Goal: Task Accomplishment & Management: Manage account settings

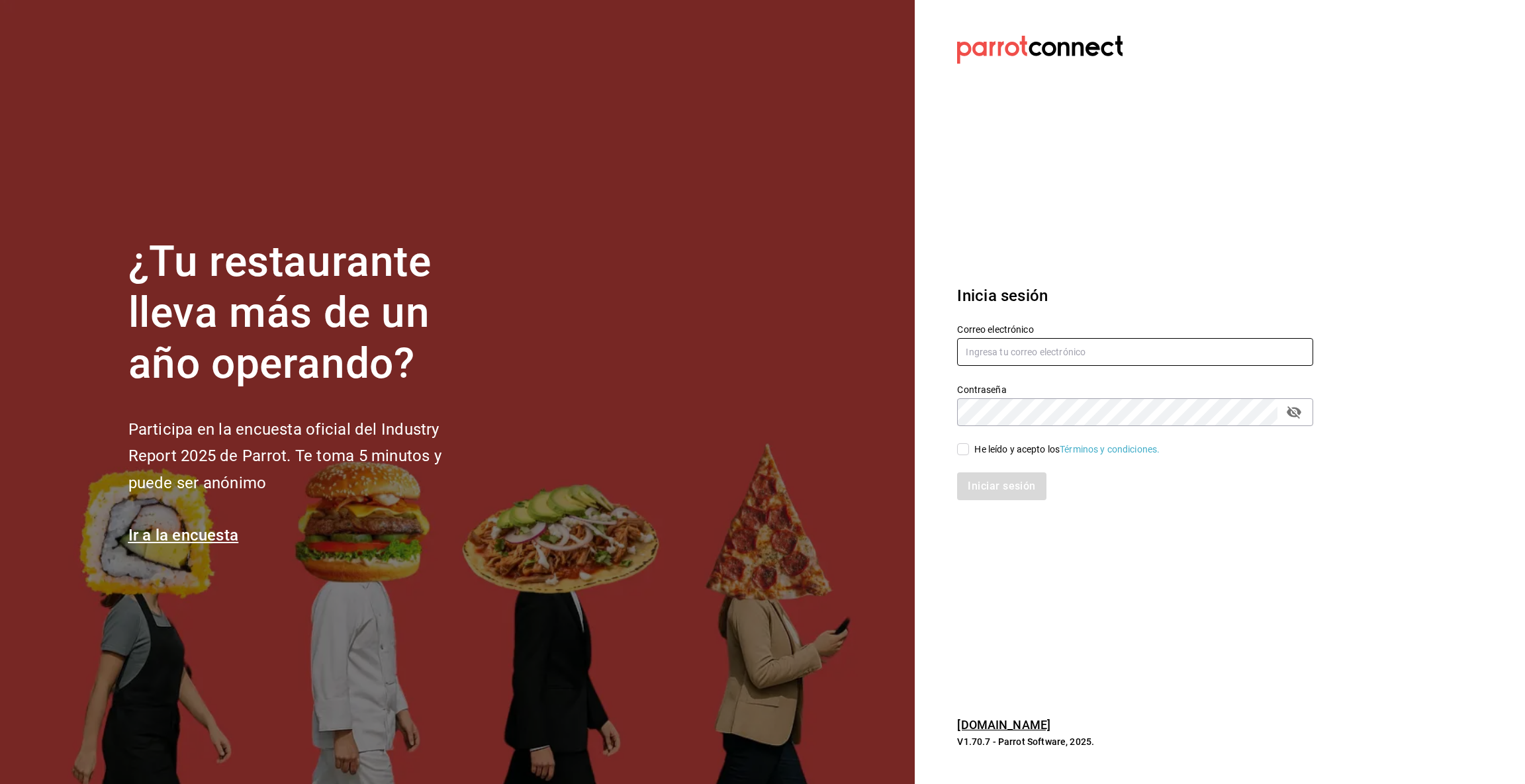
click at [981, 348] on input "text" at bounding box center [1135, 352] width 356 height 28
type input "[EMAIL_ADDRESS][DOMAIN_NAME]"
click at [959, 453] on input "He leído y acepto los Términos y condiciones." at bounding box center [963, 449] width 12 height 12
checkbox input "true"
click at [973, 494] on button "Iniciar sesión" at bounding box center [1002, 487] width 90 height 28
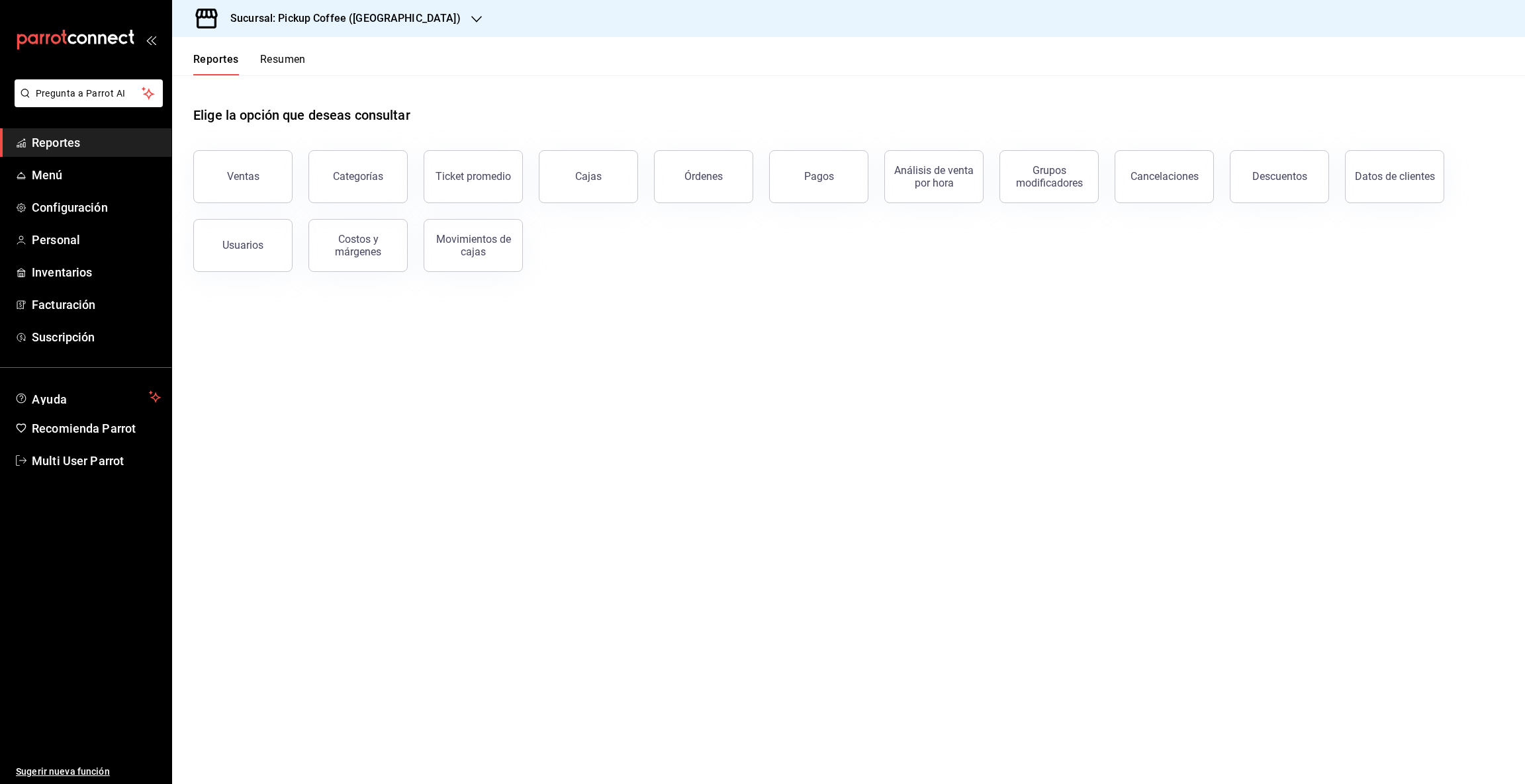
click at [471, 23] on icon "button" at bounding box center [476, 19] width 10 height 10
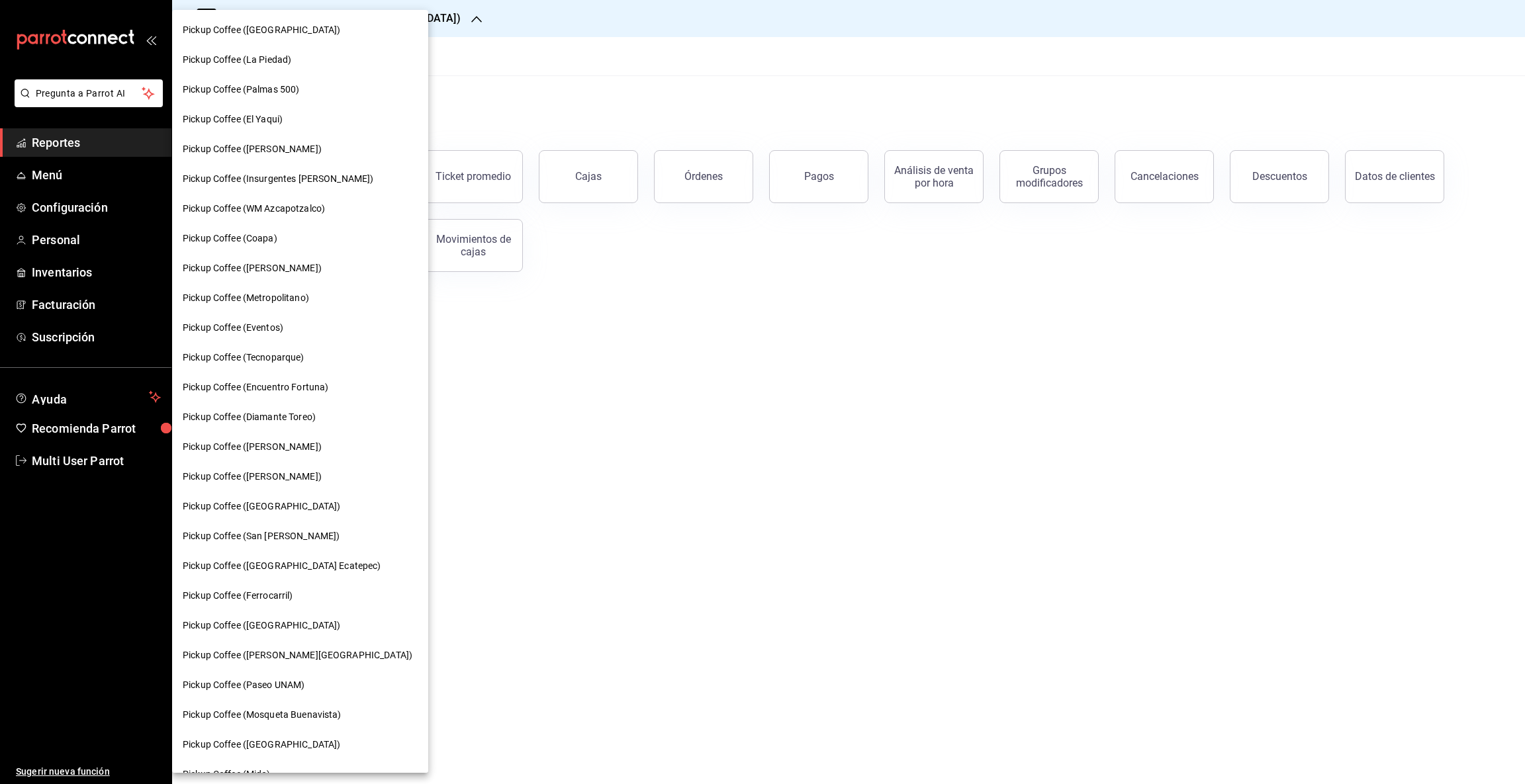
click at [260, 83] on span "Pickup Coffee (Palmas 500)" at bounding box center [240, 89] width 116 height 14
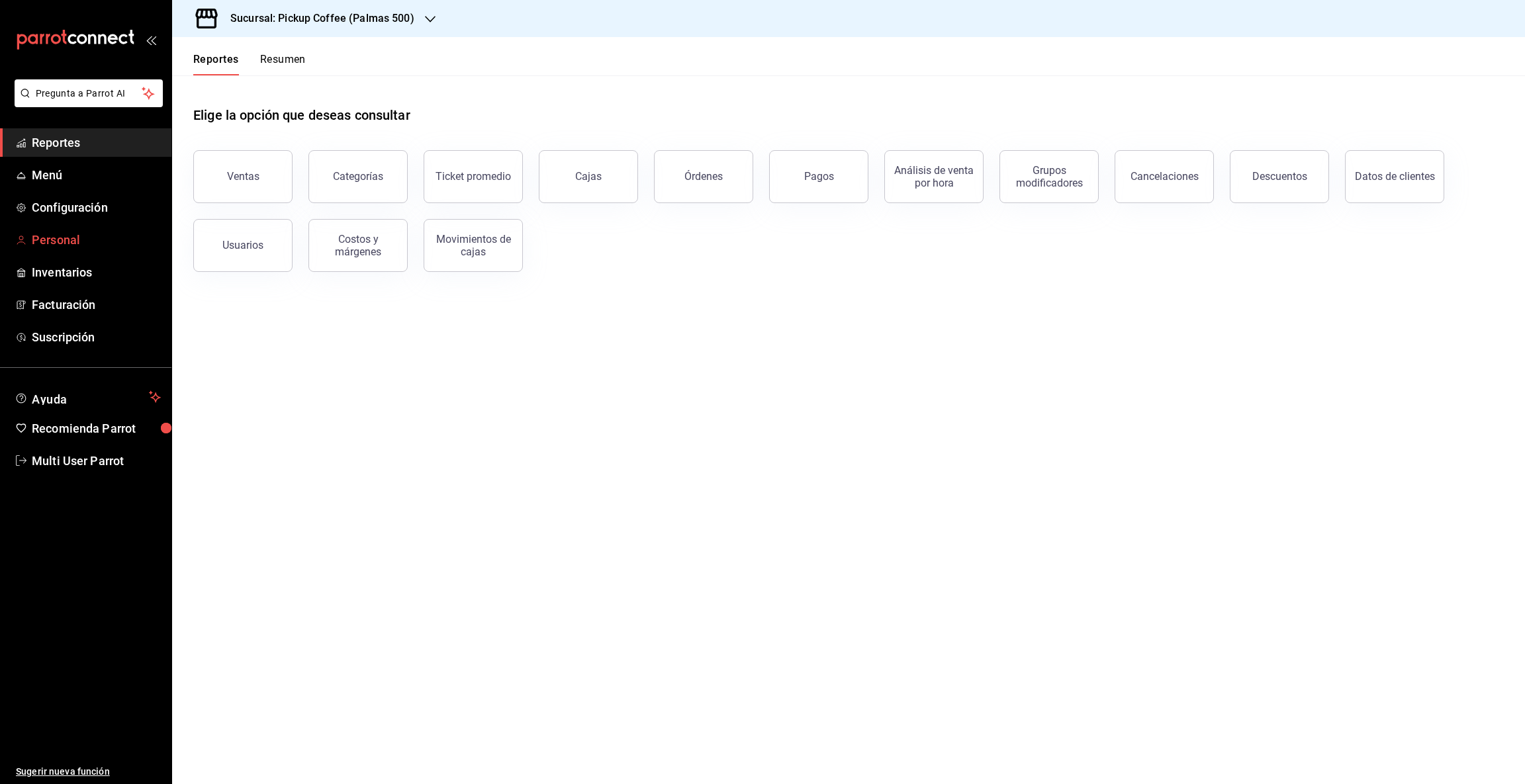
click at [66, 232] on span "Personal" at bounding box center [96, 240] width 129 height 18
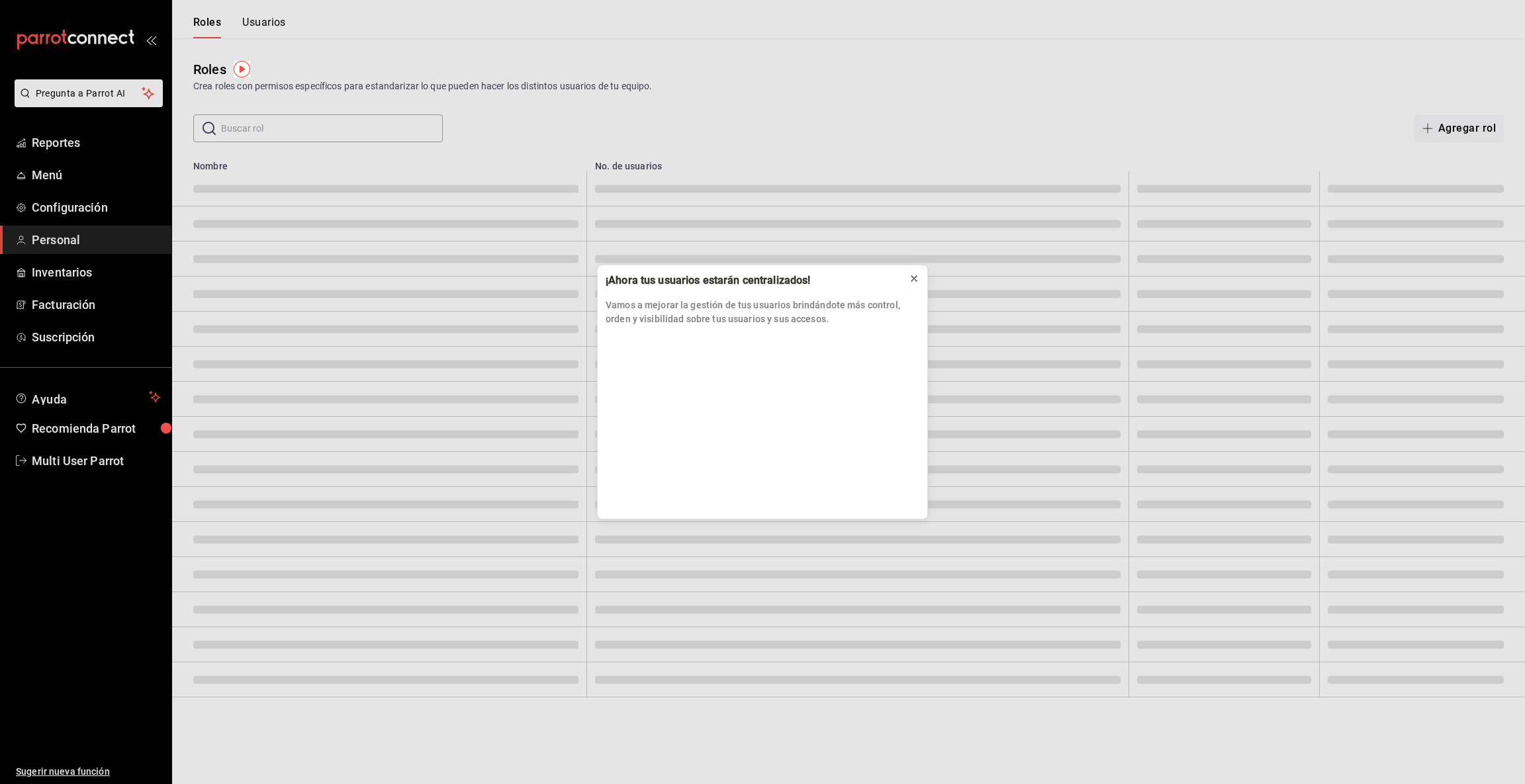
click at [915, 282] on icon at bounding box center [914, 278] width 10 height 10
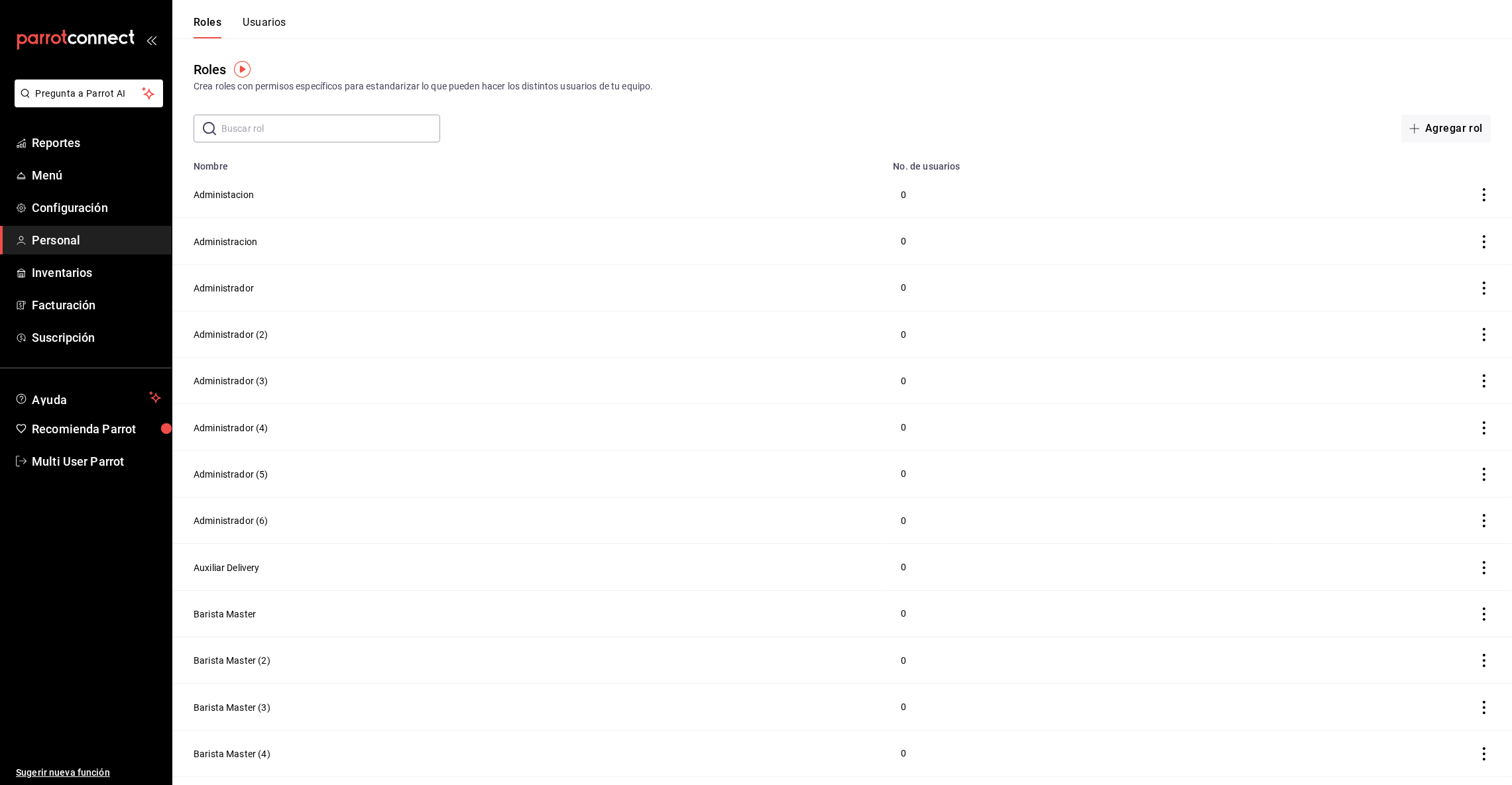
click at [270, 20] on button "Usuarios" at bounding box center [265, 27] width 44 height 23
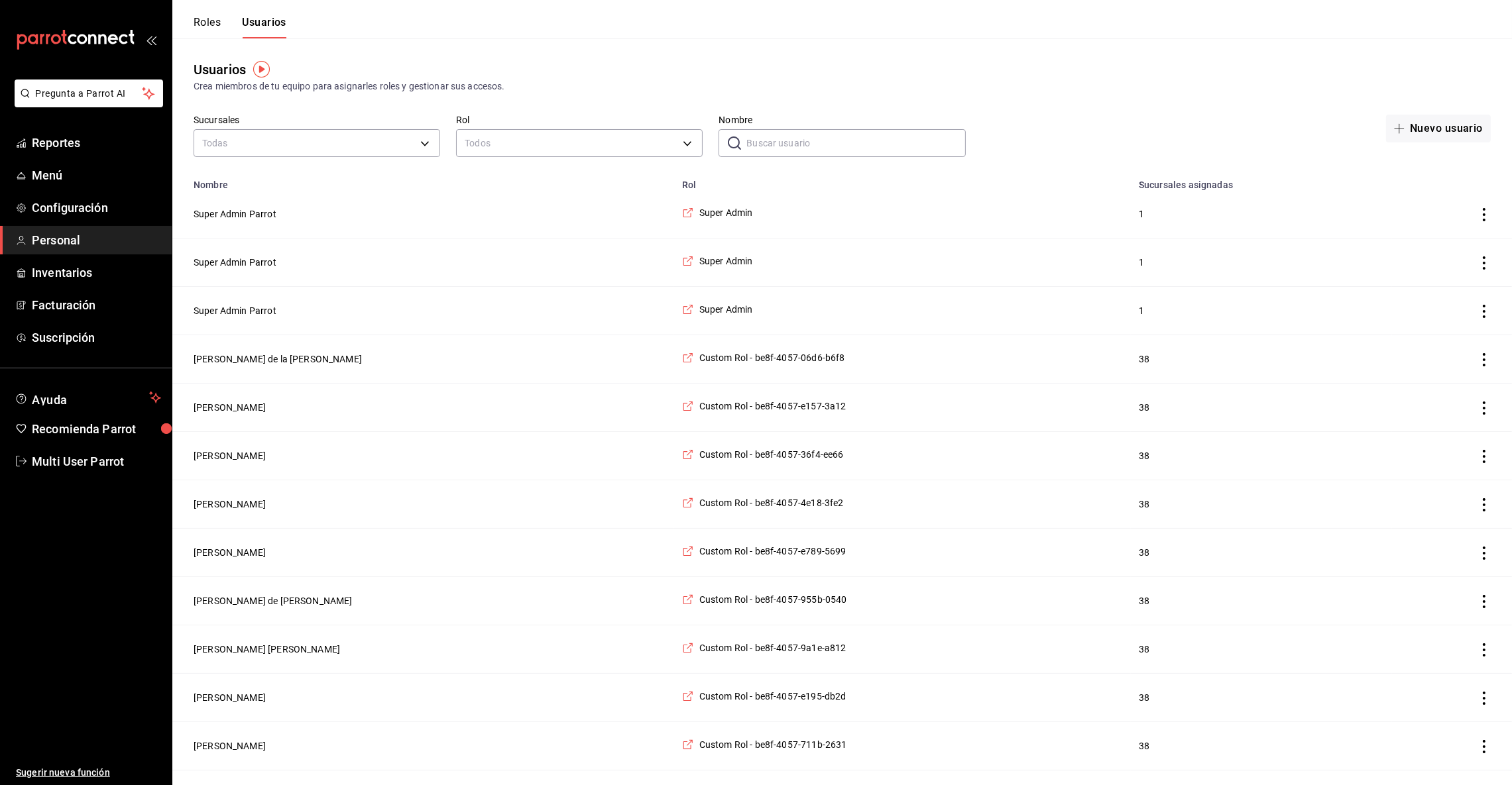
click at [757, 150] on input "Nombre" at bounding box center [856, 143] width 219 height 26
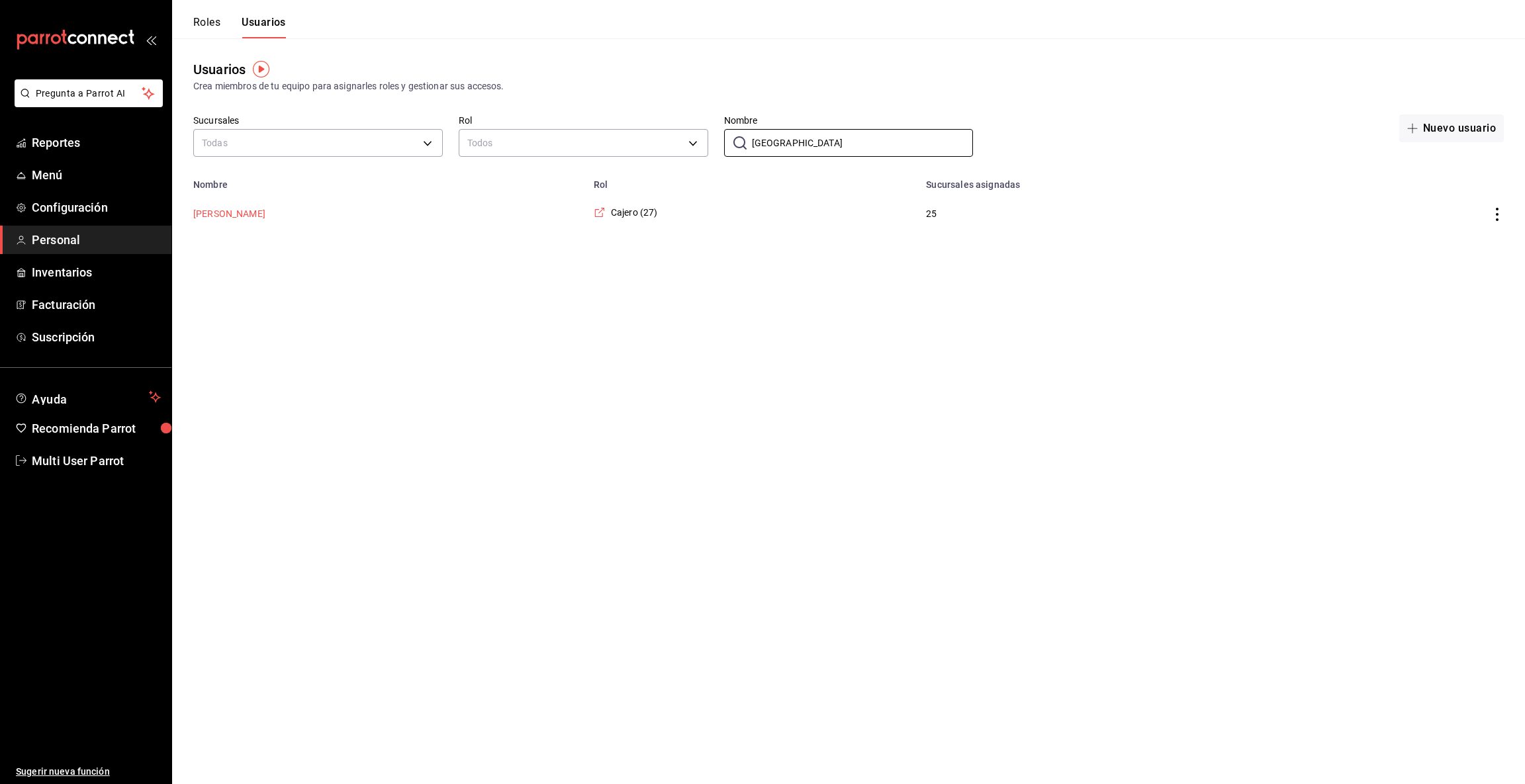
type input "[GEOGRAPHIC_DATA]"
click at [227, 212] on button "[PERSON_NAME]" at bounding box center [229, 214] width 72 height 13
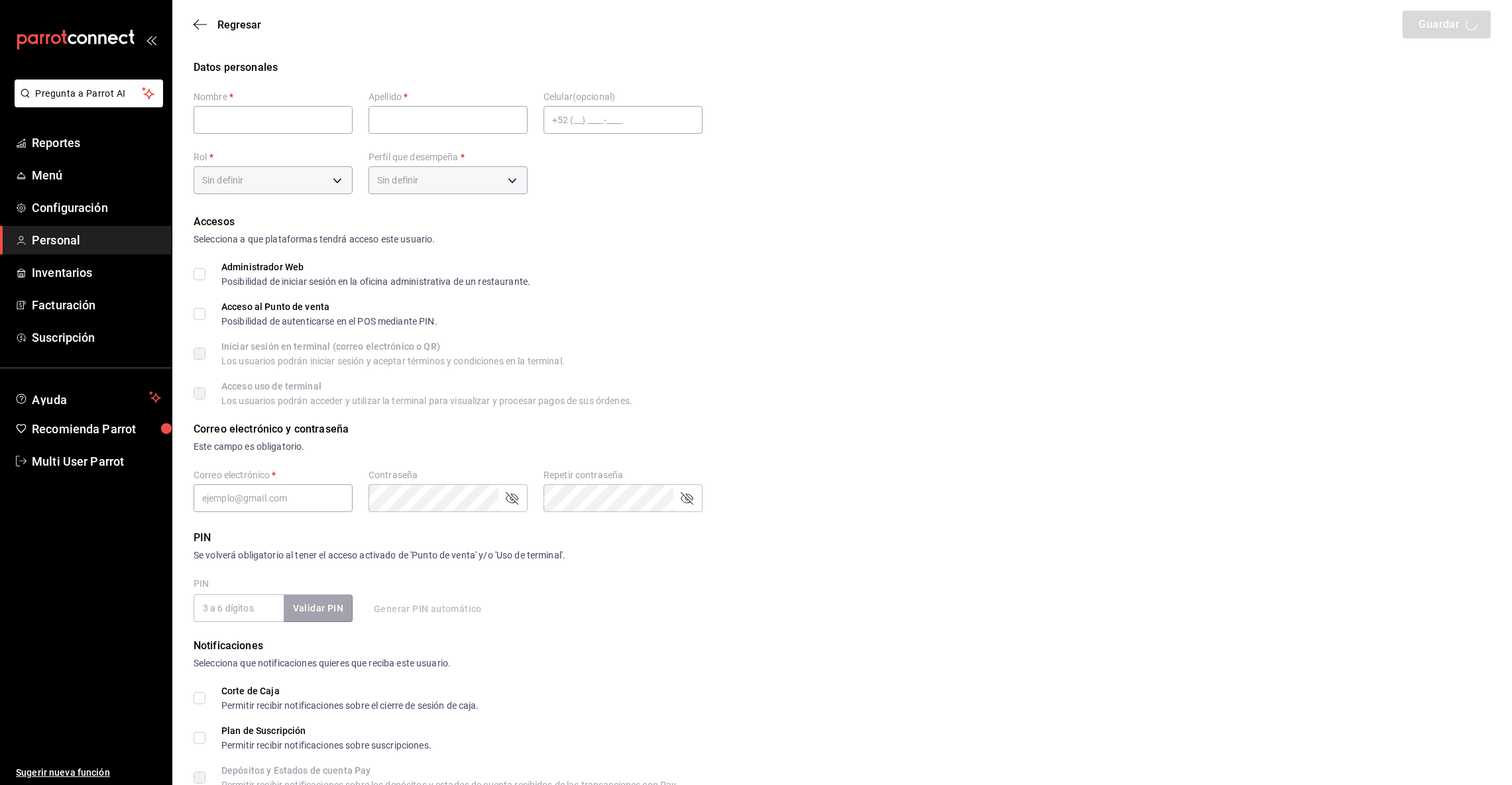
type input "[PERSON_NAME]"
type input "[GEOGRAPHIC_DATA]"
checkbox input "true"
type input "[EMAIL_ADDRESS][DOMAIN_NAME]"
type input "1774"
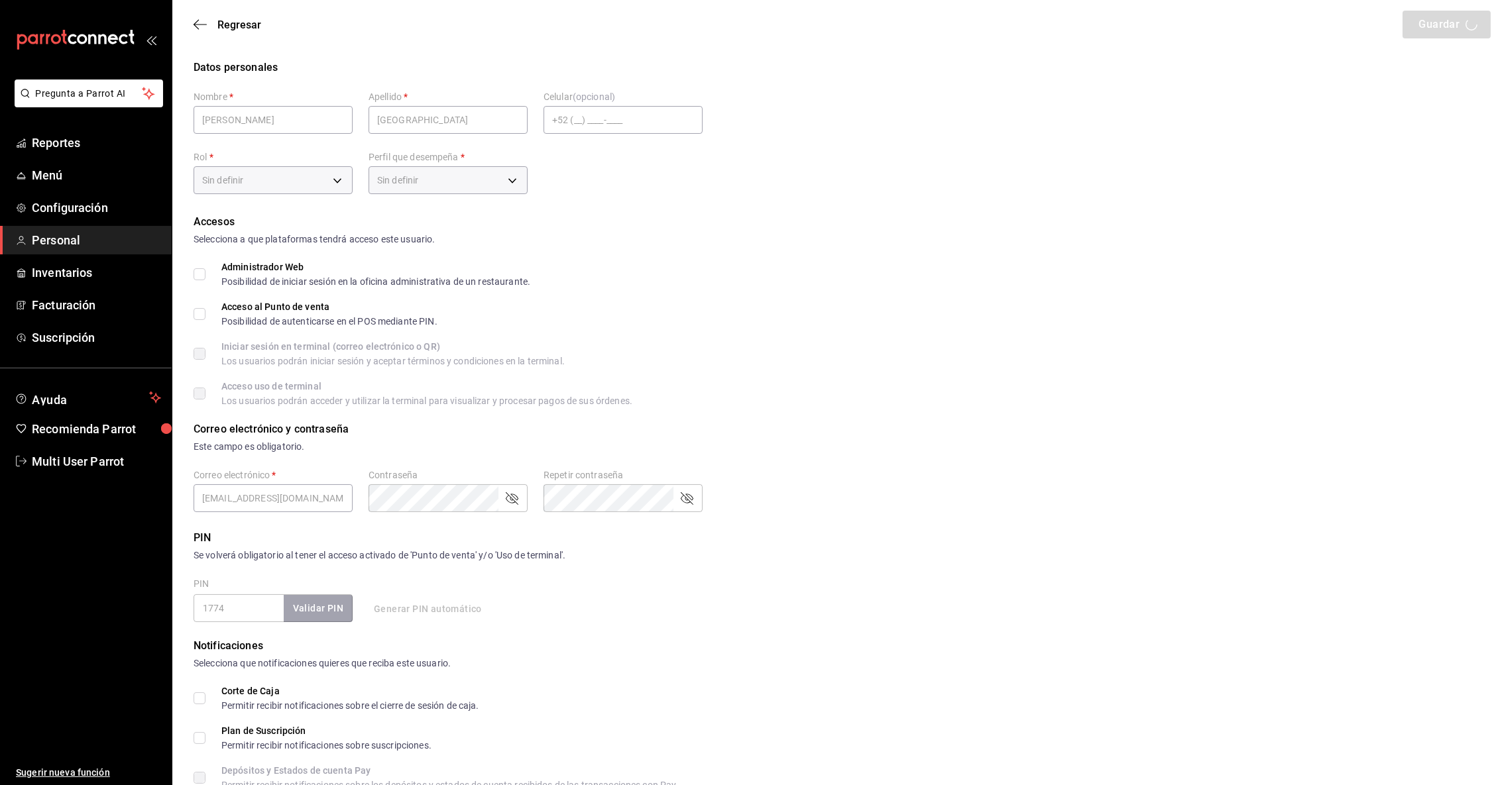
type input "361aa9b9-8012-4fcb-8d35-98937bcb2d36"
type input "UNDEFINED"
checkbox input "true"
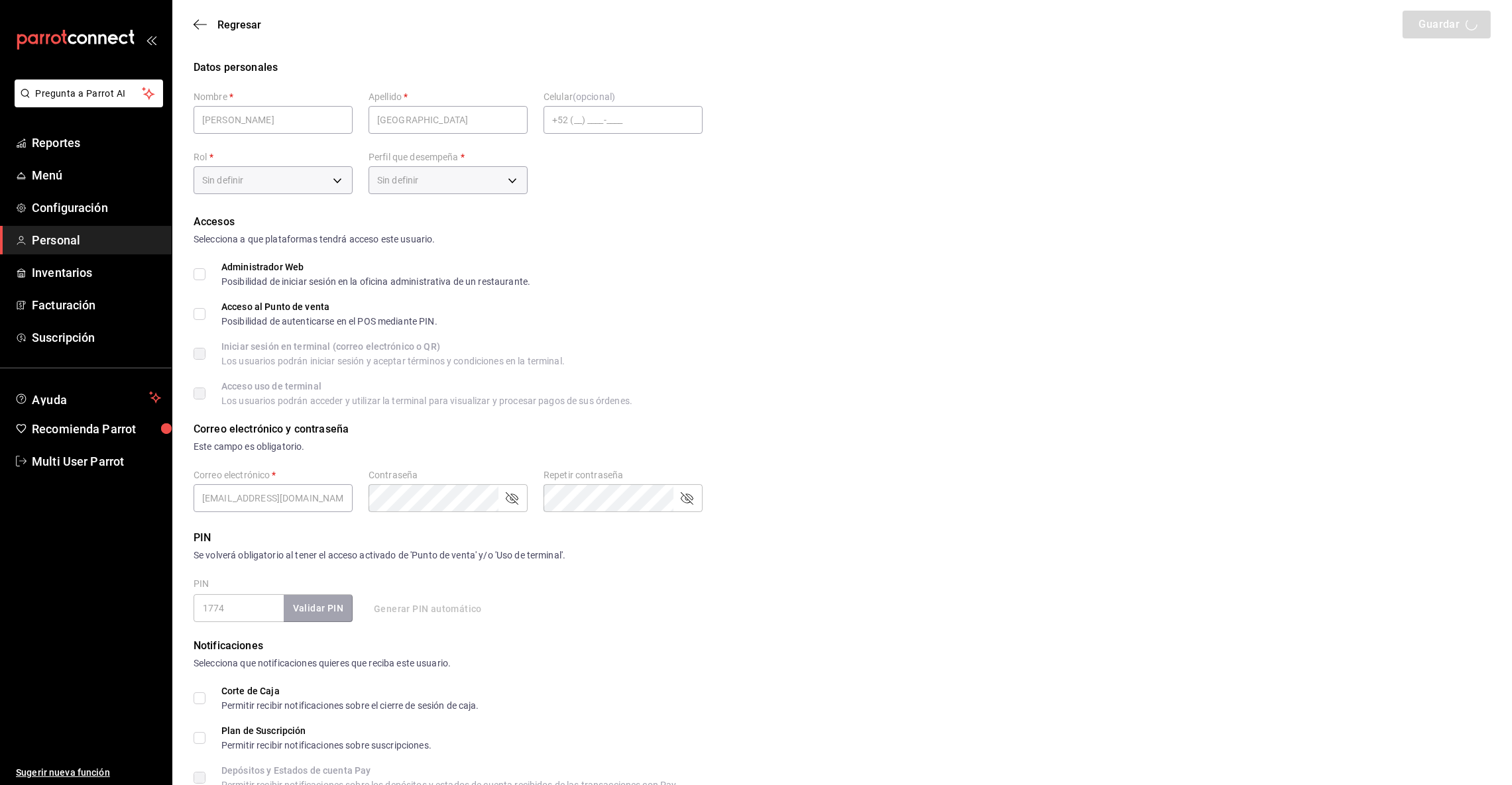
checkbox input "true"
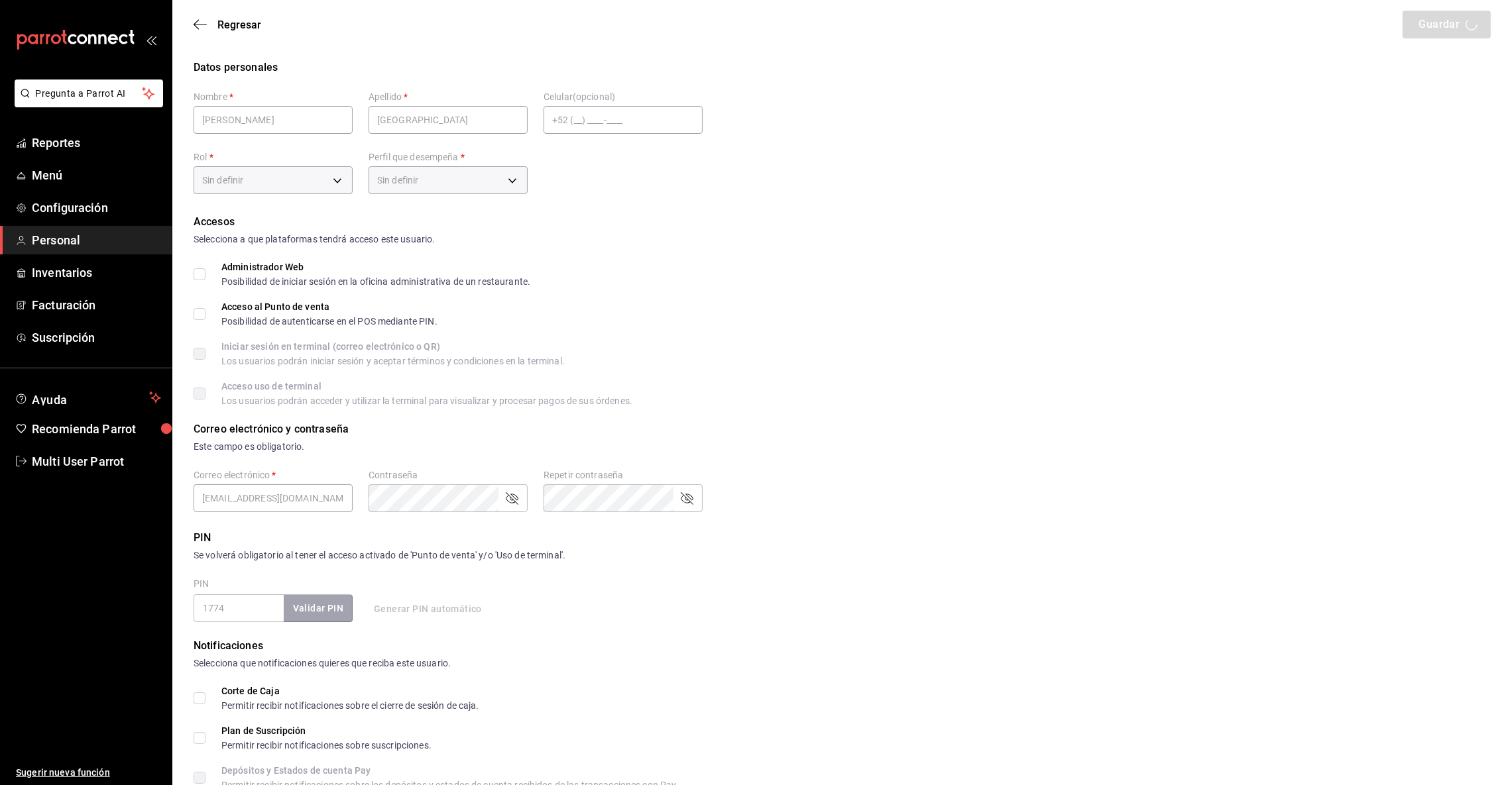
checkbox input "true"
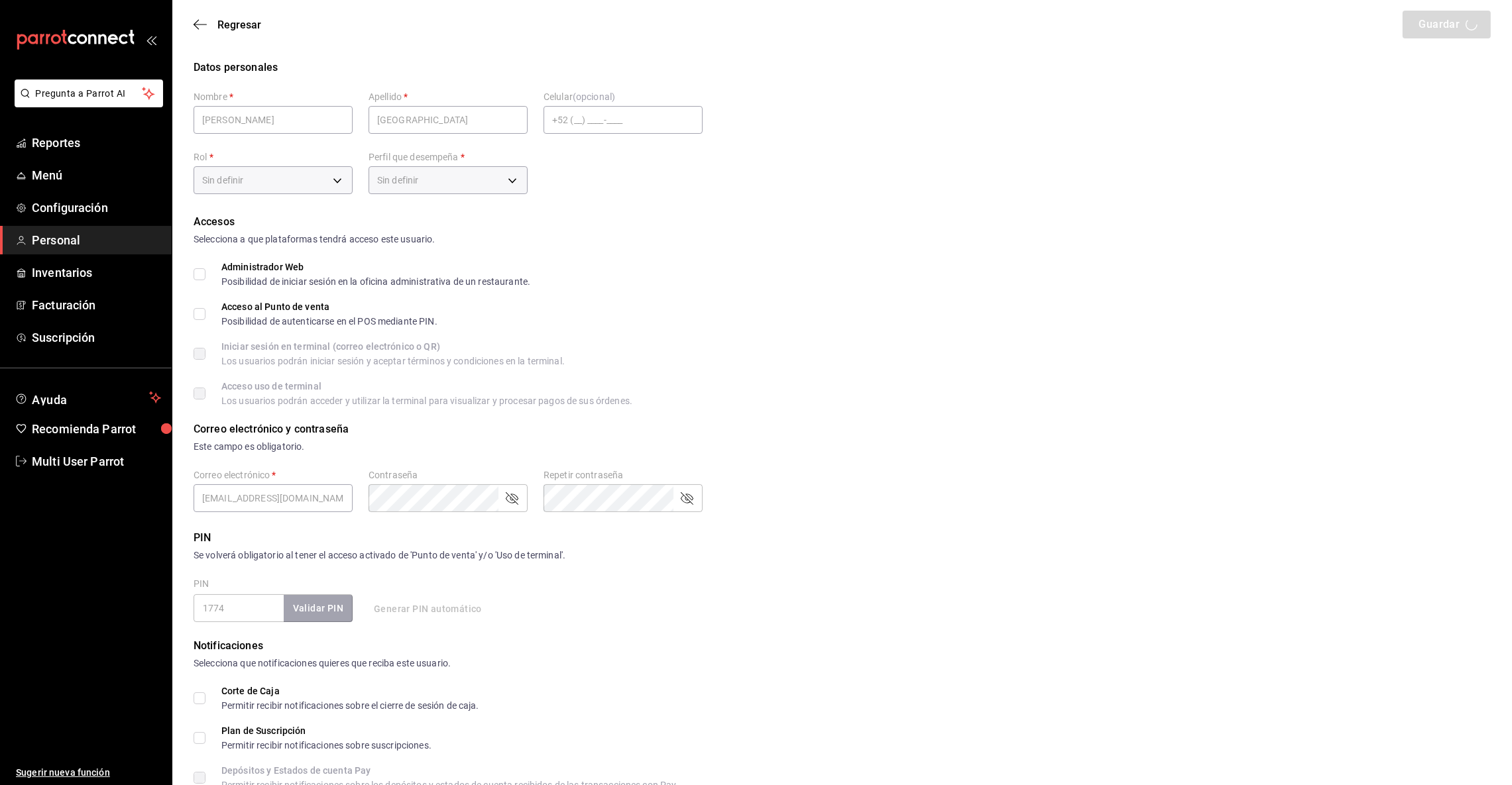
checkbox input "true"
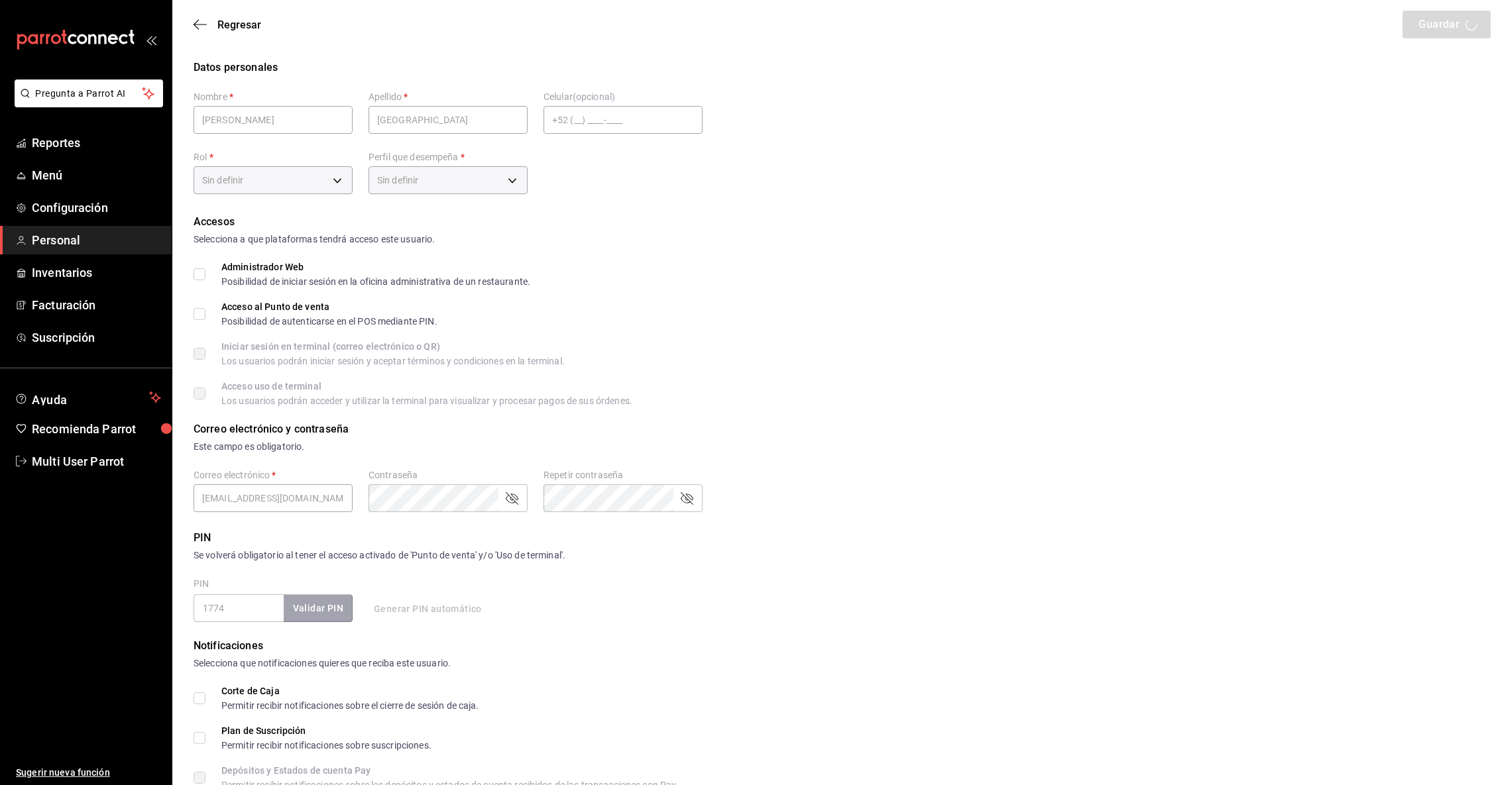
checkbox input "true"
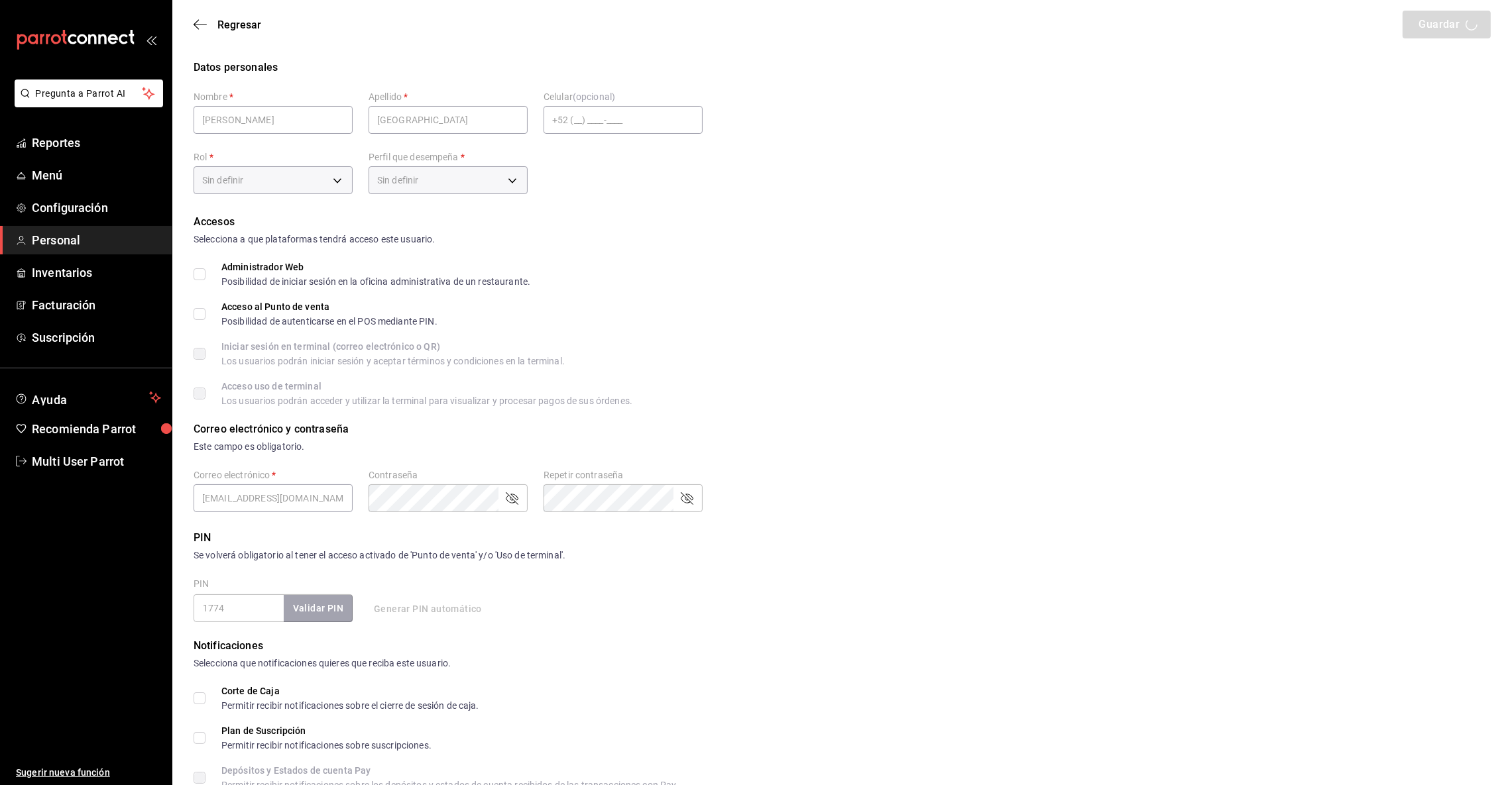
checkbox input "true"
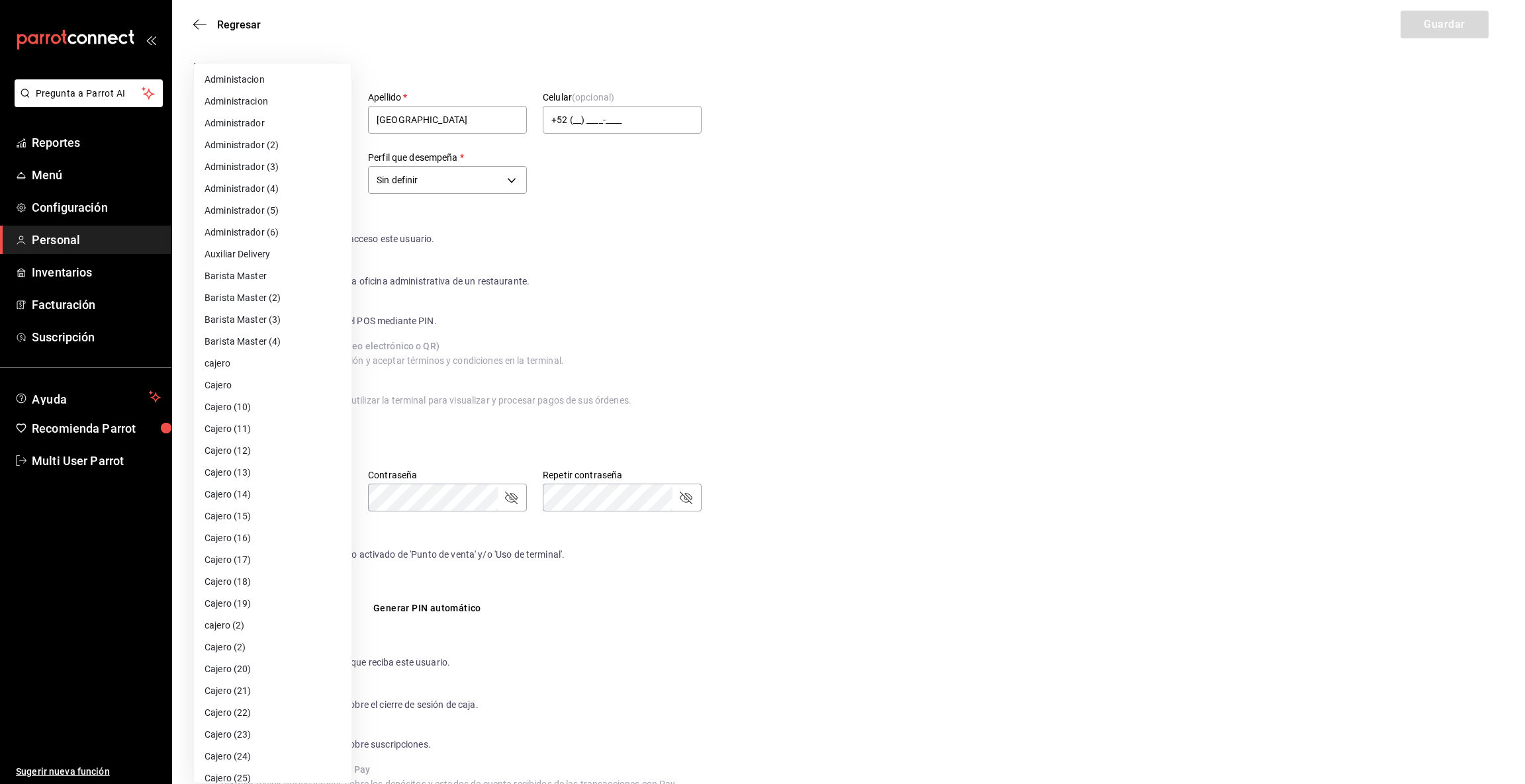
click at [335, 180] on body "Pregunta a Parrot AI Reportes Menú Configuración Personal Inventarios Facturaci…" at bounding box center [762, 741] width 1525 height 1482
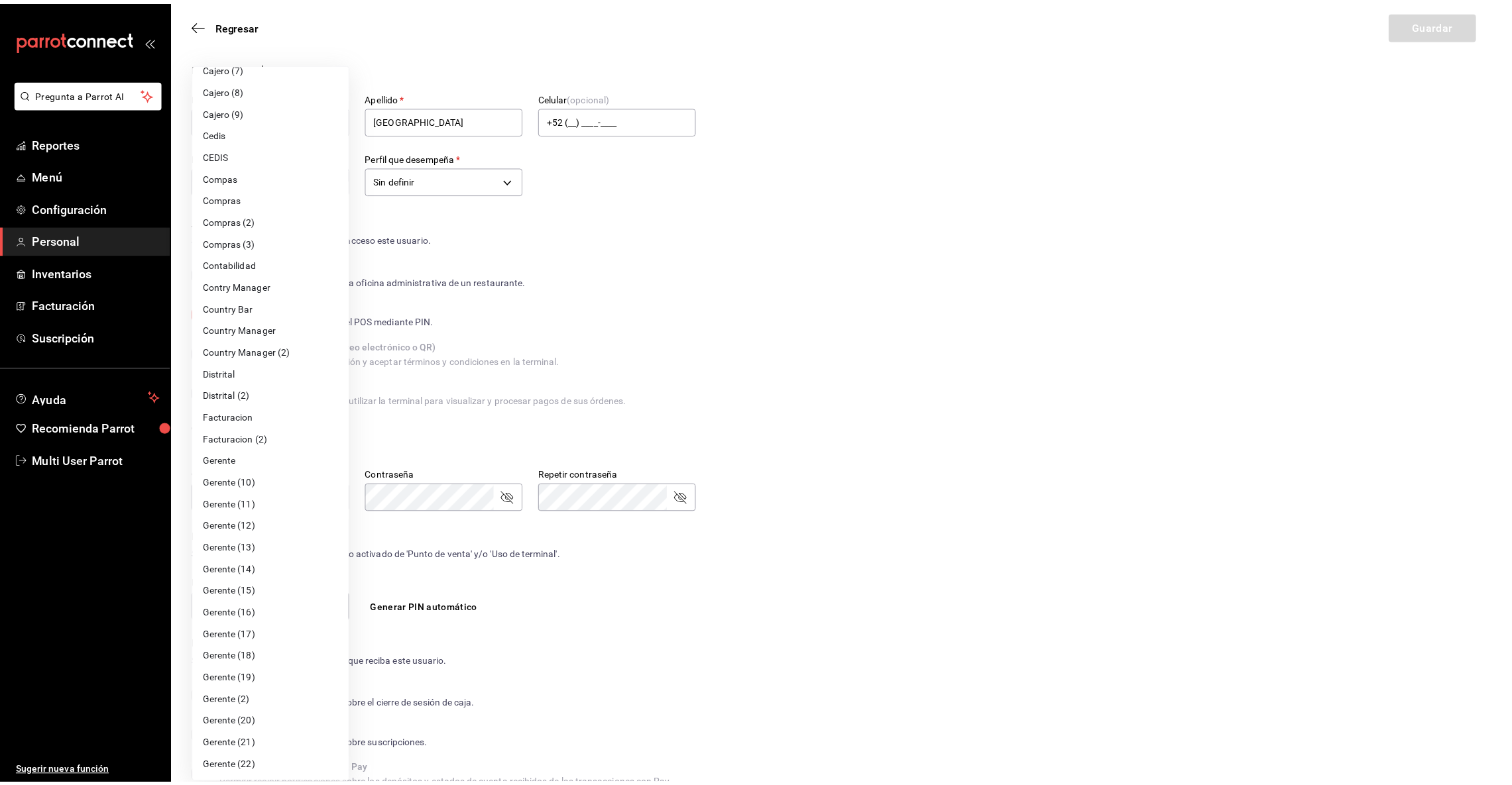
scroll to position [943, 0]
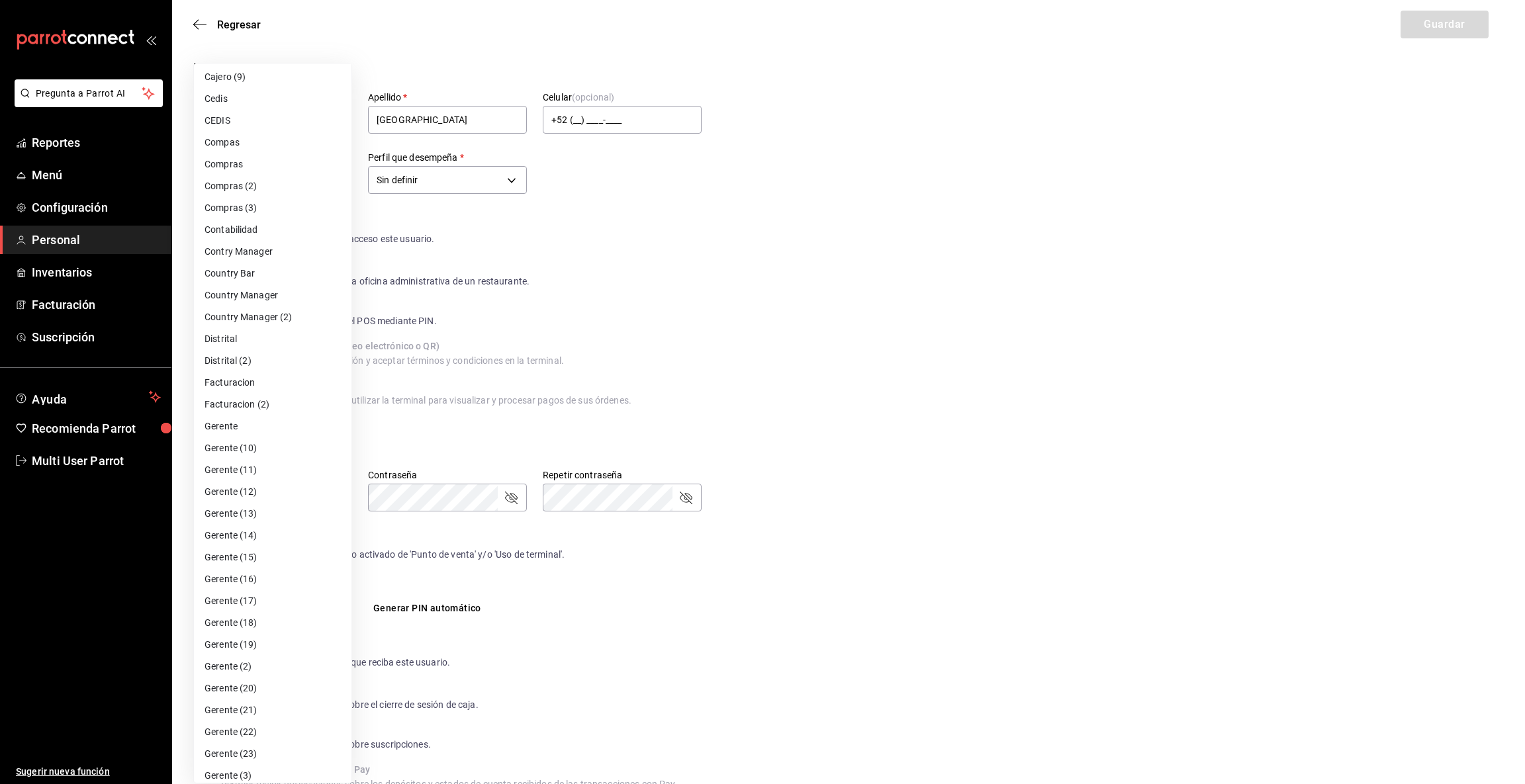
click at [216, 444] on li "Gerente (10)" at bounding box center [273, 449] width 158 height 22
type input "7726d1a5-de47-4afb-89a0-c8ba825db1b5"
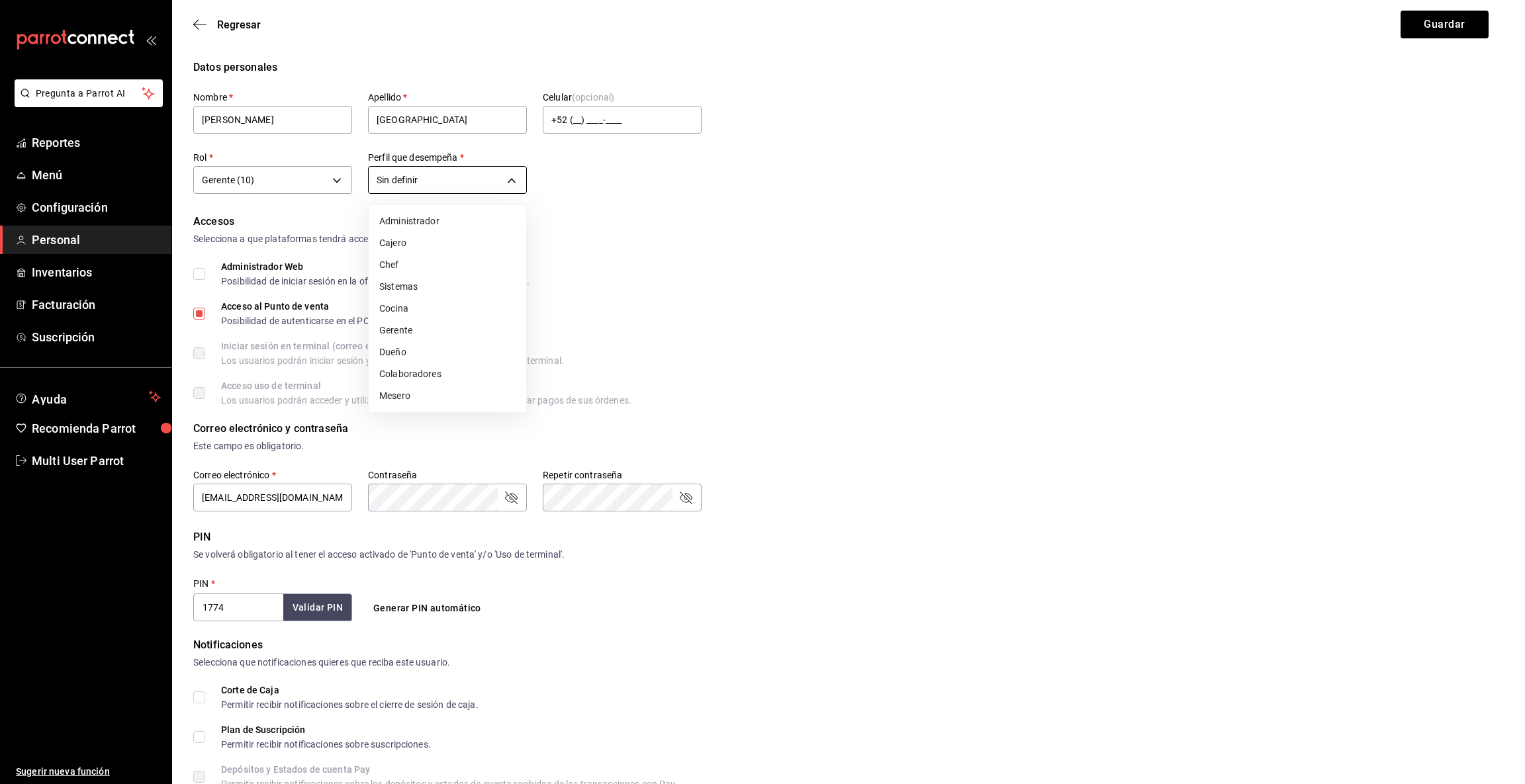
click at [505, 179] on body "Pregunta a Parrot AI Reportes Menú Configuración Personal Inventarios Facturaci…" at bounding box center [762, 741] width 1525 height 1482
click at [412, 327] on li "Gerente" at bounding box center [448, 331] width 158 height 22
type input "MANAGER"
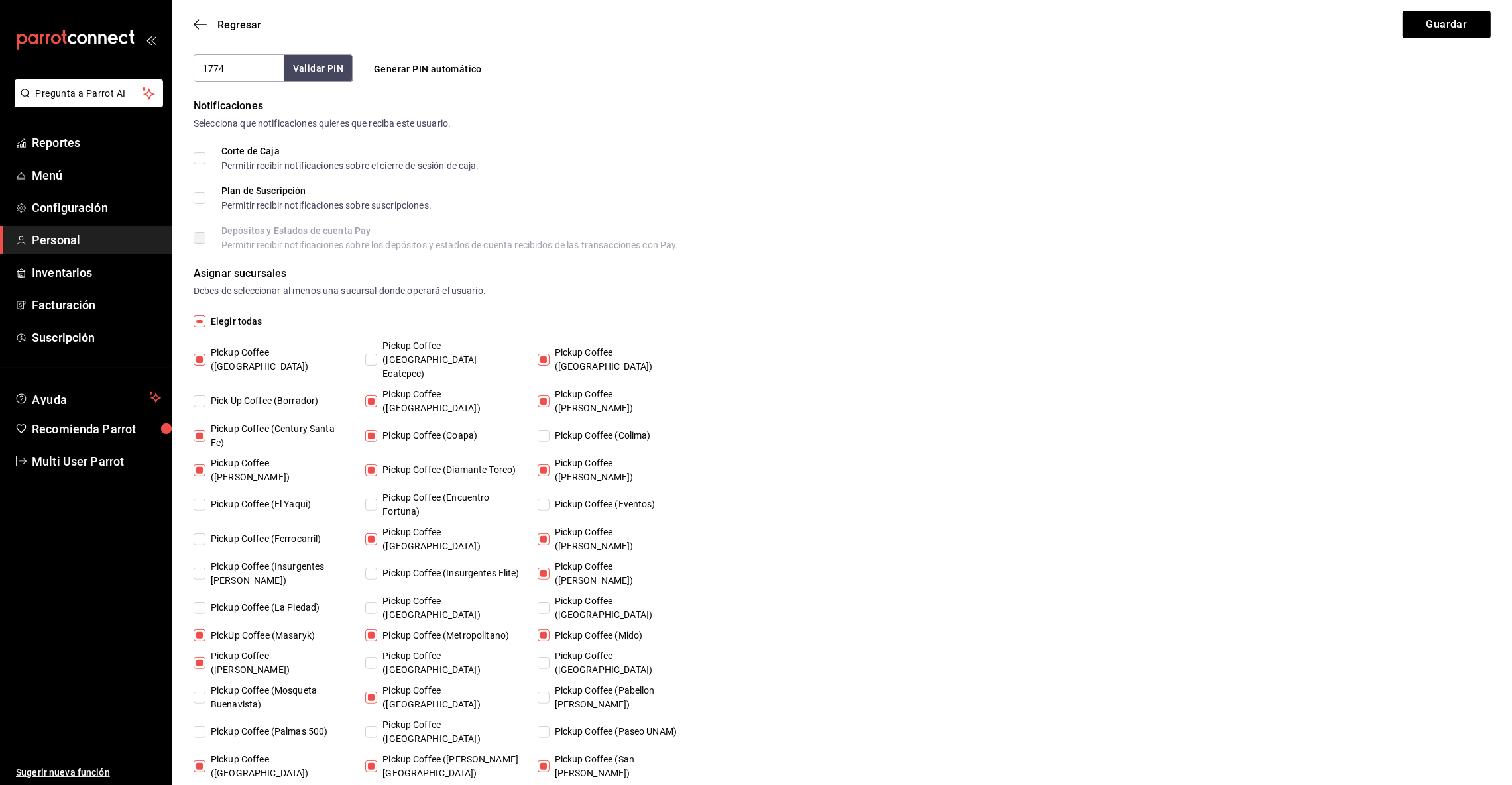
scroll to position [558, 0]
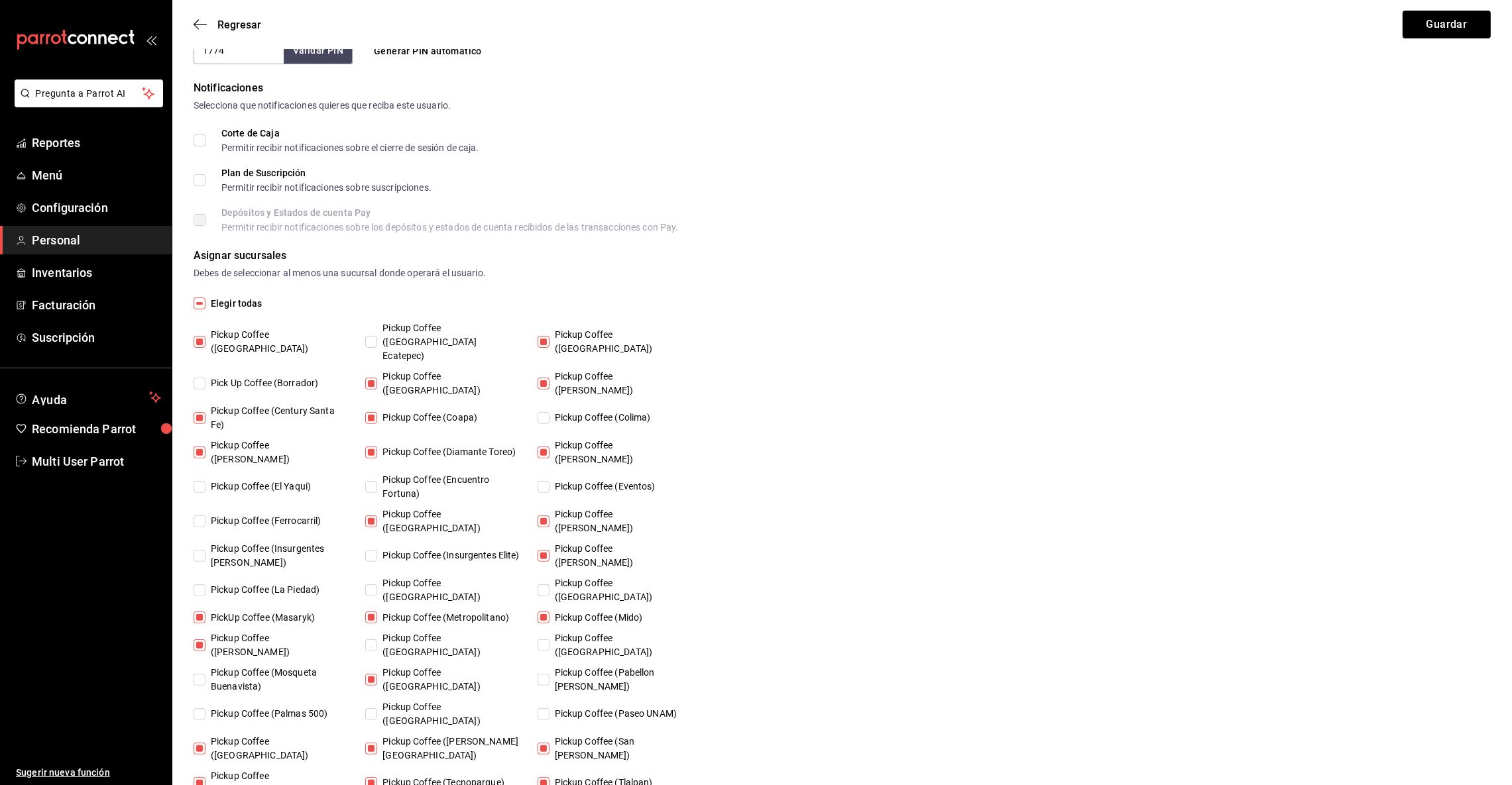
click at [200, 306] on input "Elegir todas" at bounding box center [200, 304] width 12 height 12
checkbox input "true"
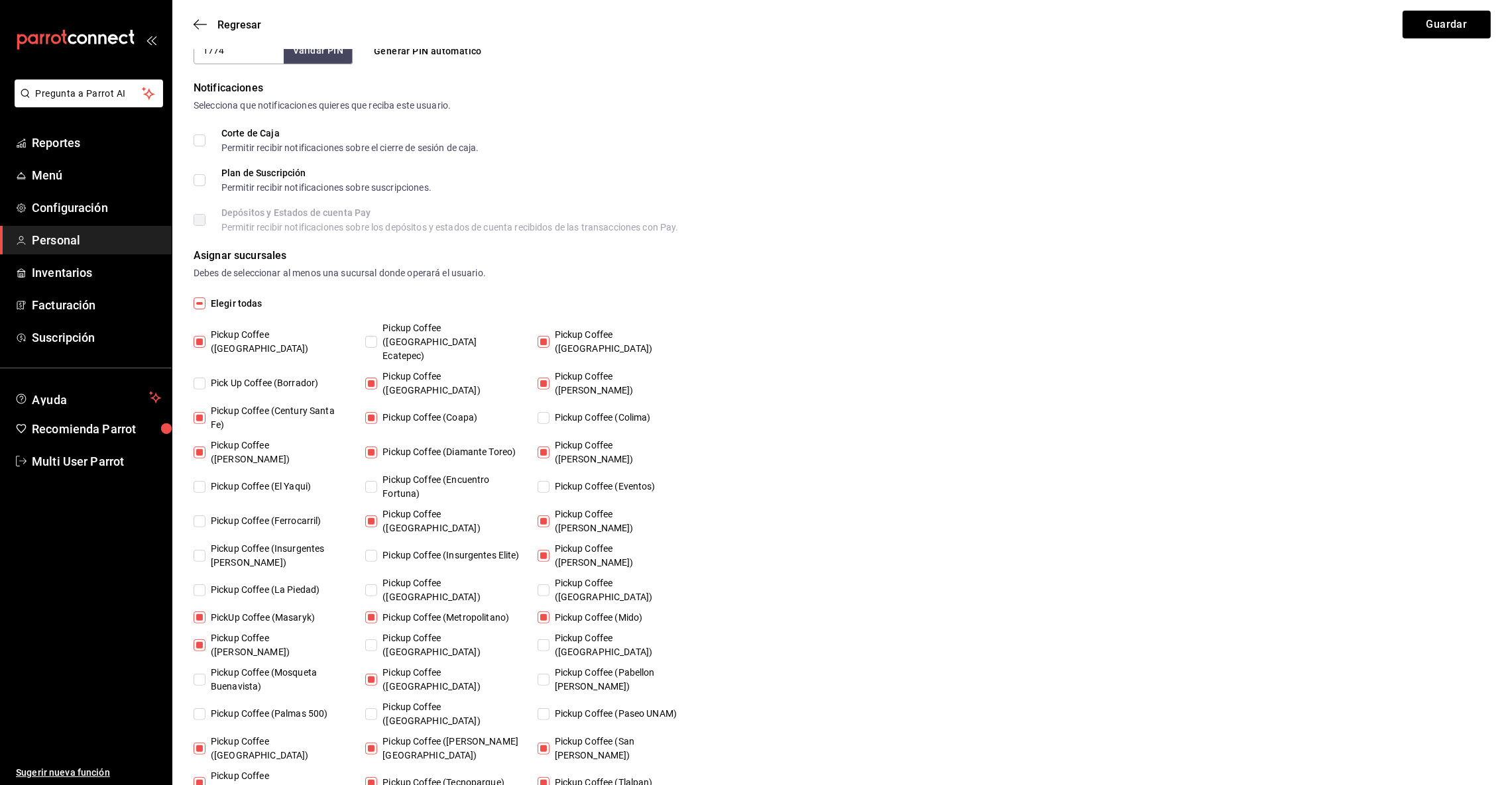
checkbox input "true"
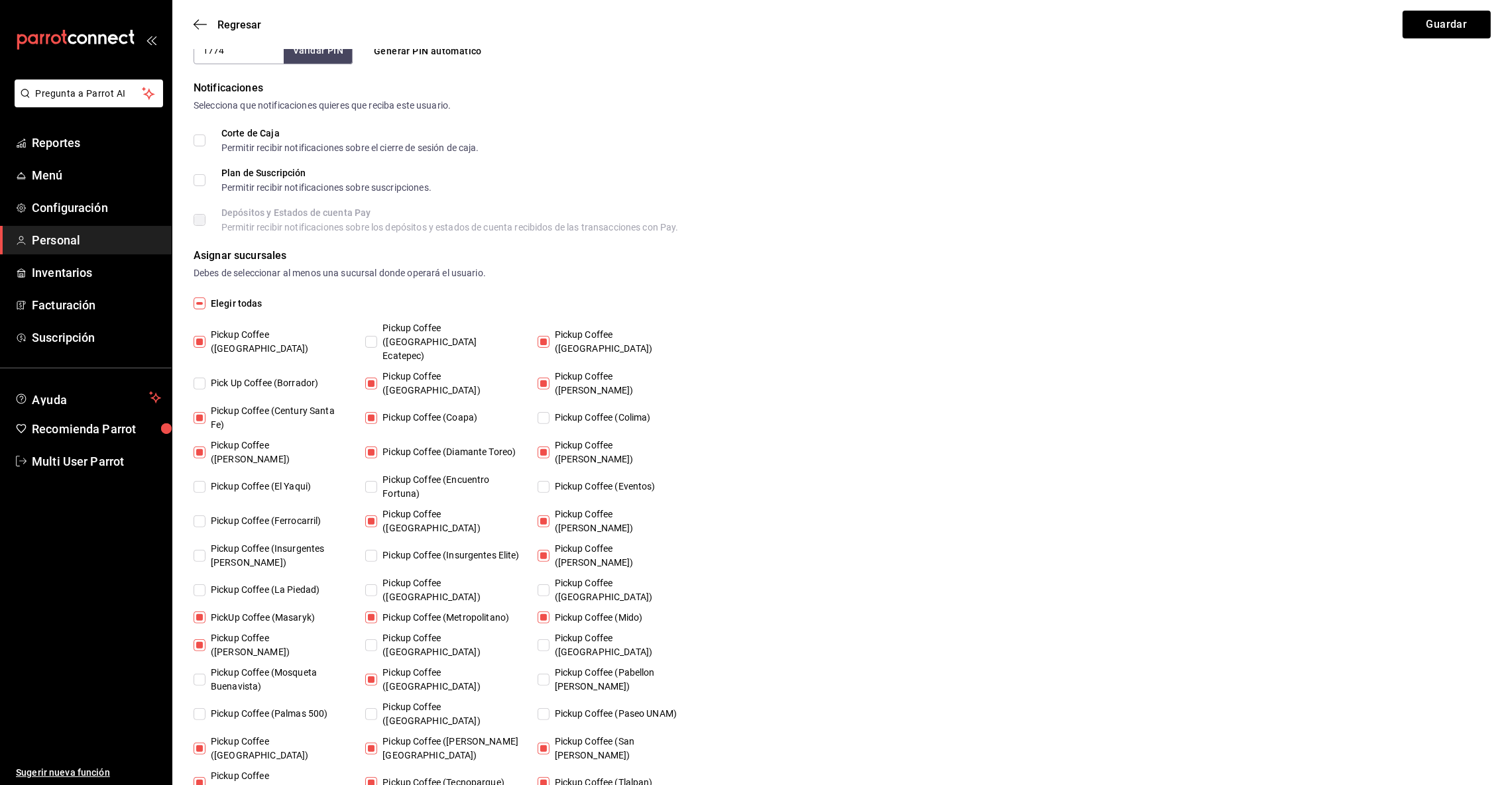
checkbox input "true"
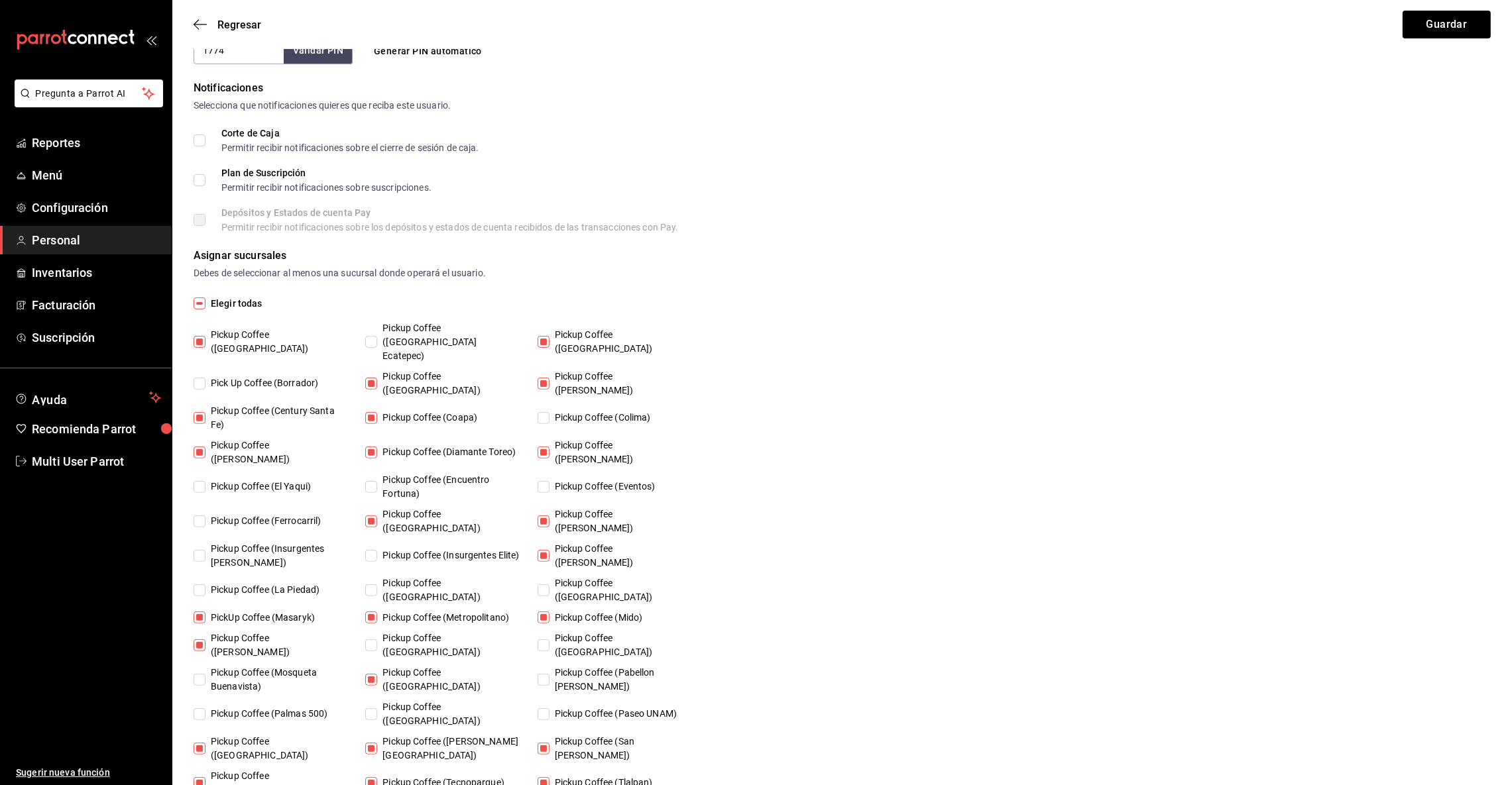
checkbox input "true"
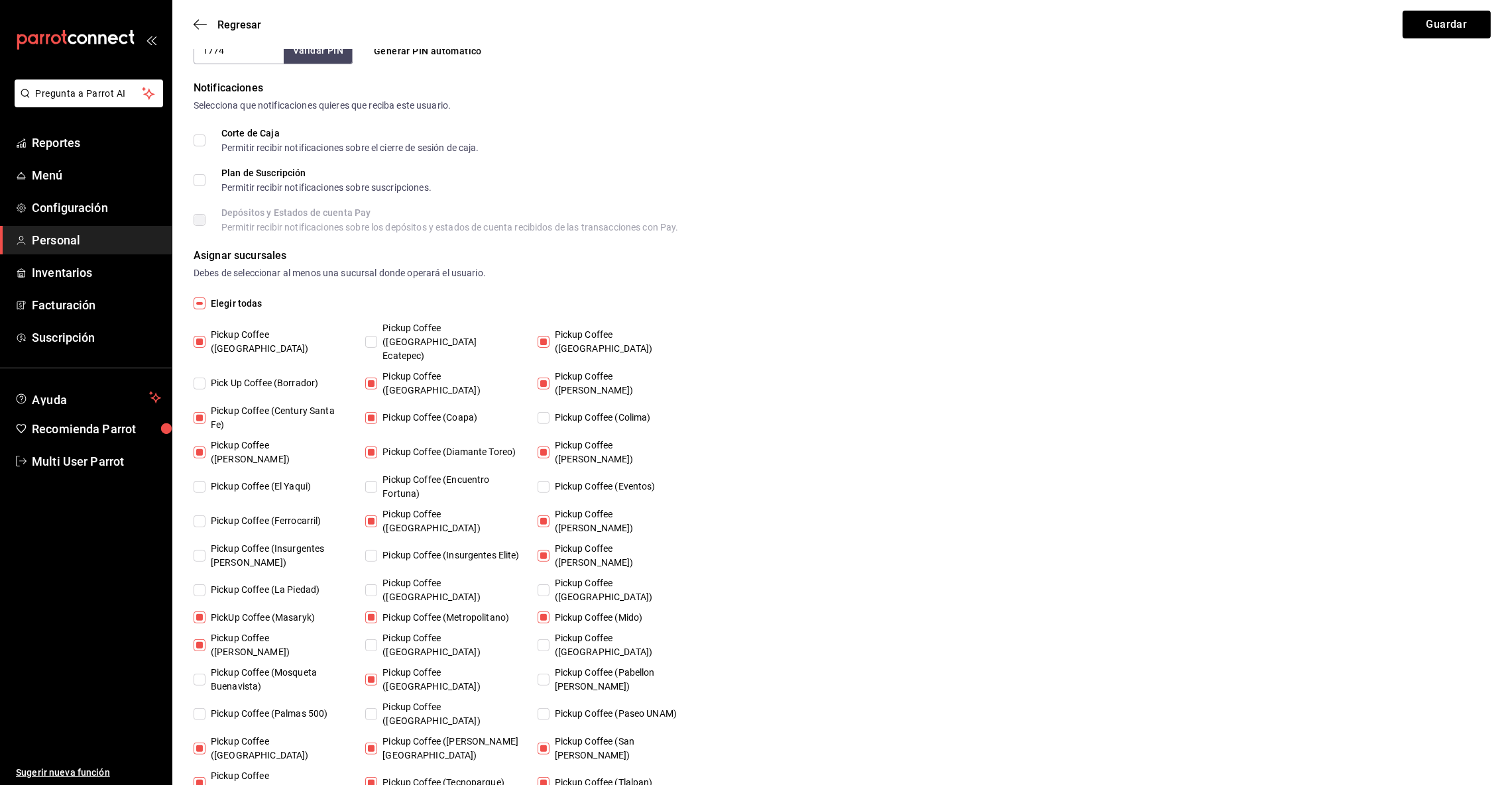
checkbox input "true"
click at [200, 306] on input "Elegir todas" at bounding box center [200, 304] width 12 height 12
checkbox input "false"
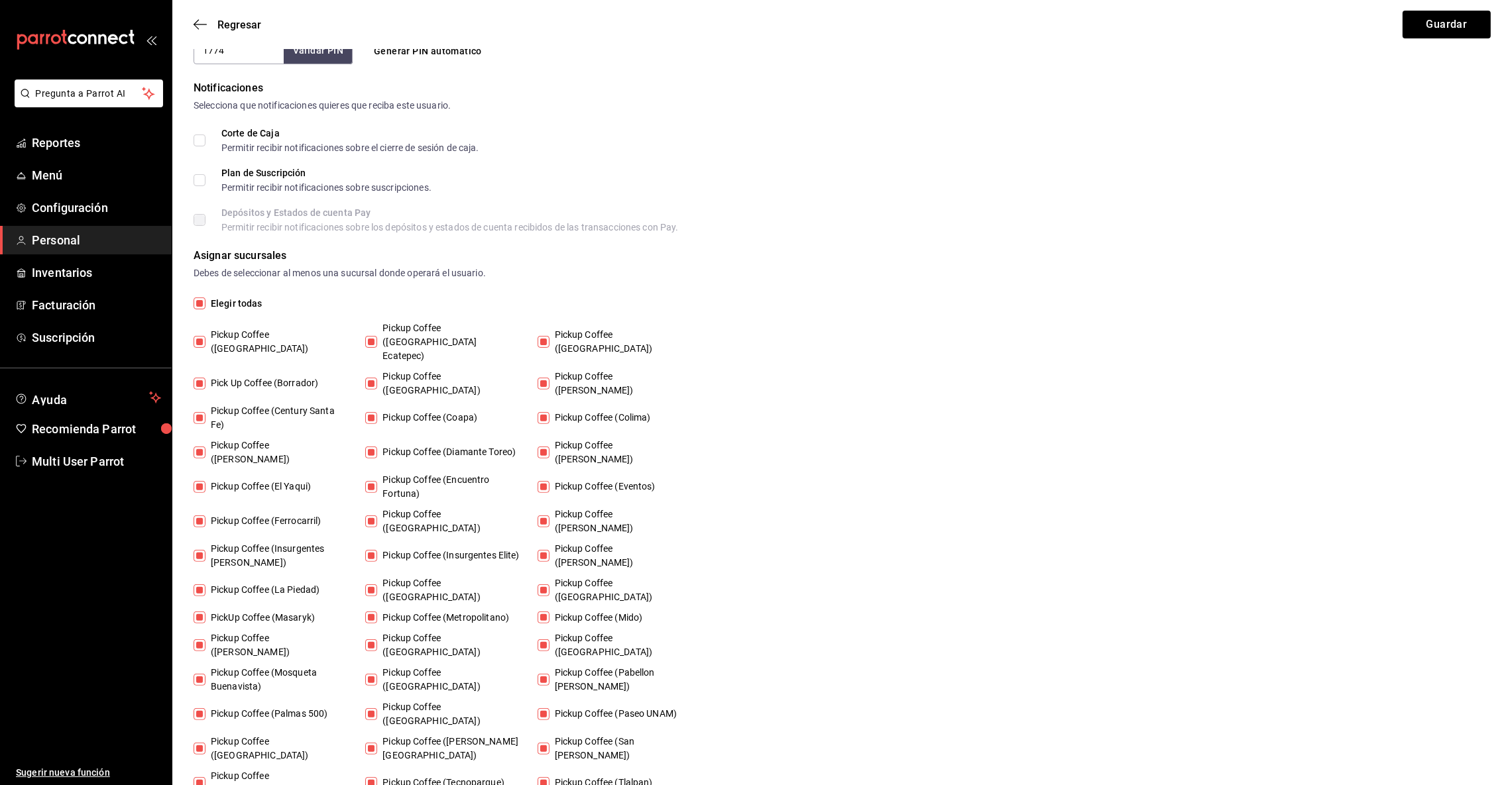
checkbox input "false"
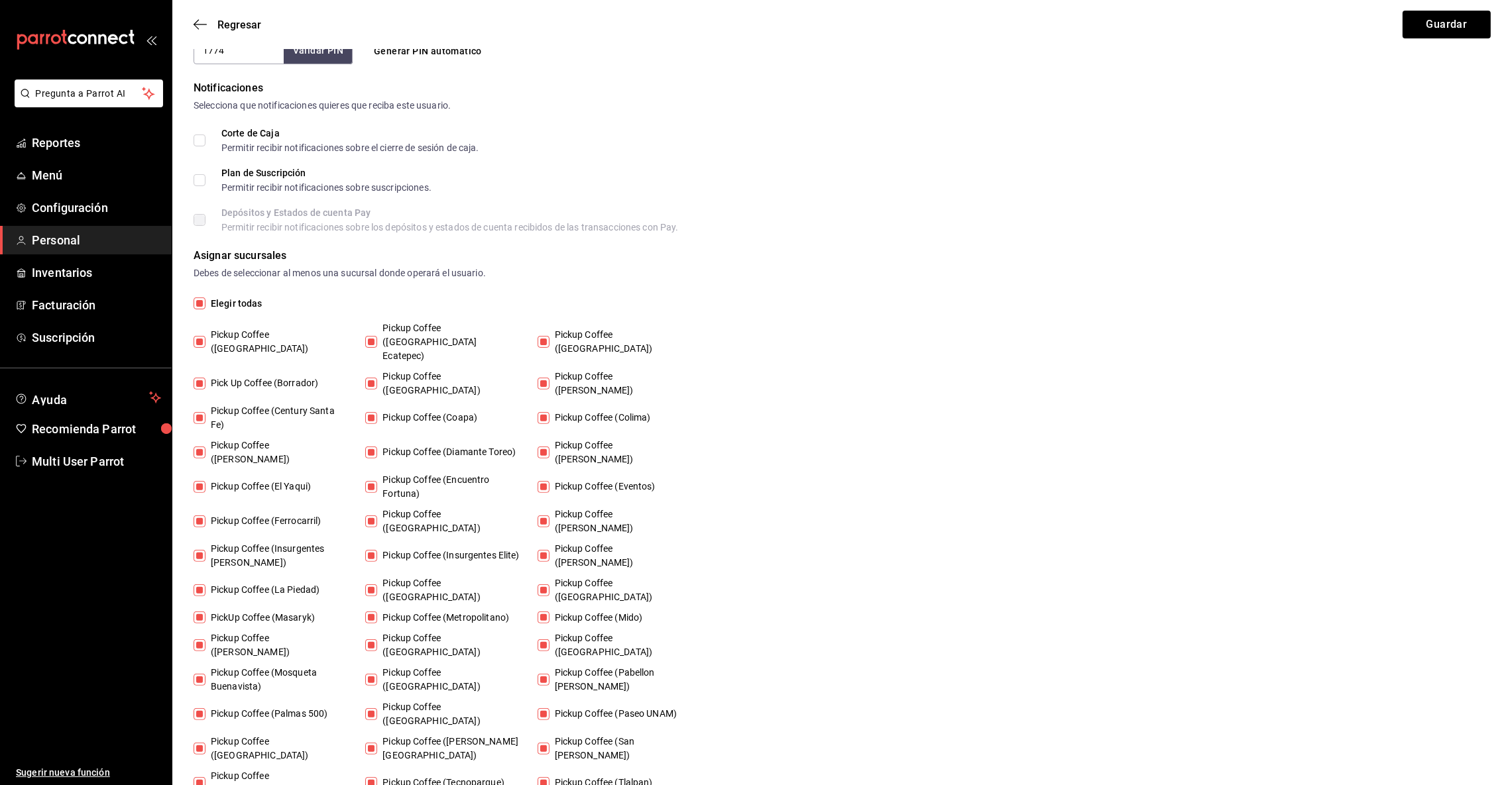
checkbox input "false"
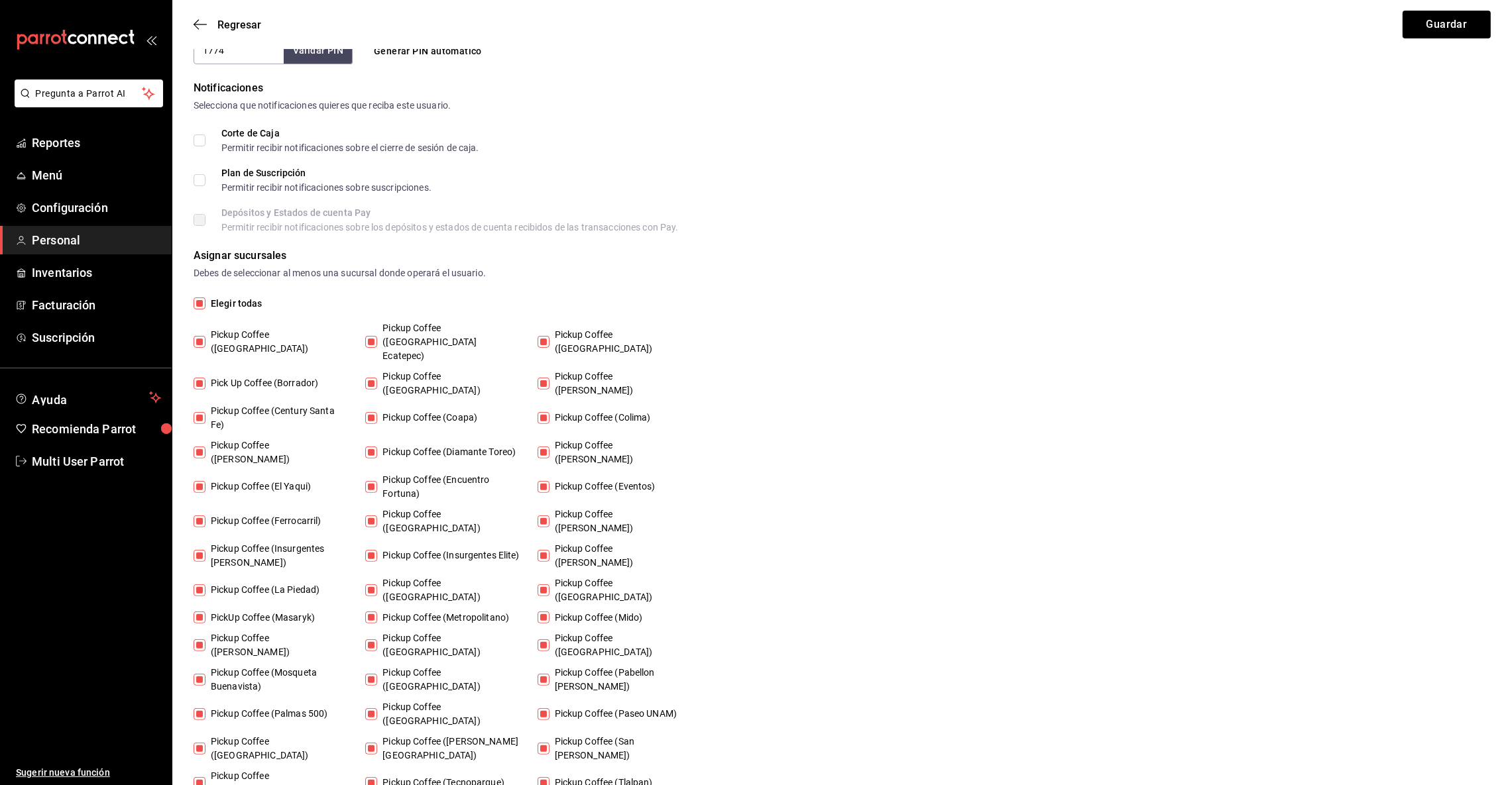
checkbox input "false"
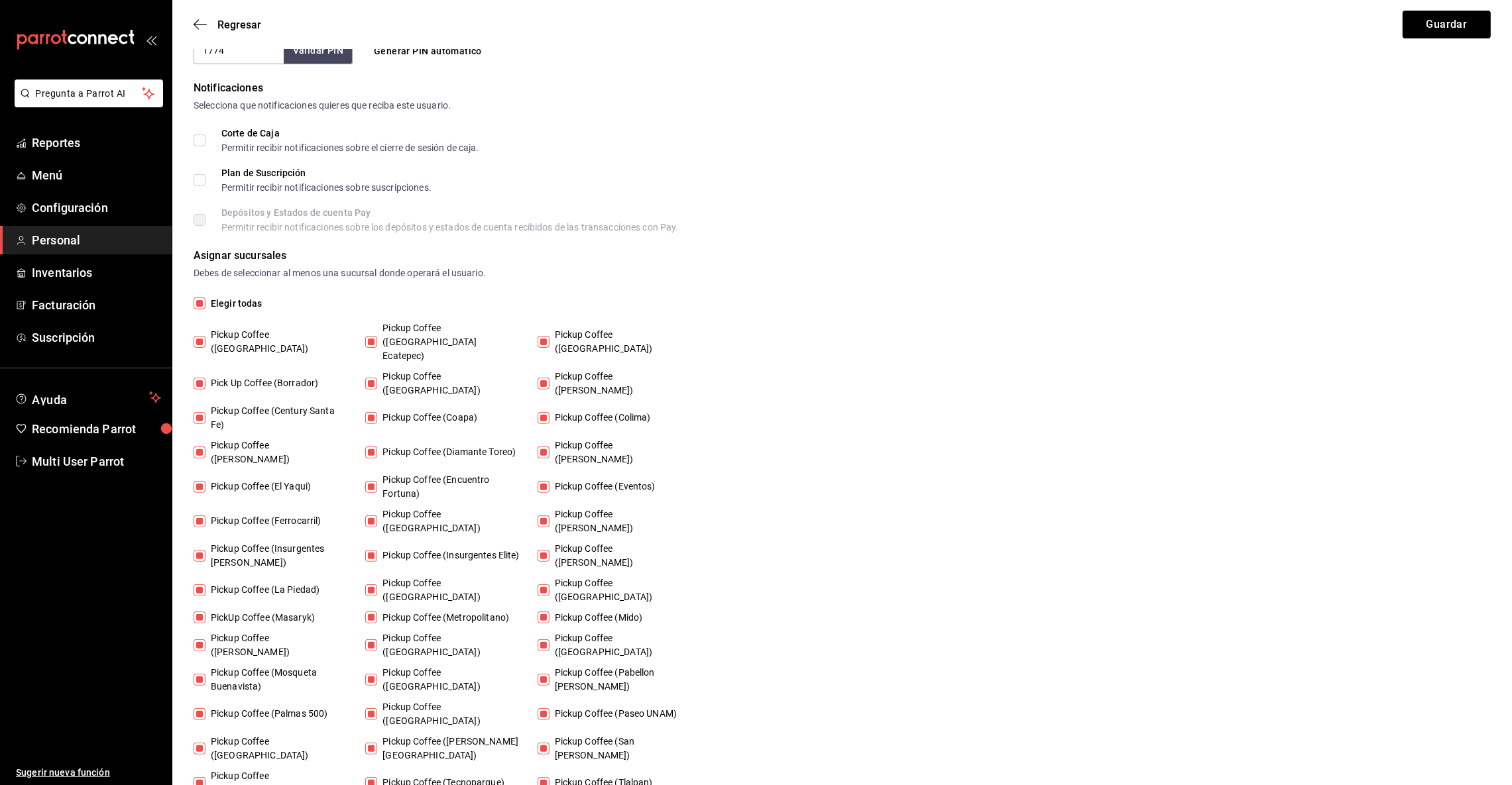
checkbox input "false"
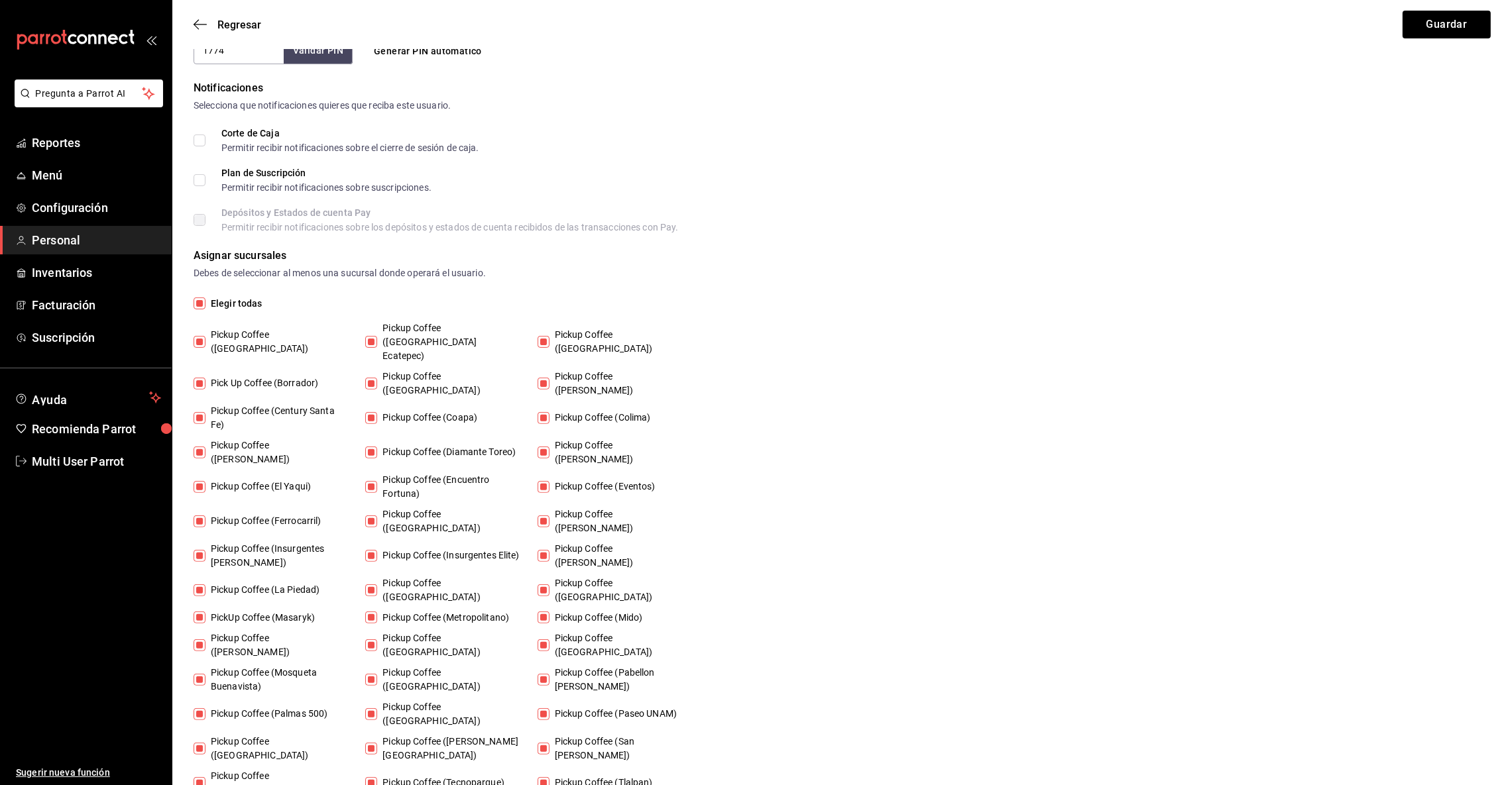
checkbox input "false"
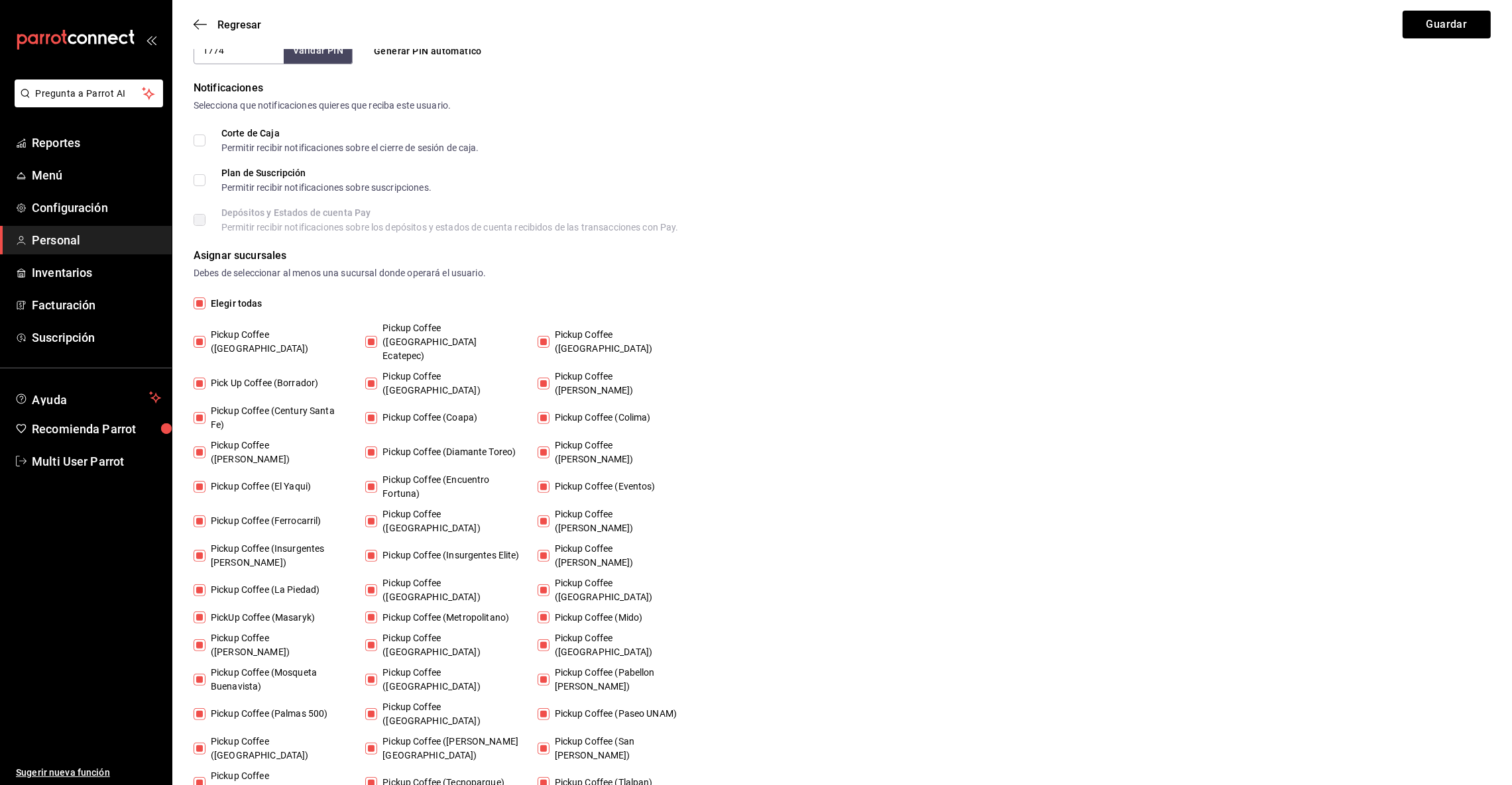
checkbox input "false"
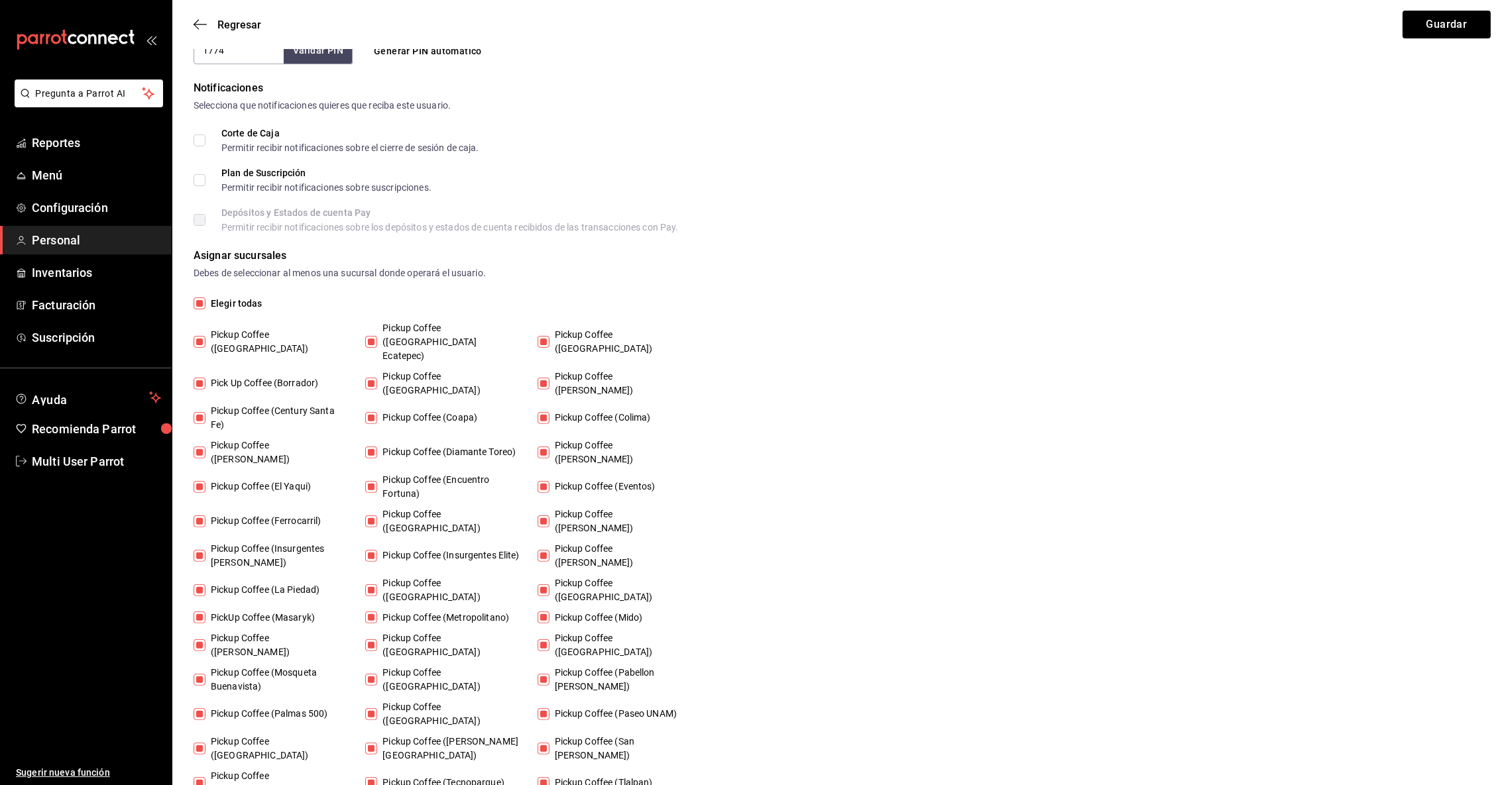
checkbox input "false"
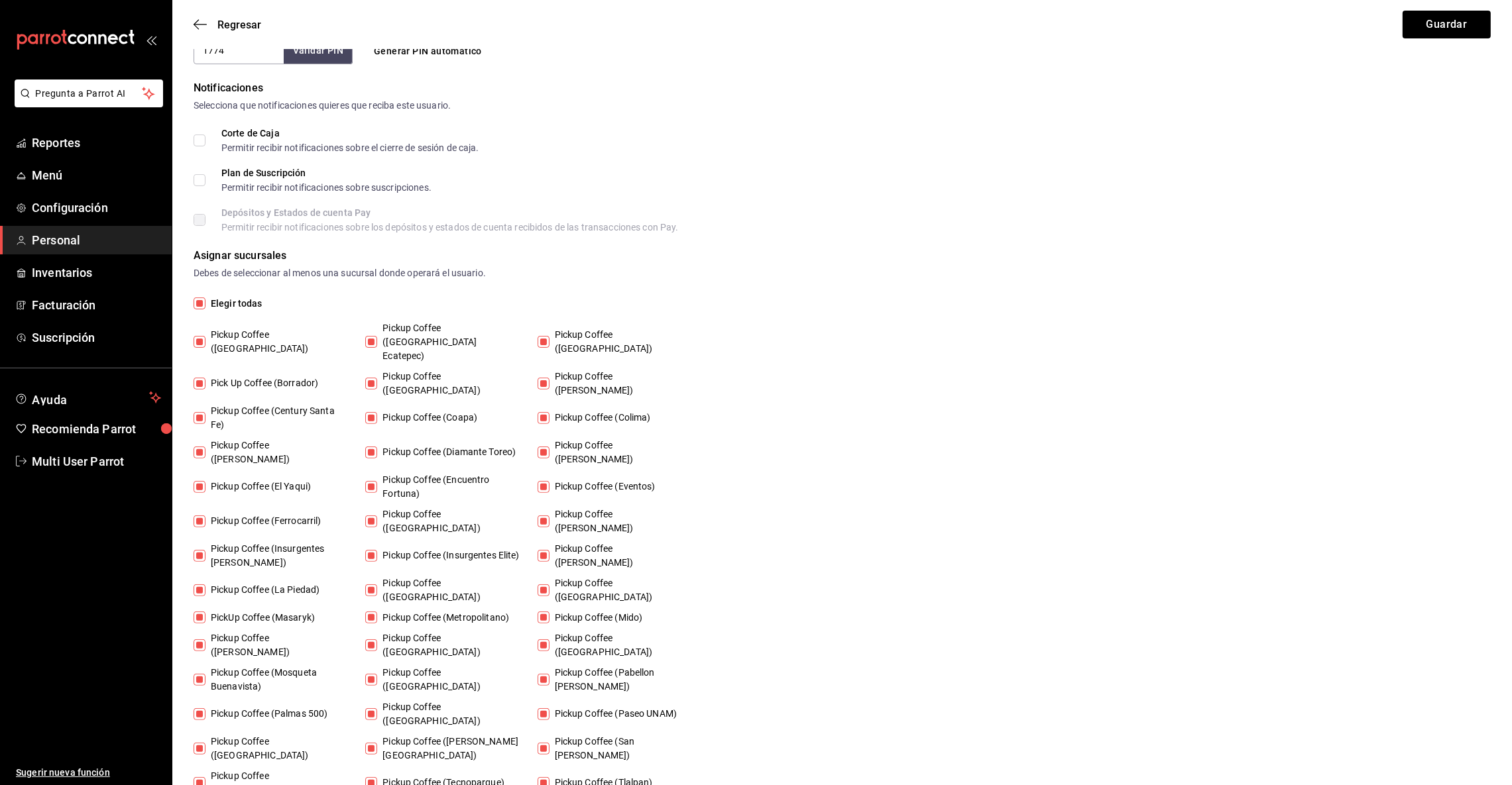
checkbox input "false"
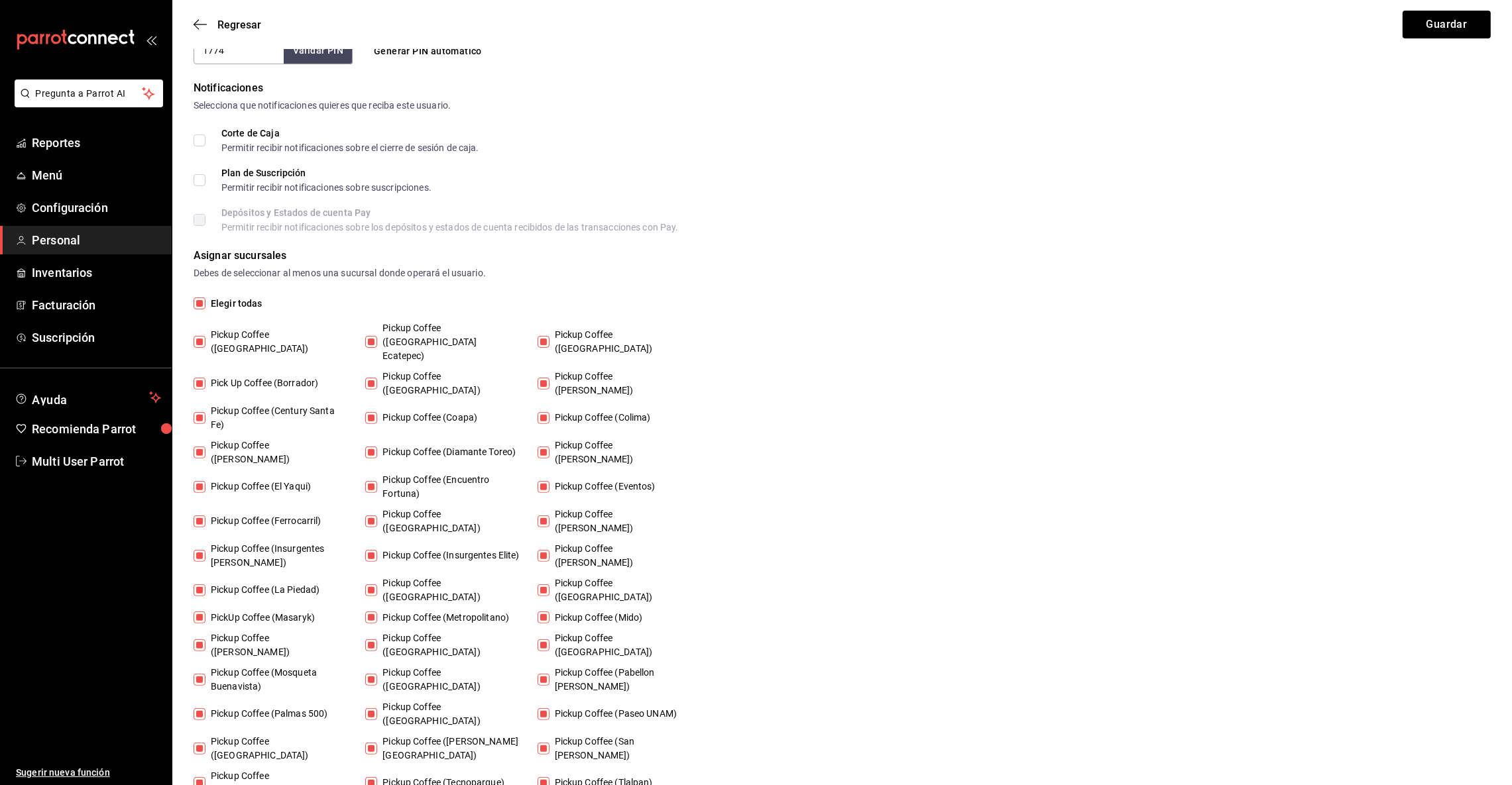
checkbox input "false"
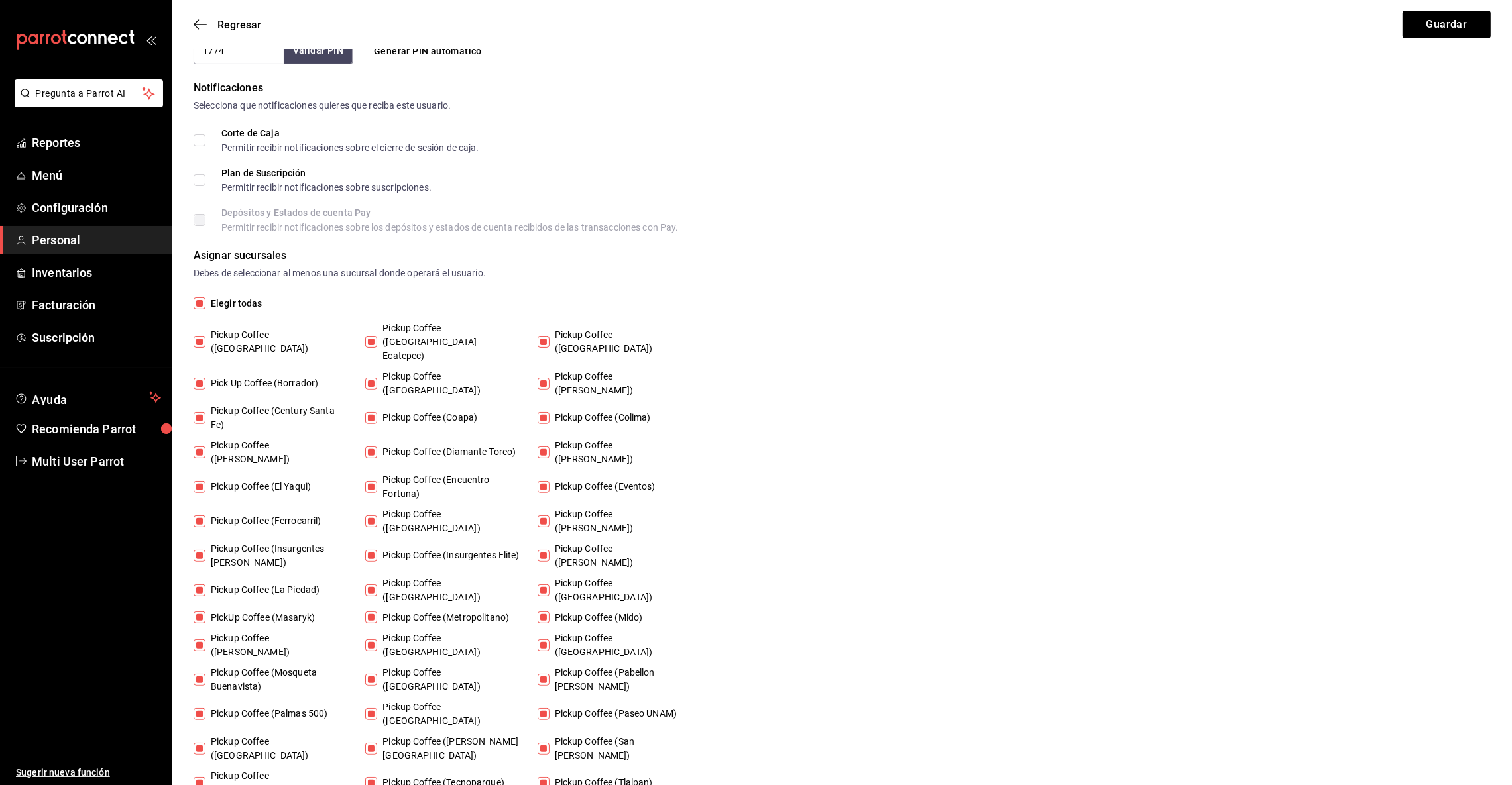
checkbox input "false"
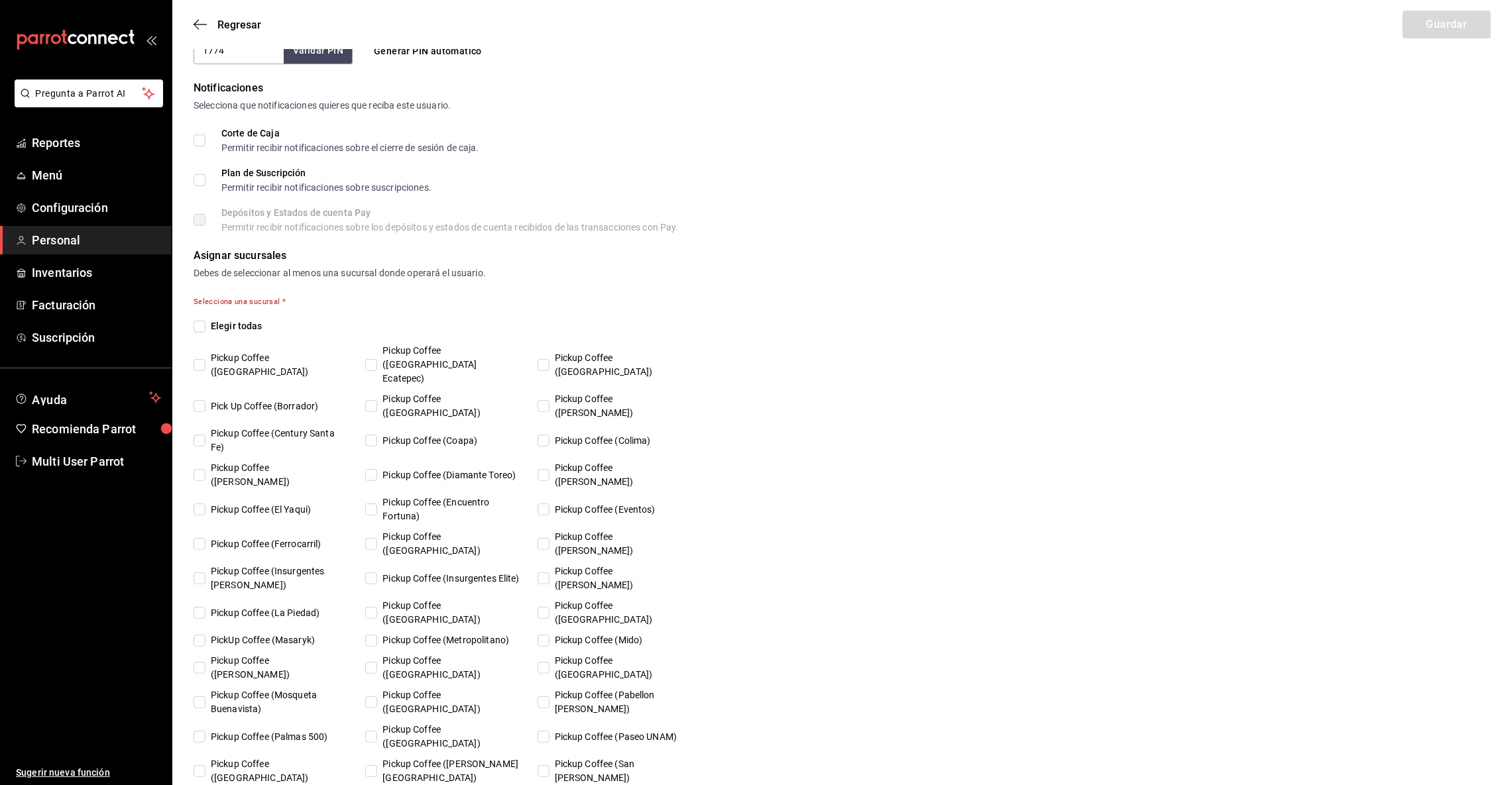
click at [198, 731] on input "Pickup Coffee (Palmas 500)" at bounding box center [200, 737] width 12 height 12
checkbox input "true"
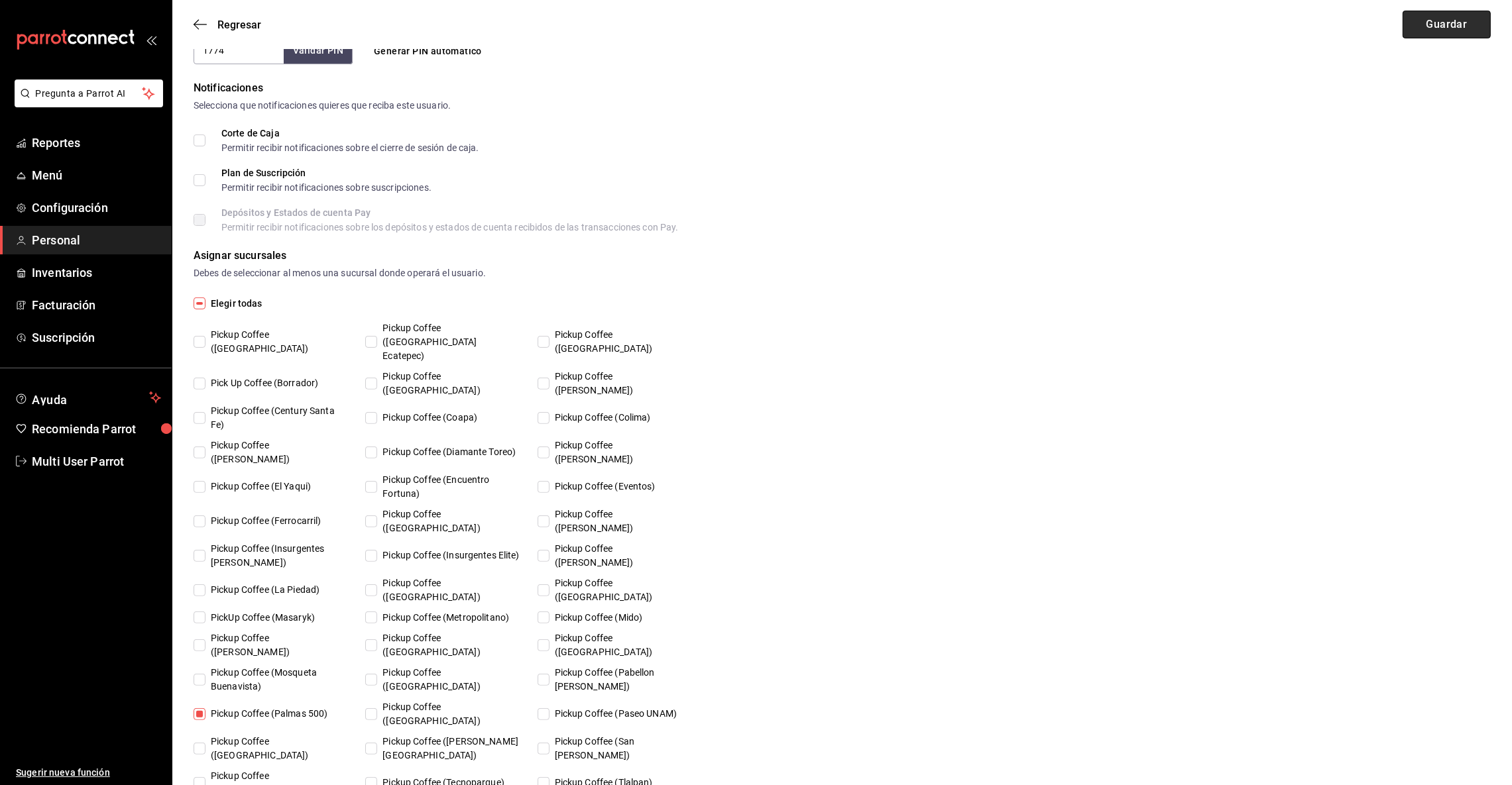
click at [1426, 20] on button "Guardar" at bounding box center [1447, 24] width 88 height 28
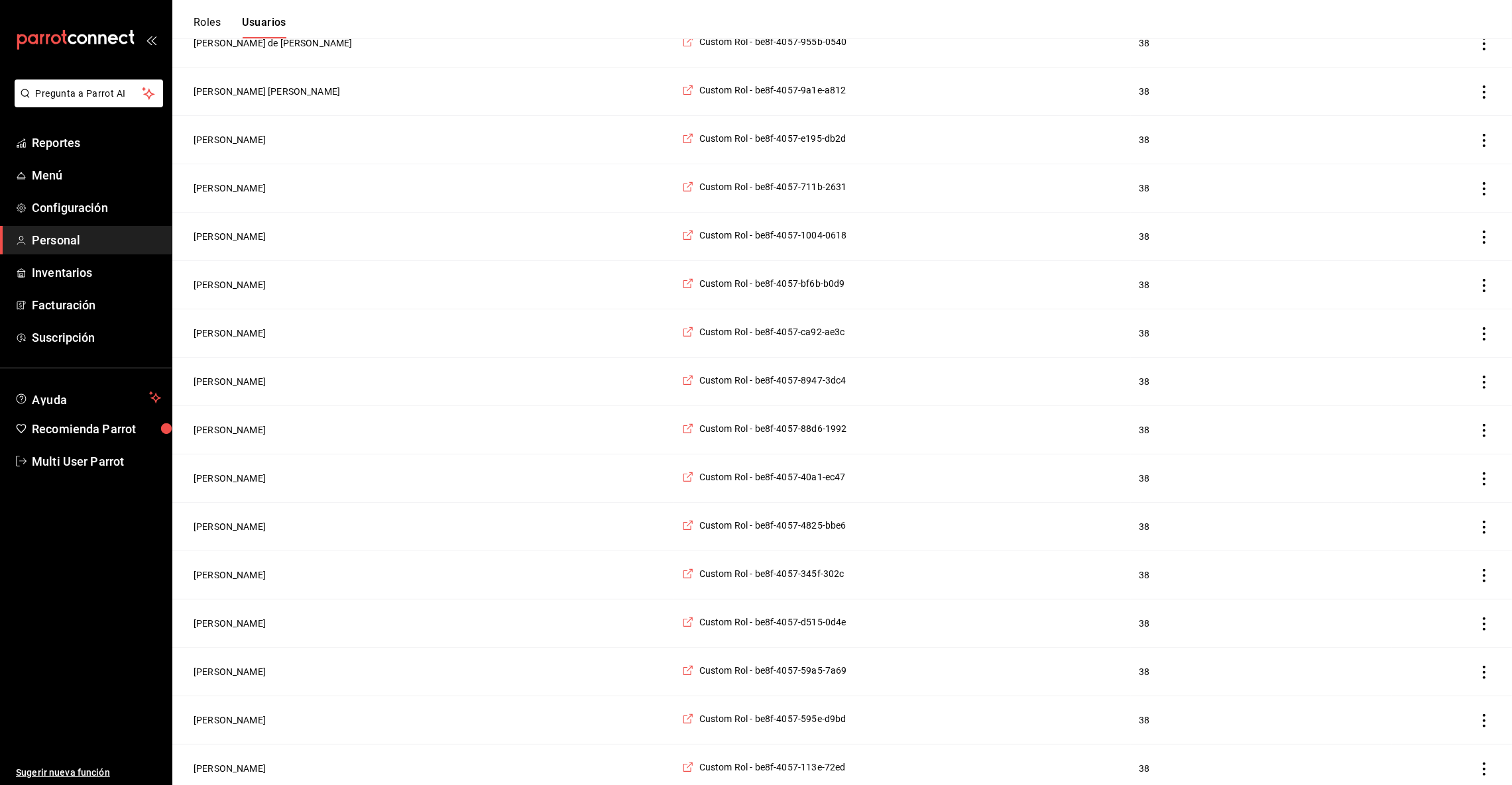
click at [1511, 241] on td "employeesTable" at bounding box center [1452, 237] width 120 height 48
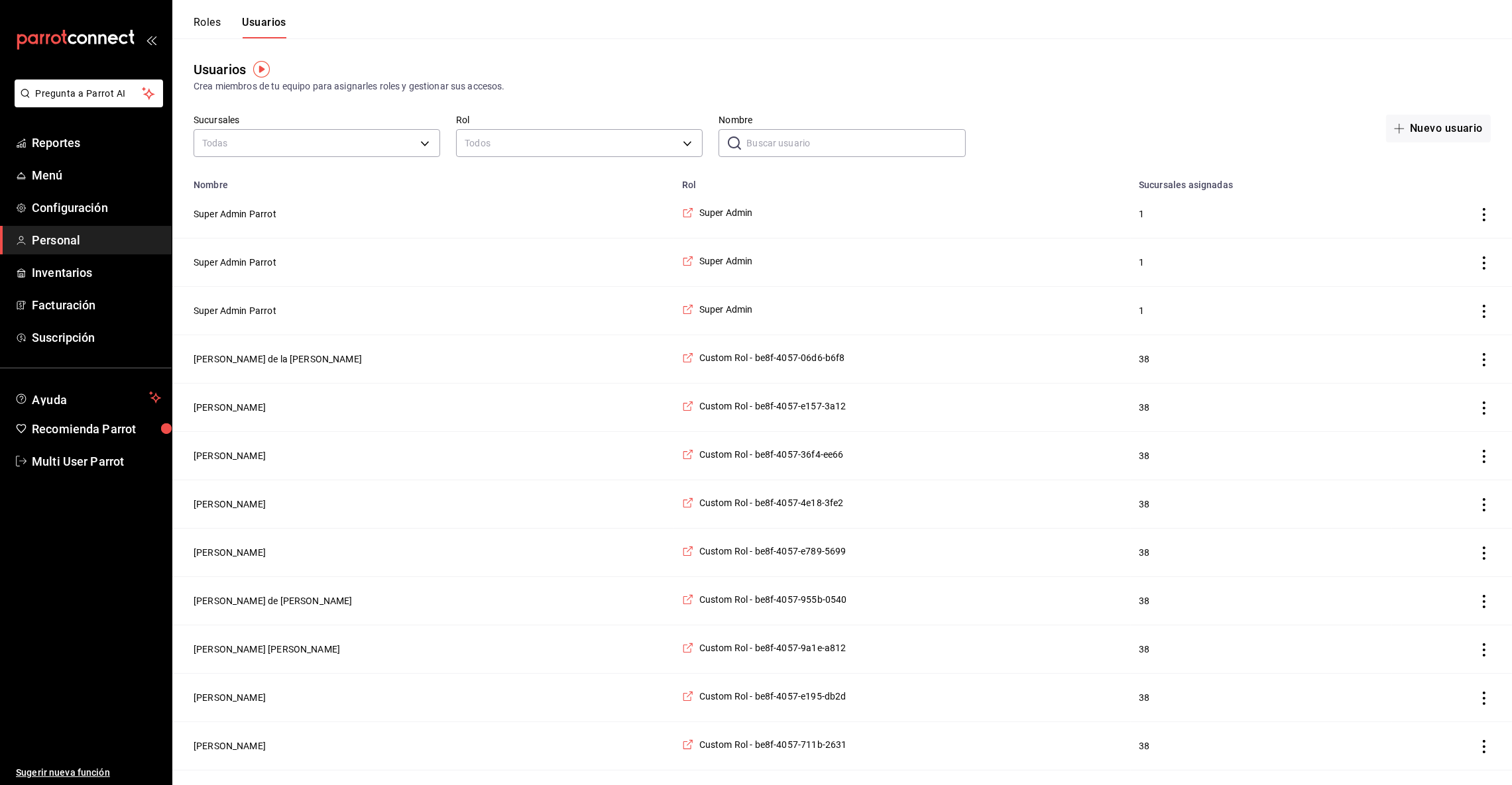
click at [774, 149] on input "Nombre" at bounding box center [856, 143] width 219 height 26
type input "d"
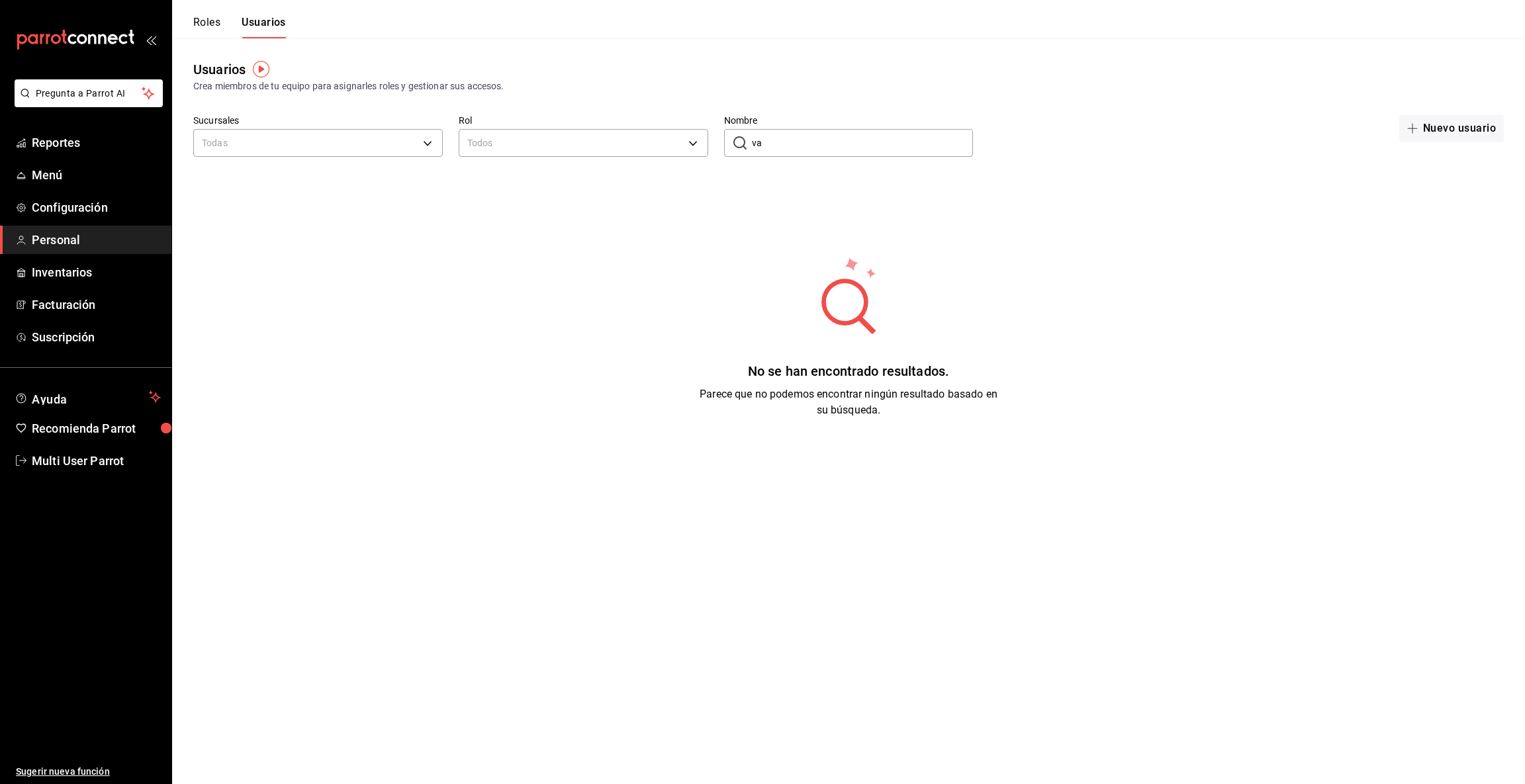
type input "v"
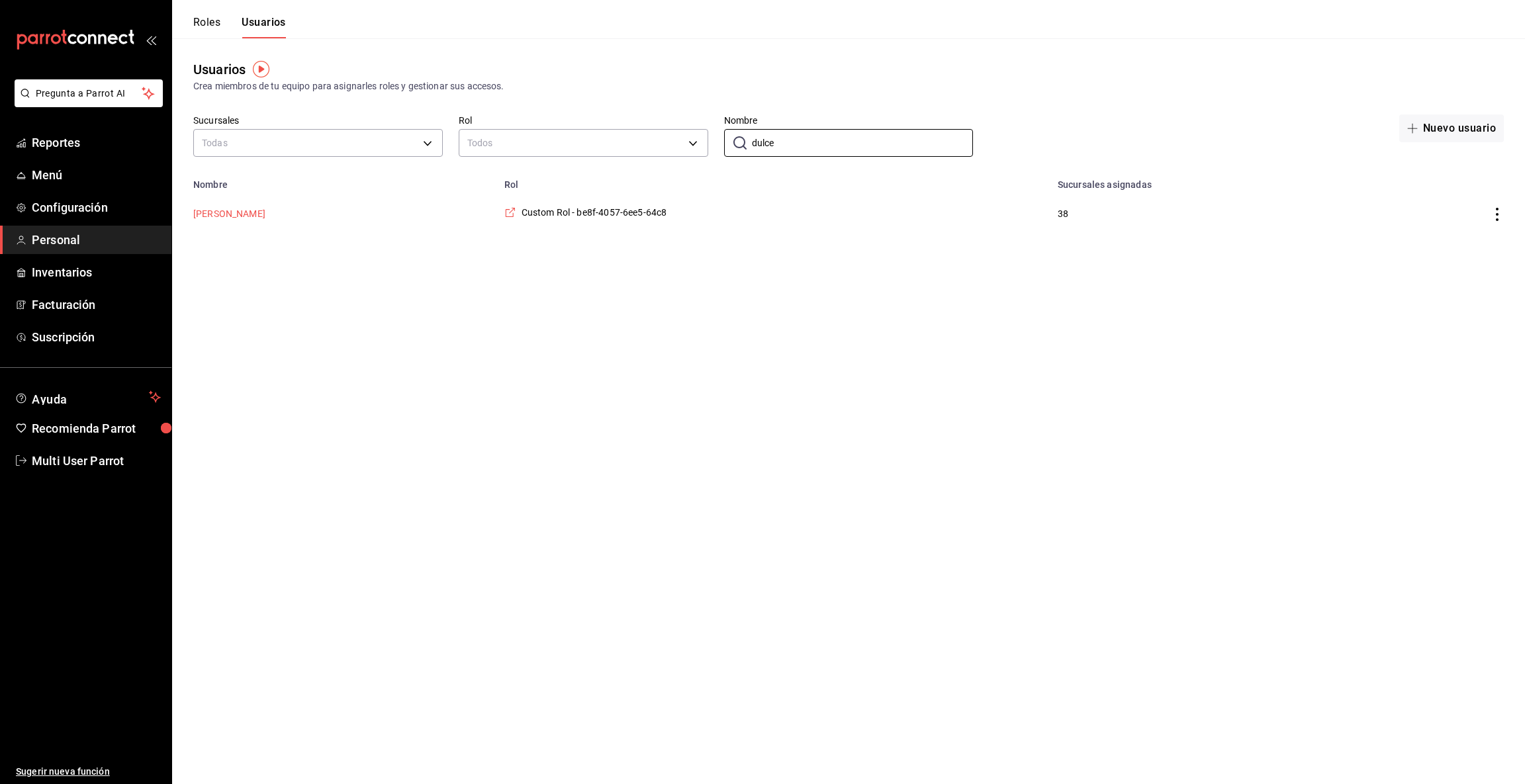
type input "dulce"
click at [211, 215] on button "[PERSON_NAME]" at bounding box center [229, 214] width 72 height 13
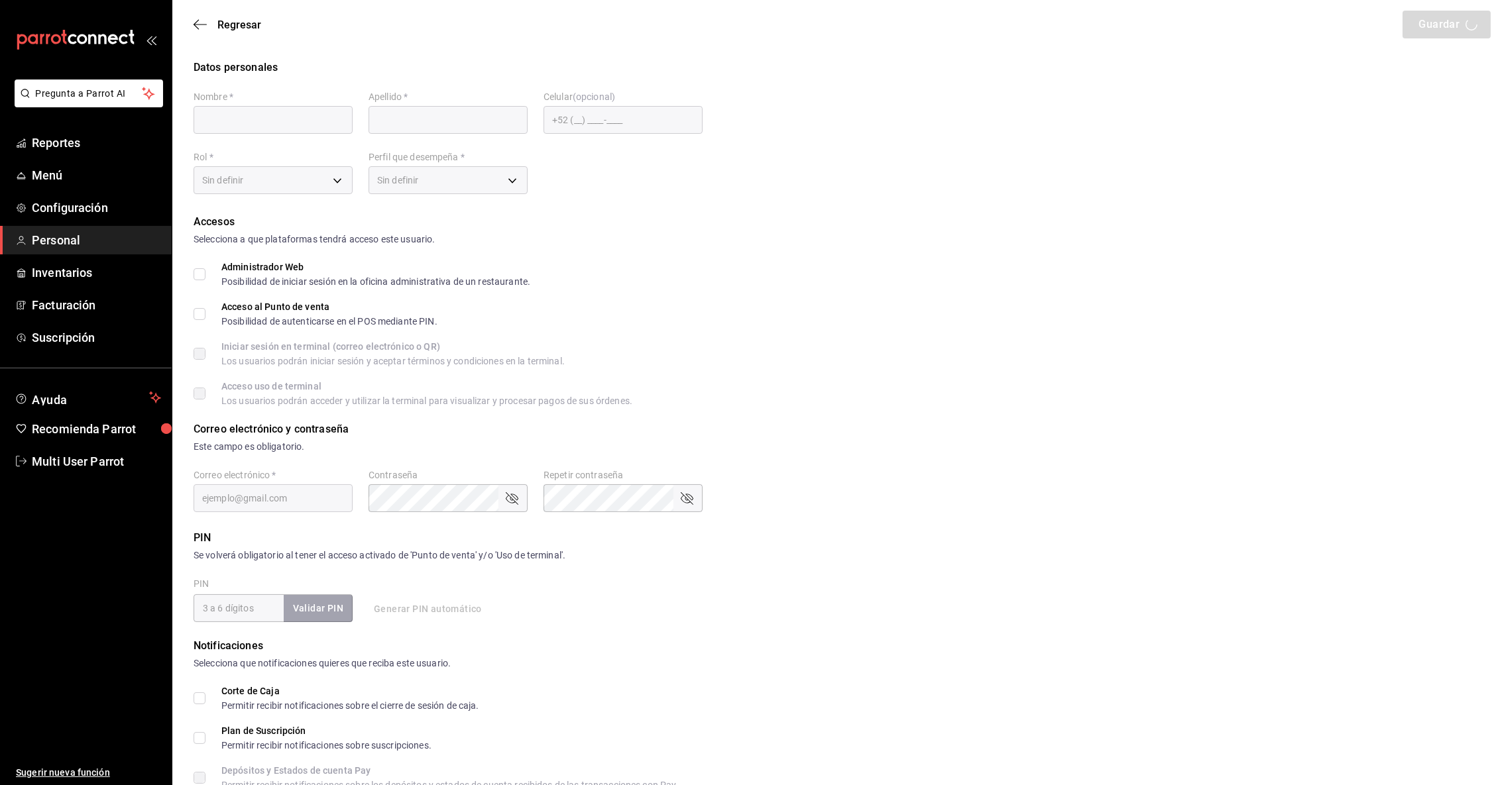
type input "Dulce"
type input "[PERSON_NAME]"
checkbox input "true"
type input "[EMAIL_ADDRESS][DOMAIN_NAME]"
type input "5389"
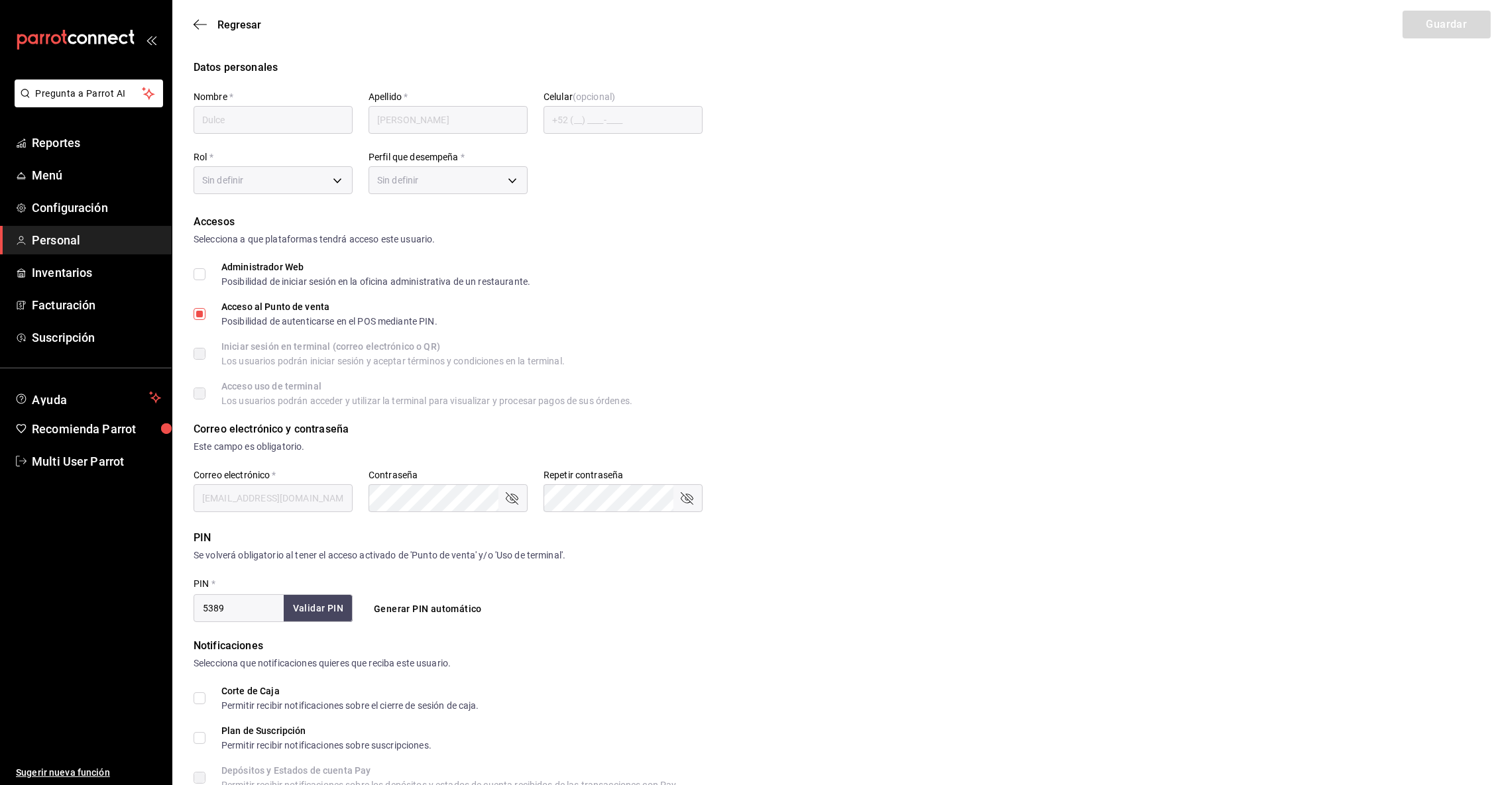
type input "279f1135-4ee9-4ef1-9471-270a28947753"
type input "UNDEFINED"
checkbox input "true"
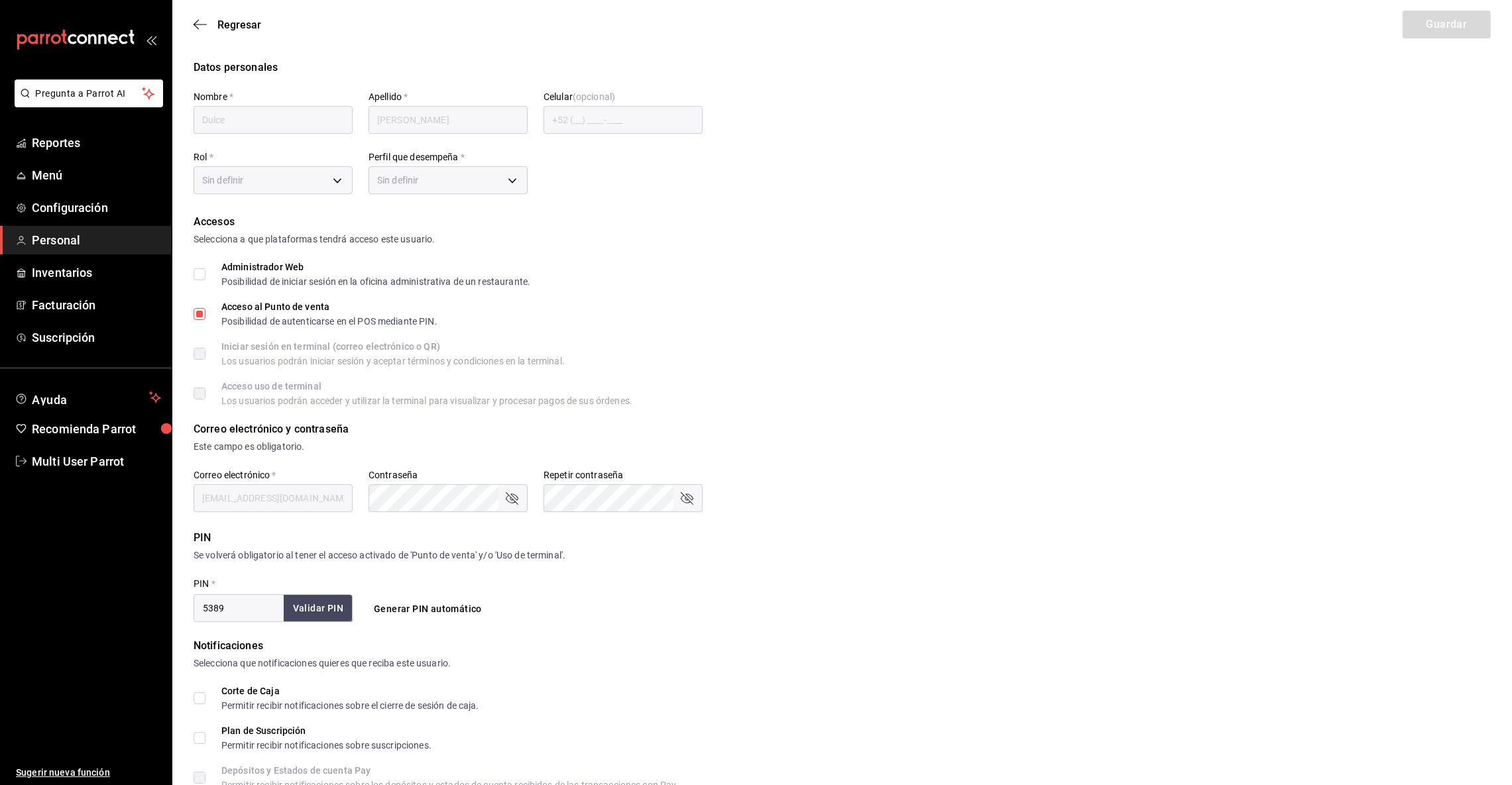
checkbox input "true"
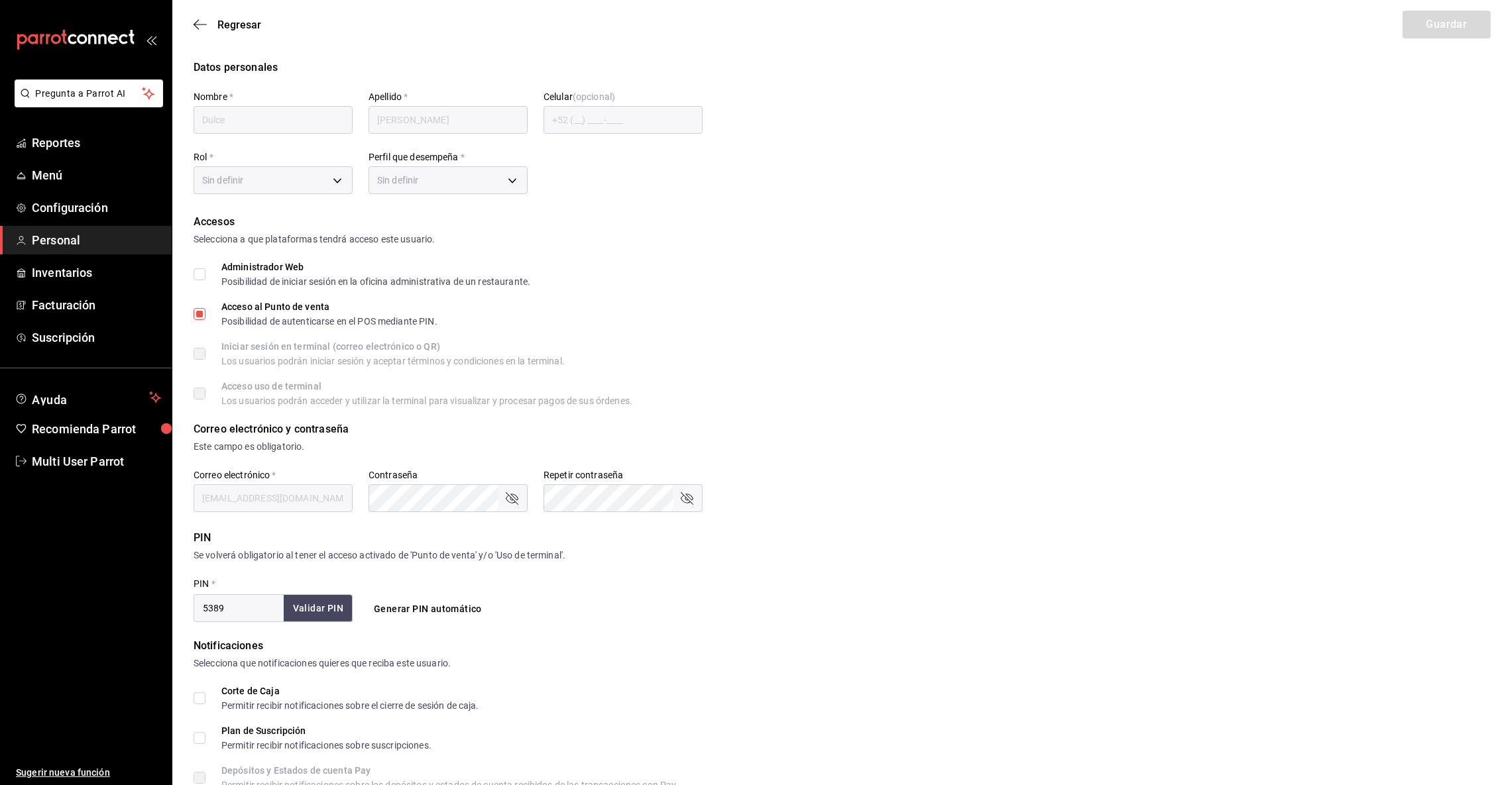
checkbox input "true"
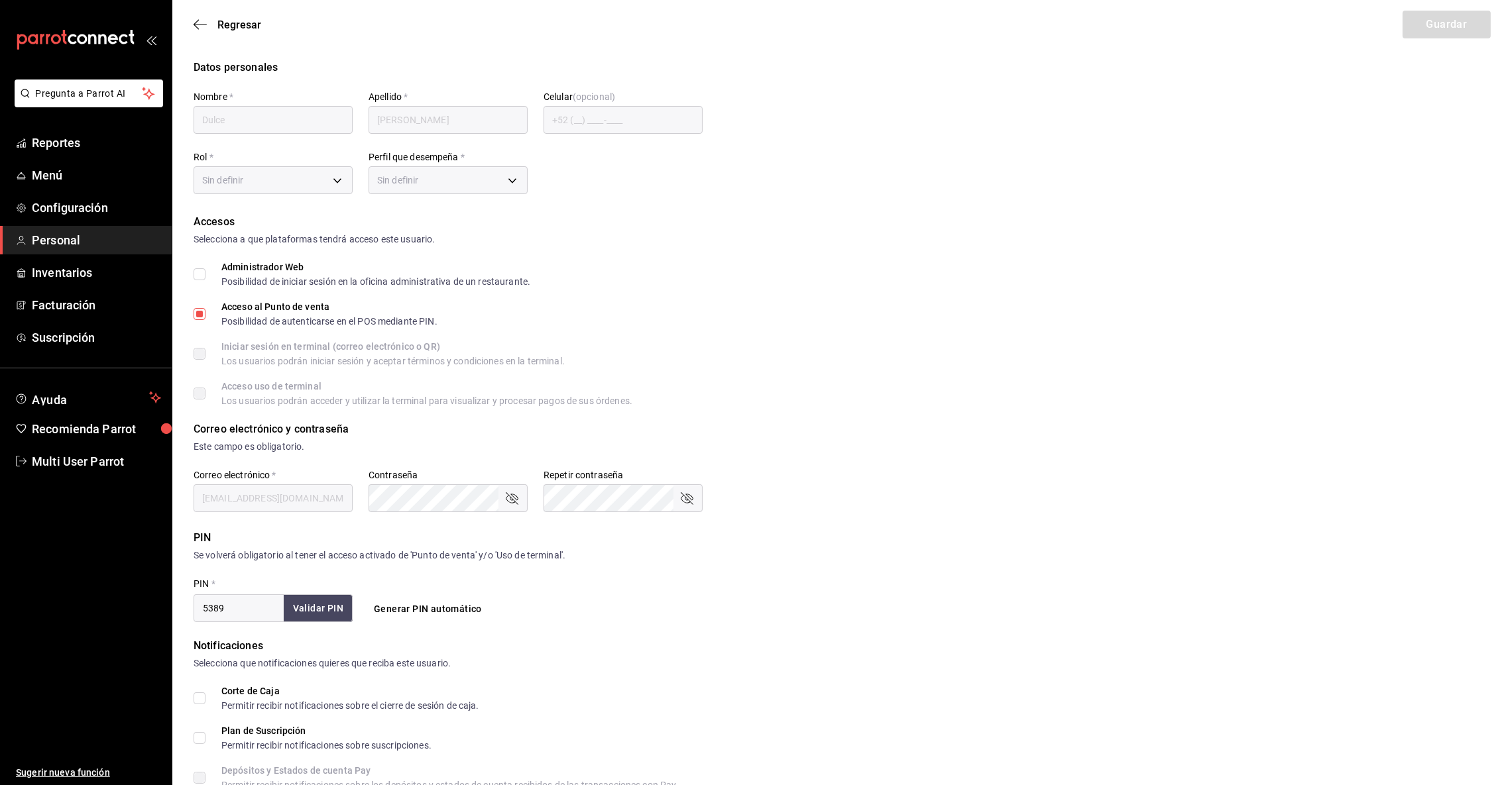
checkbox input "true"
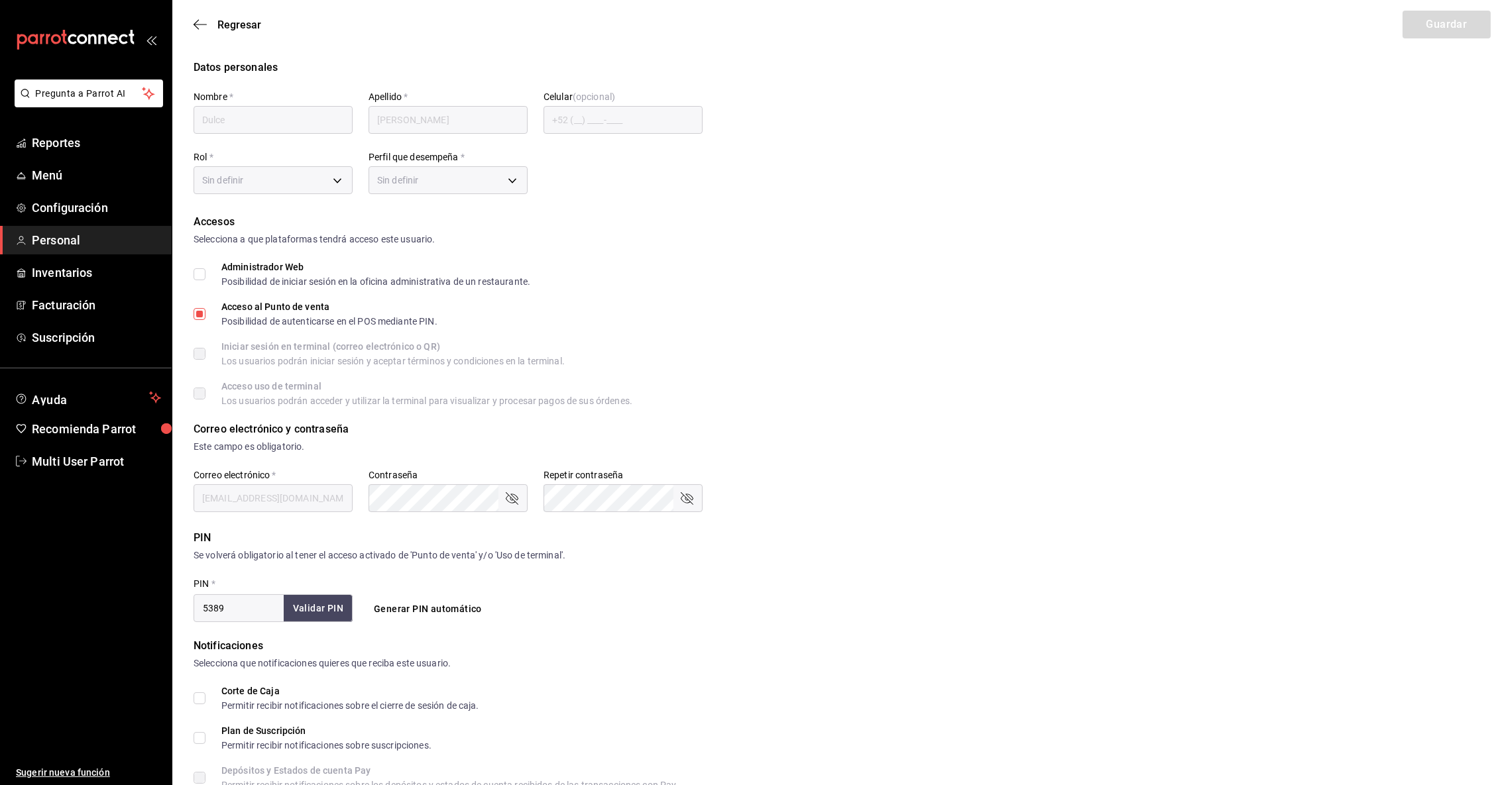
checkbox input "true"
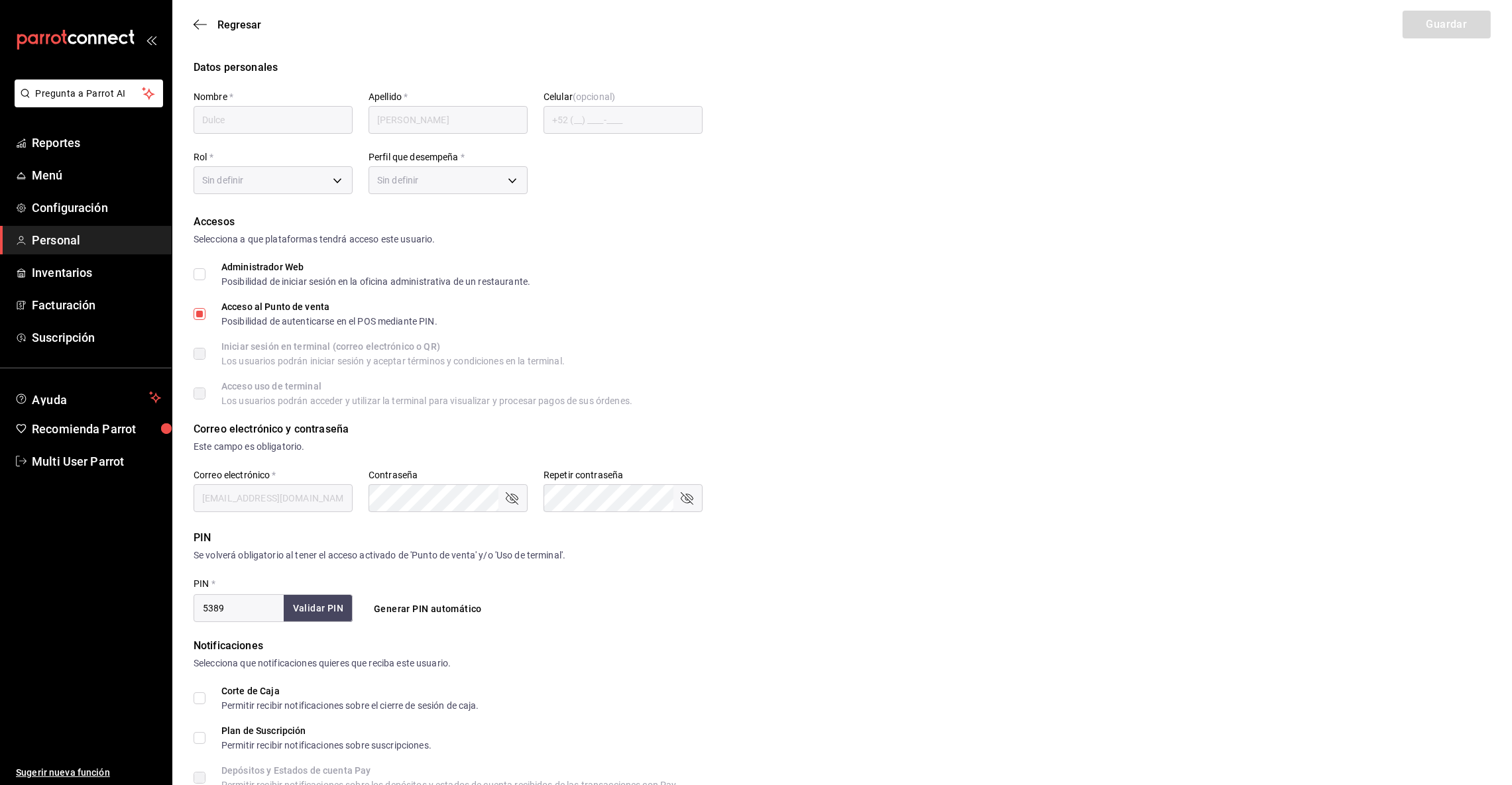
checkbox input "true"
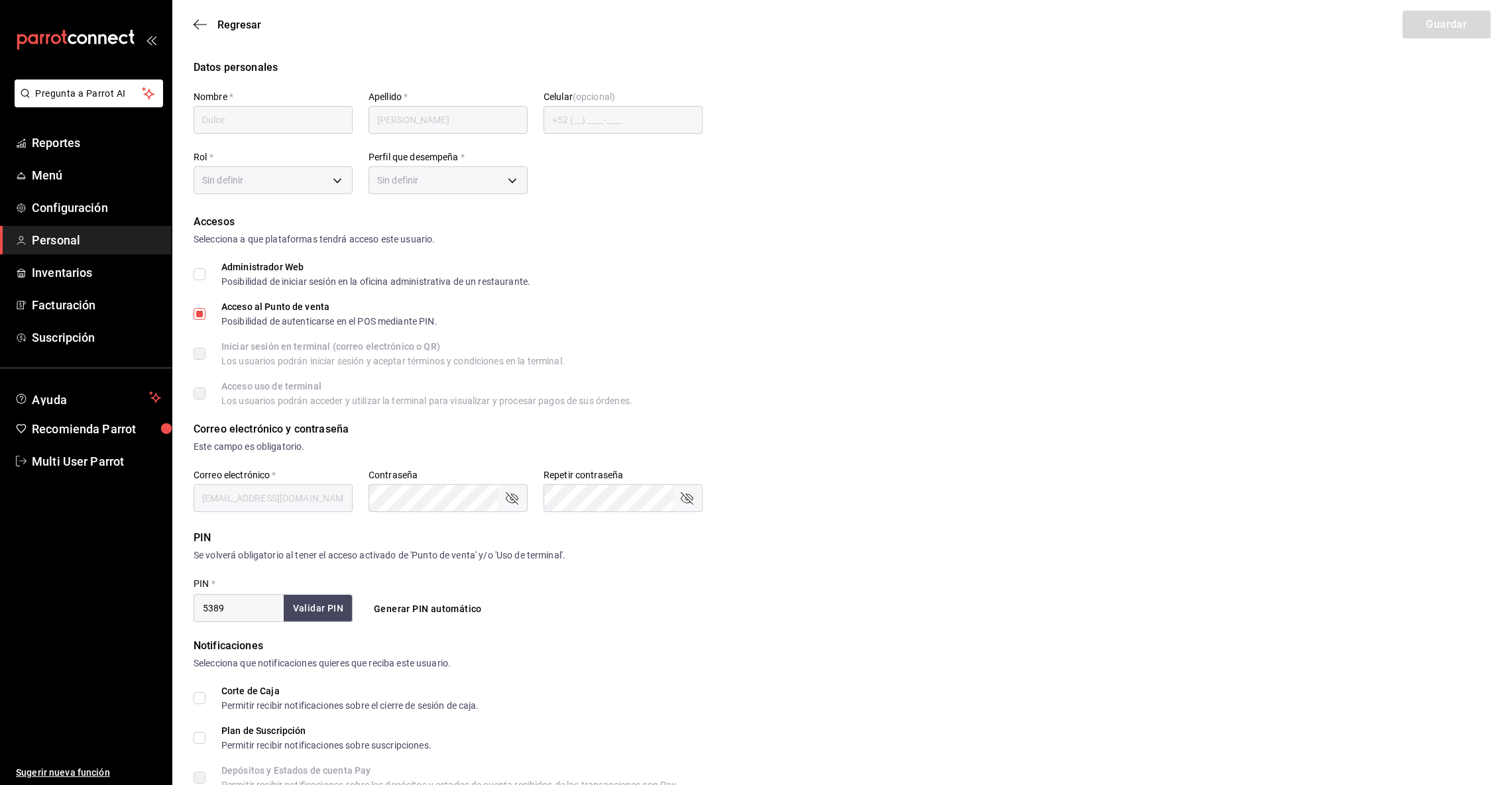
checkbox input "true"
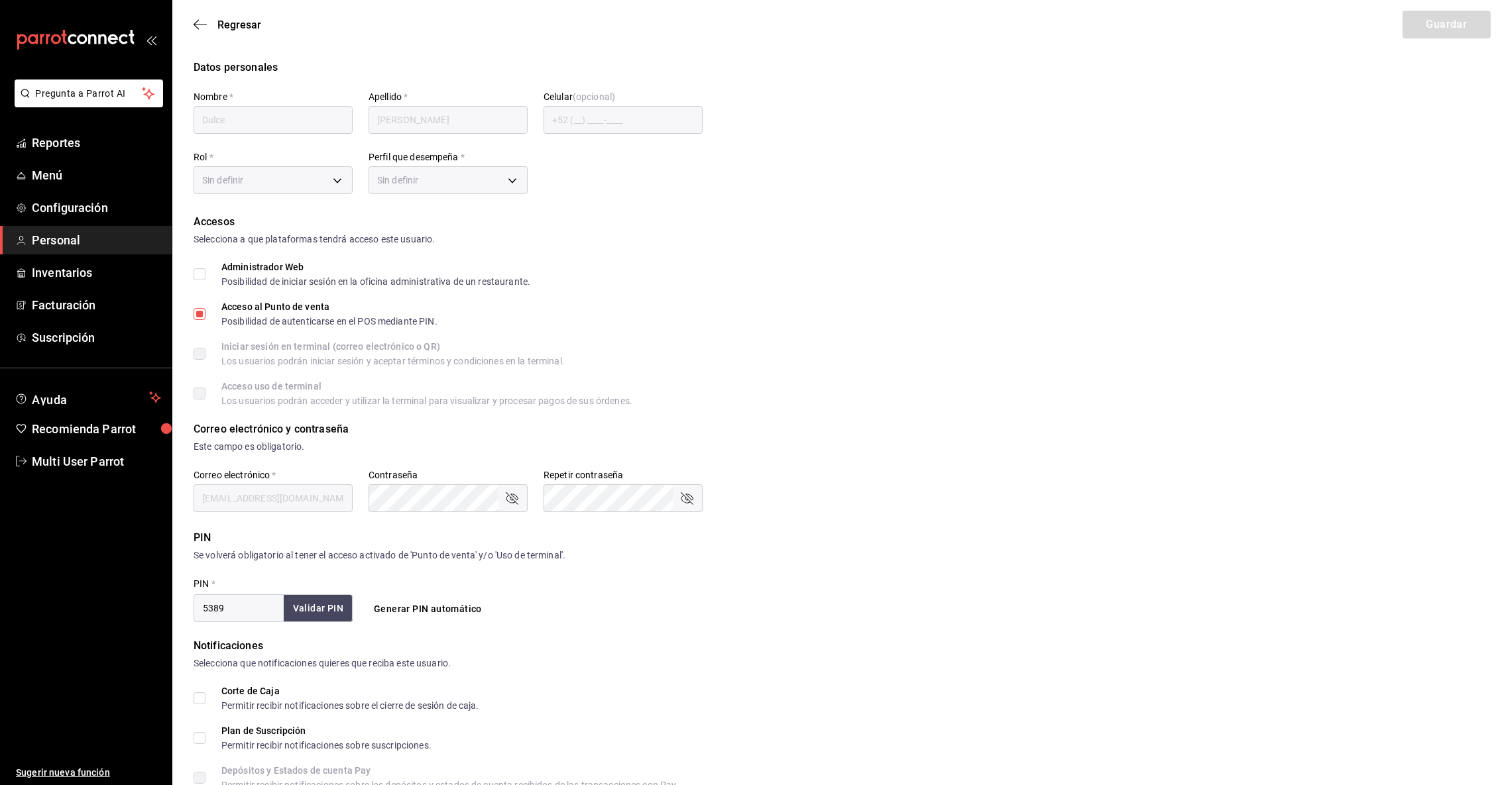
checkbox input "true"
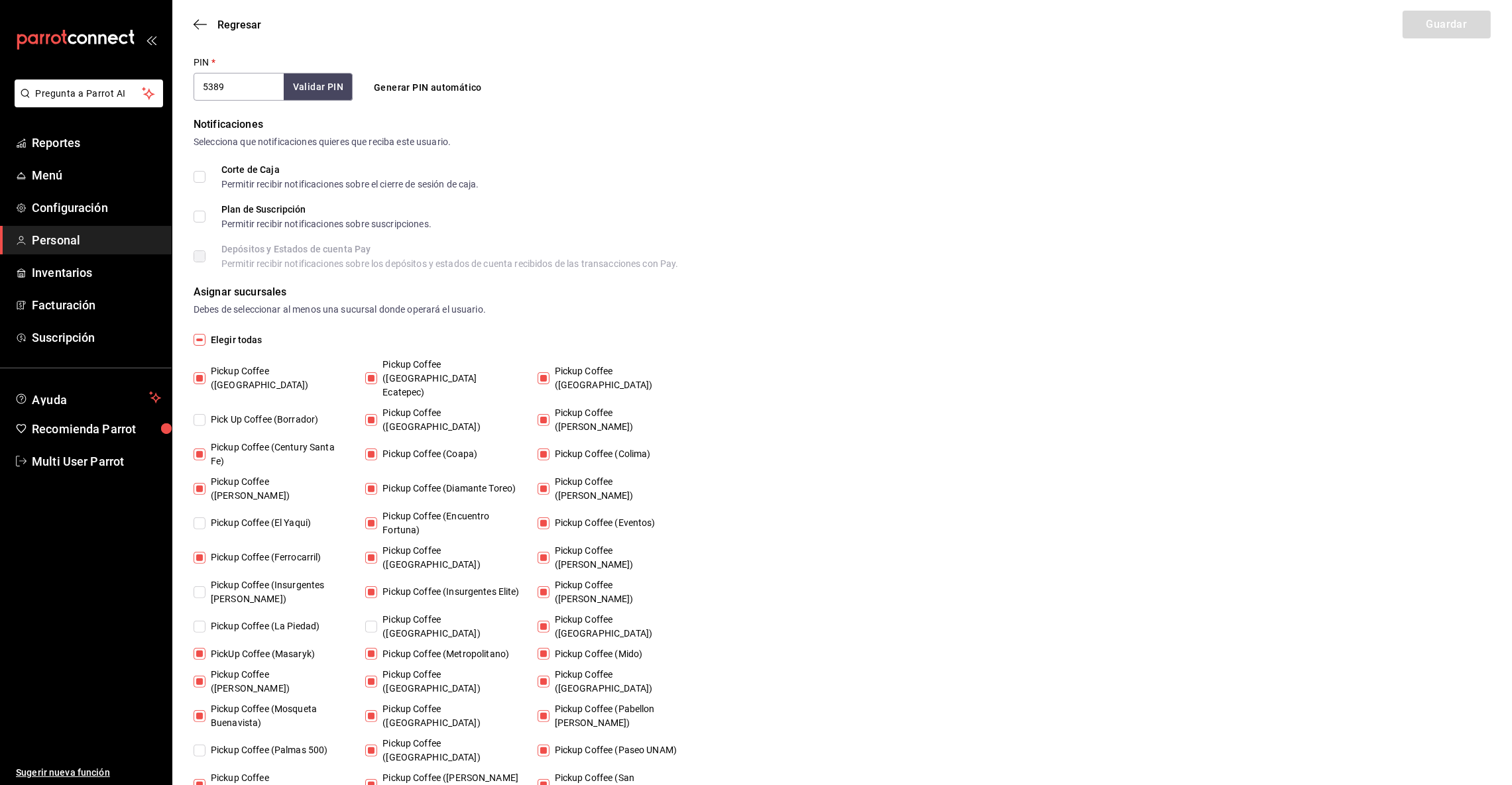
scroll to position [558, 0]
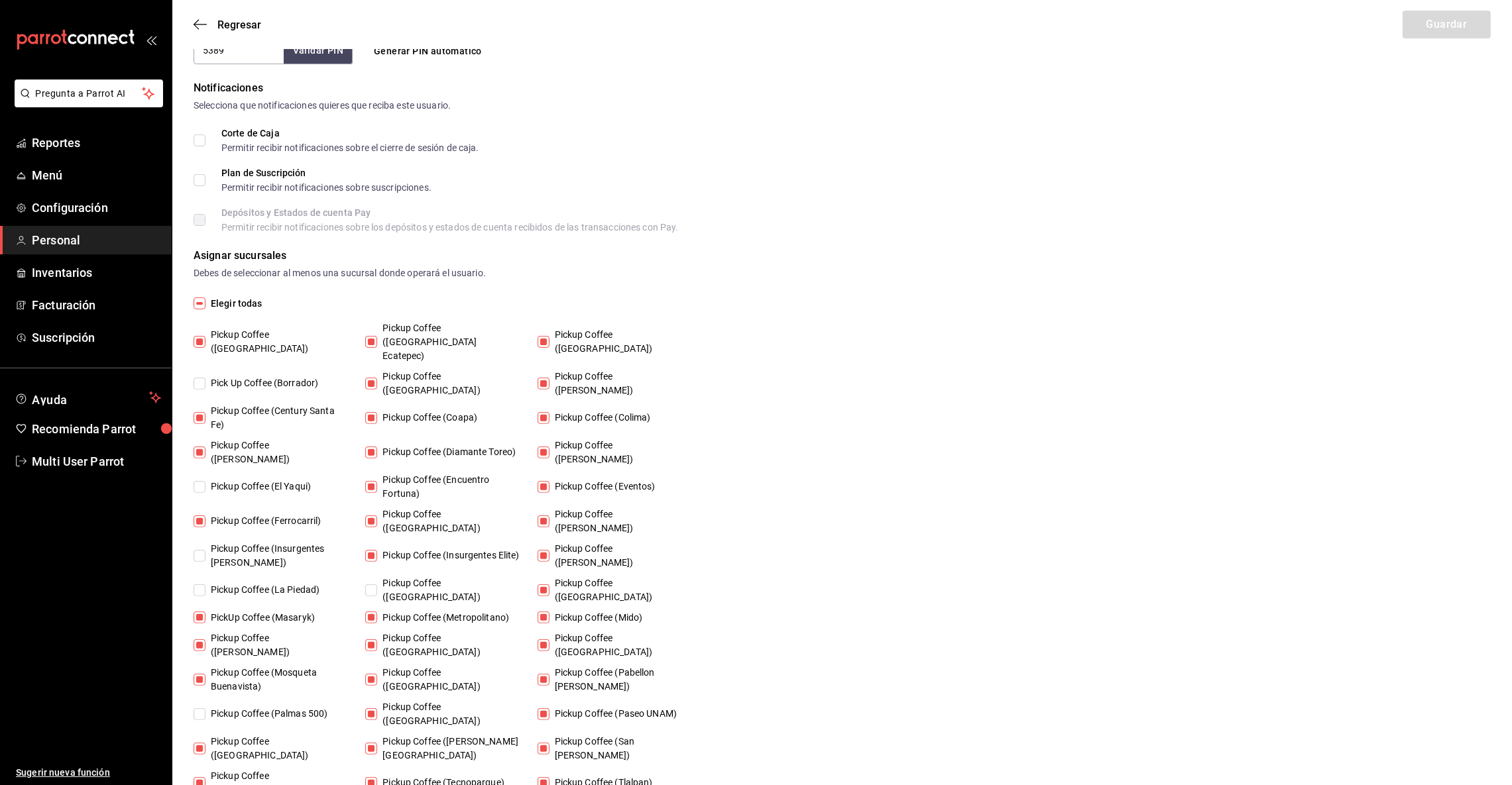
click at [201, 301] on input "Elegir todas" at bounding box center [200, 304] width 12 height 12
checkbox input "true"
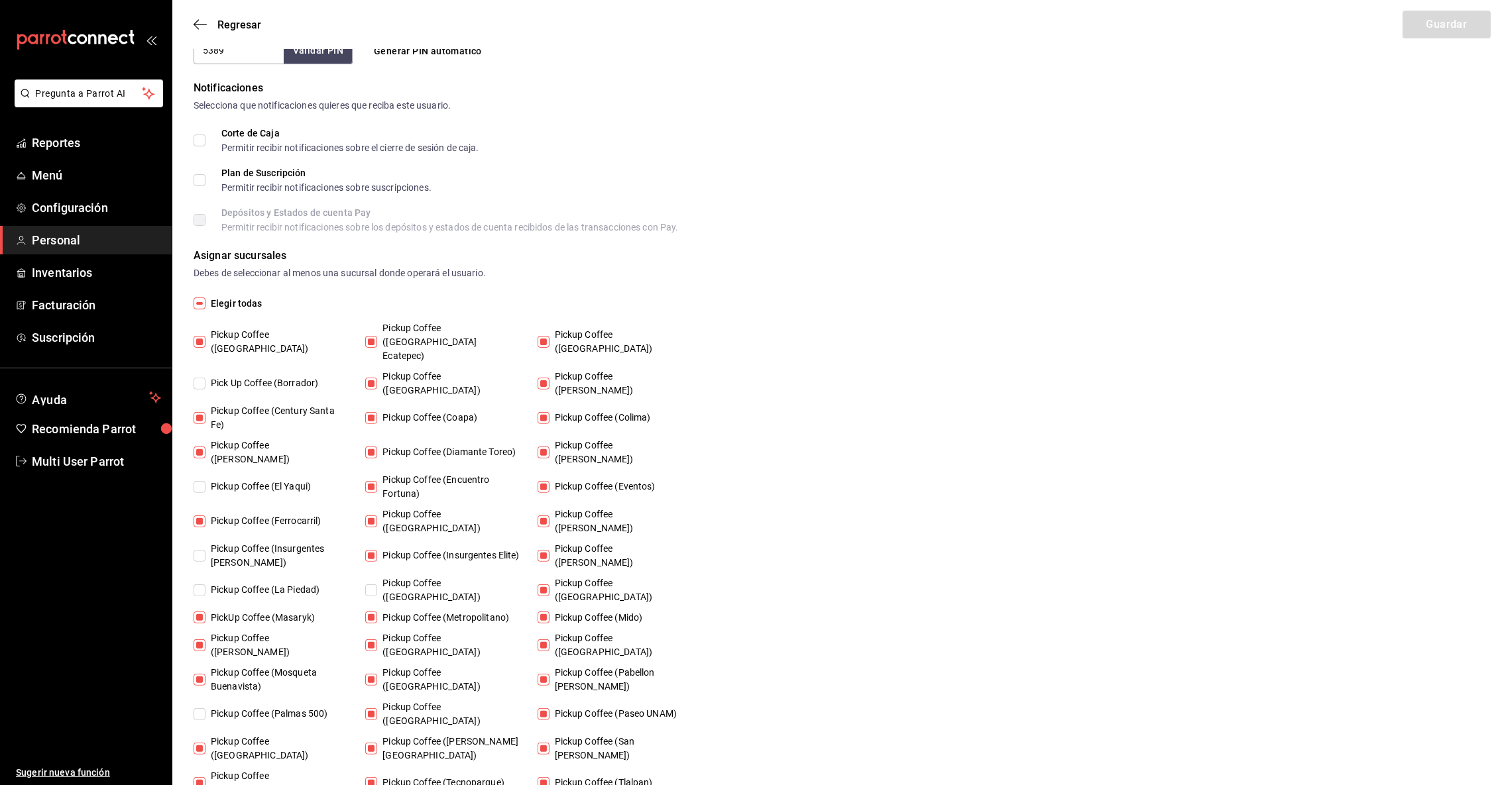
checkbox input "true"
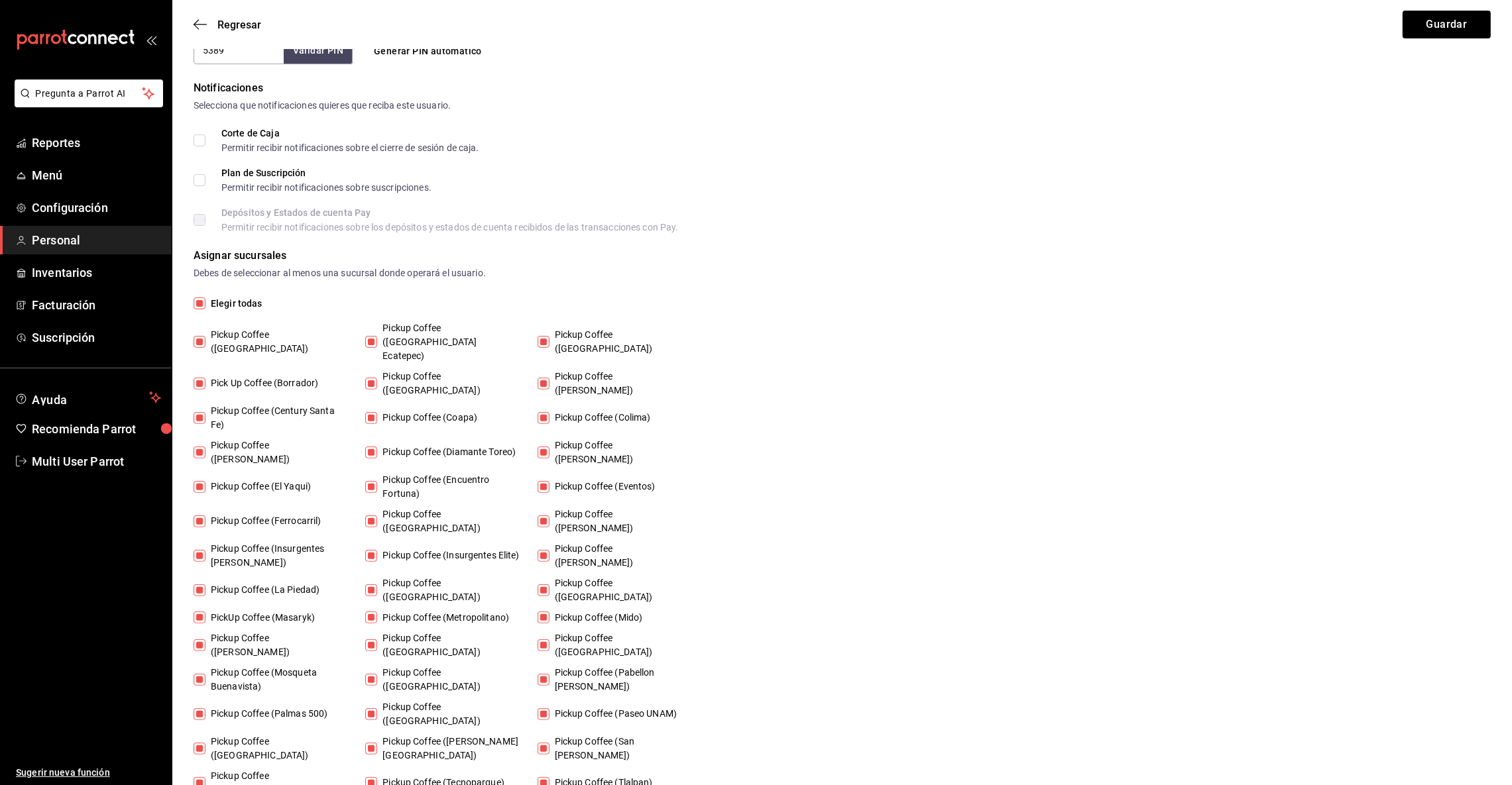
click at [201, 301] on input "Elegir todas" at bounding box center [200, 304] width 12 height 12
checkbox input "false"
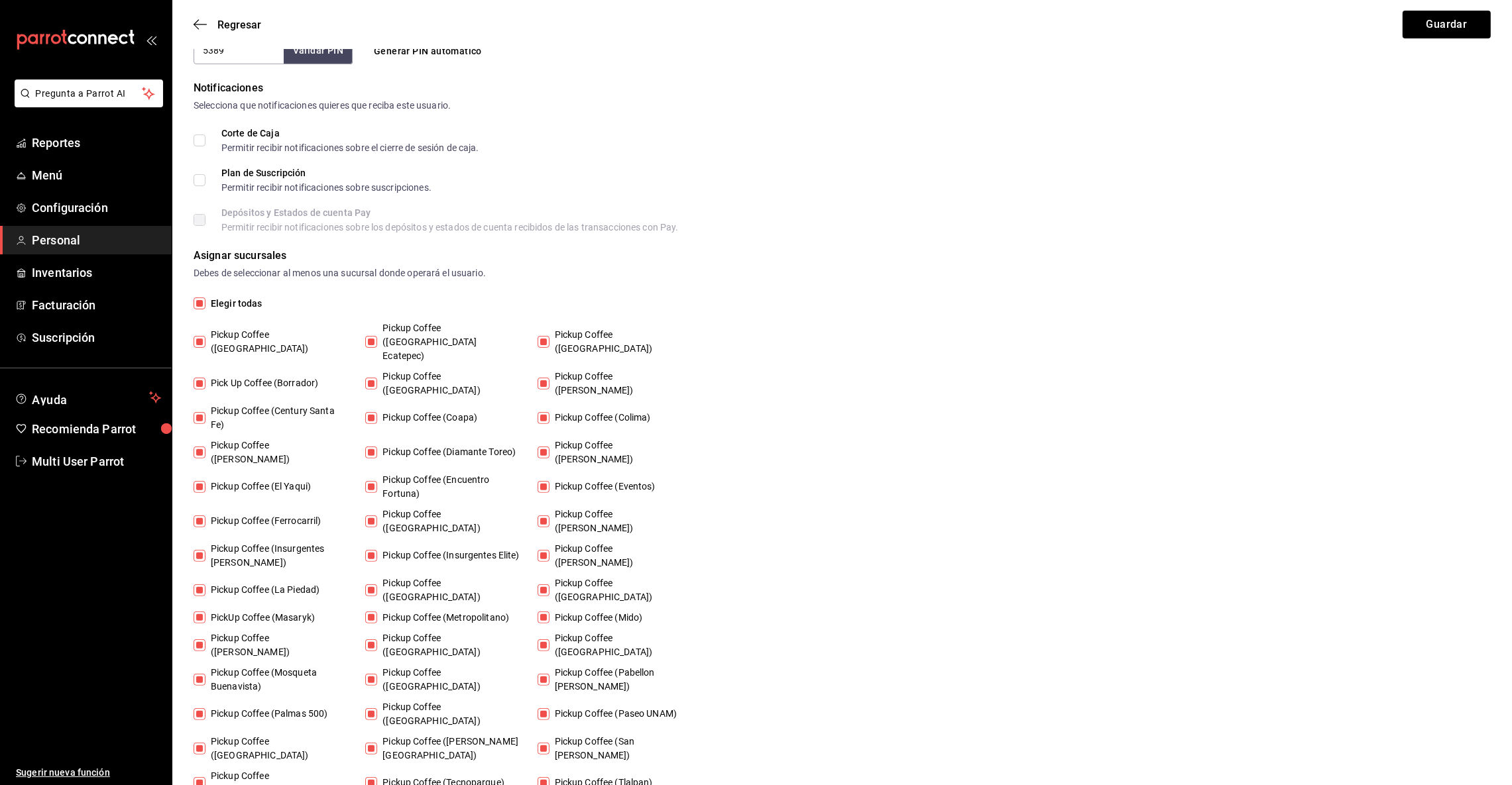
checkbox input "false"
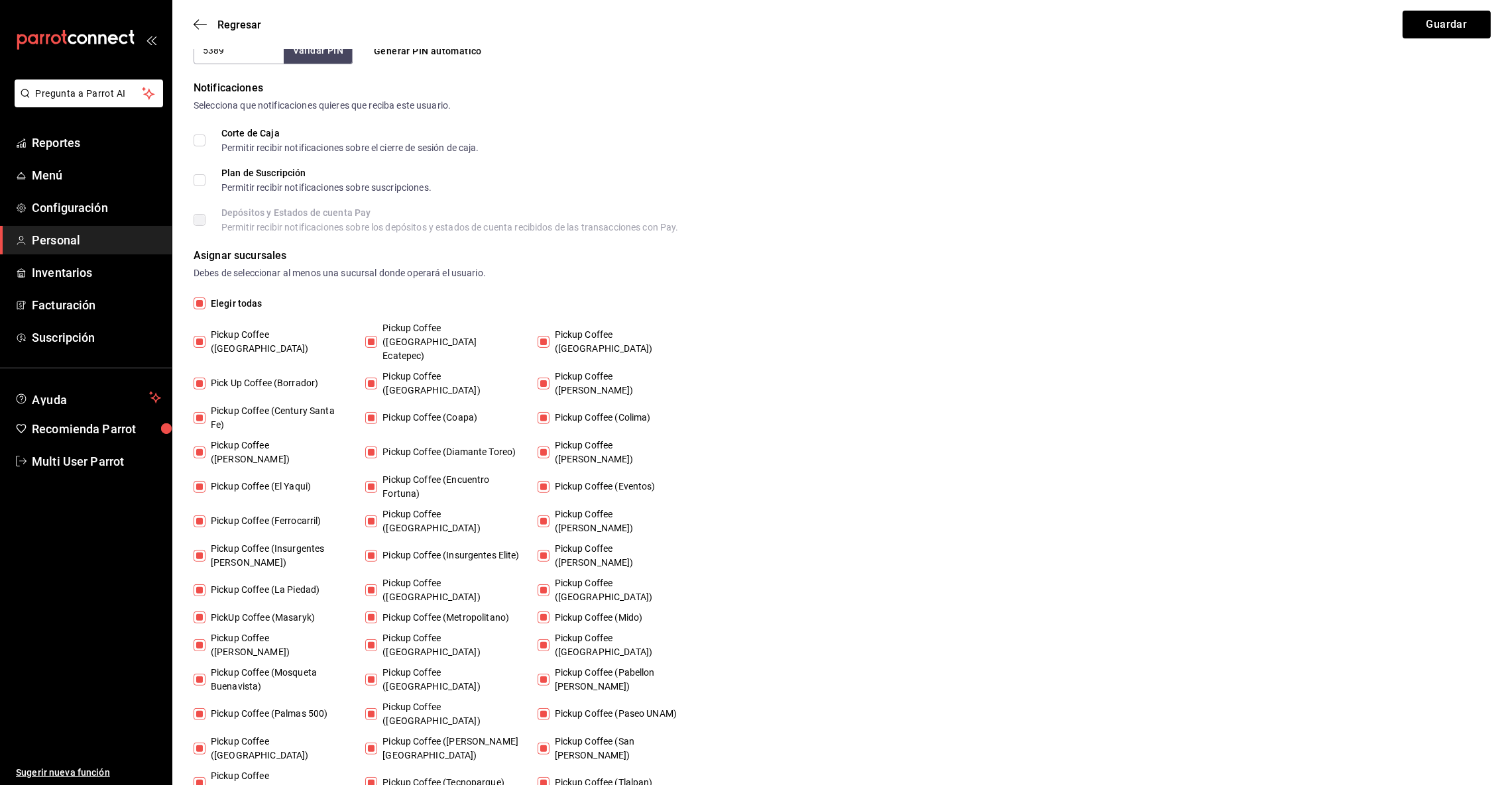
checkbox input "false"
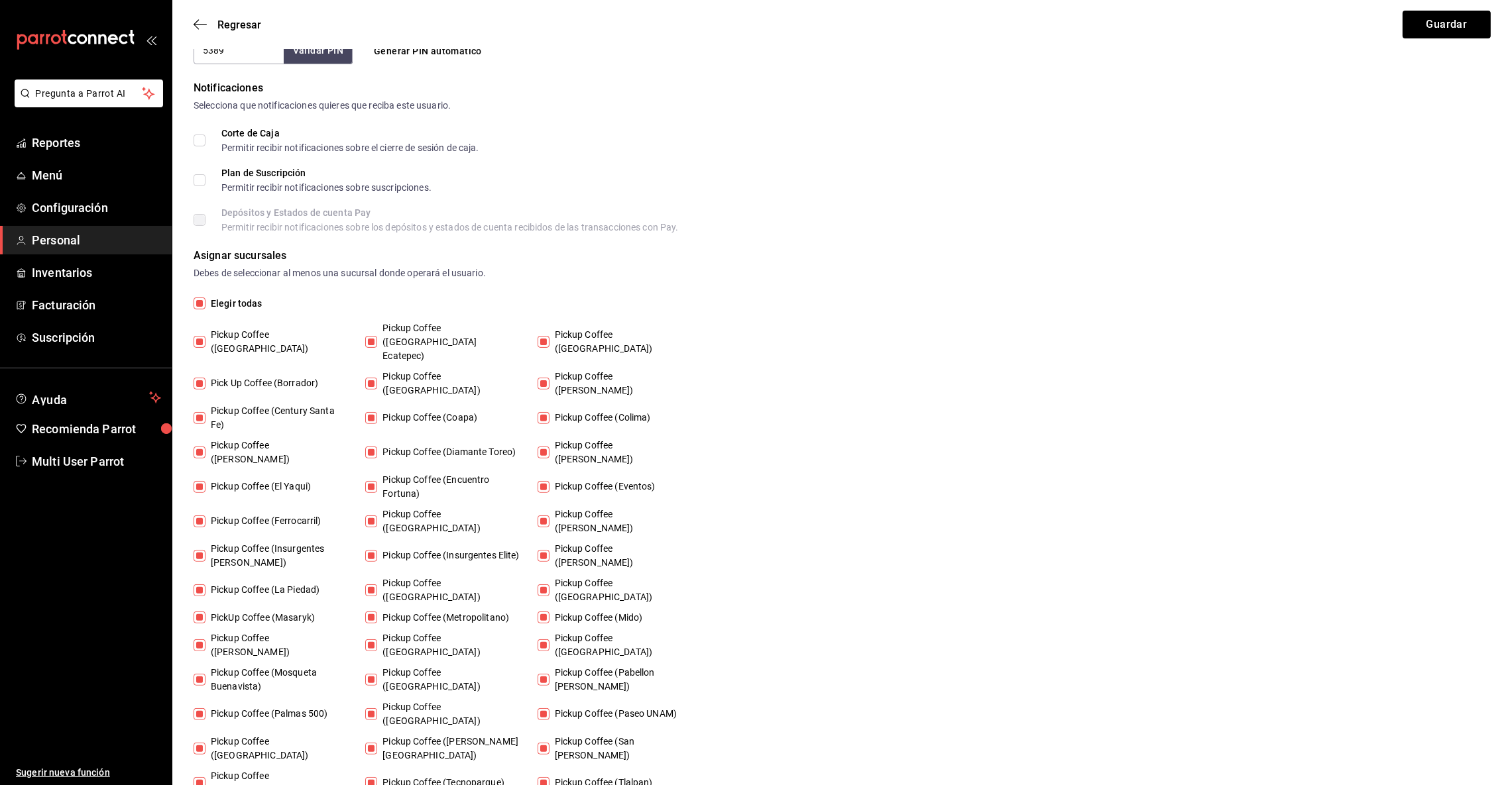
checkbox input "false"
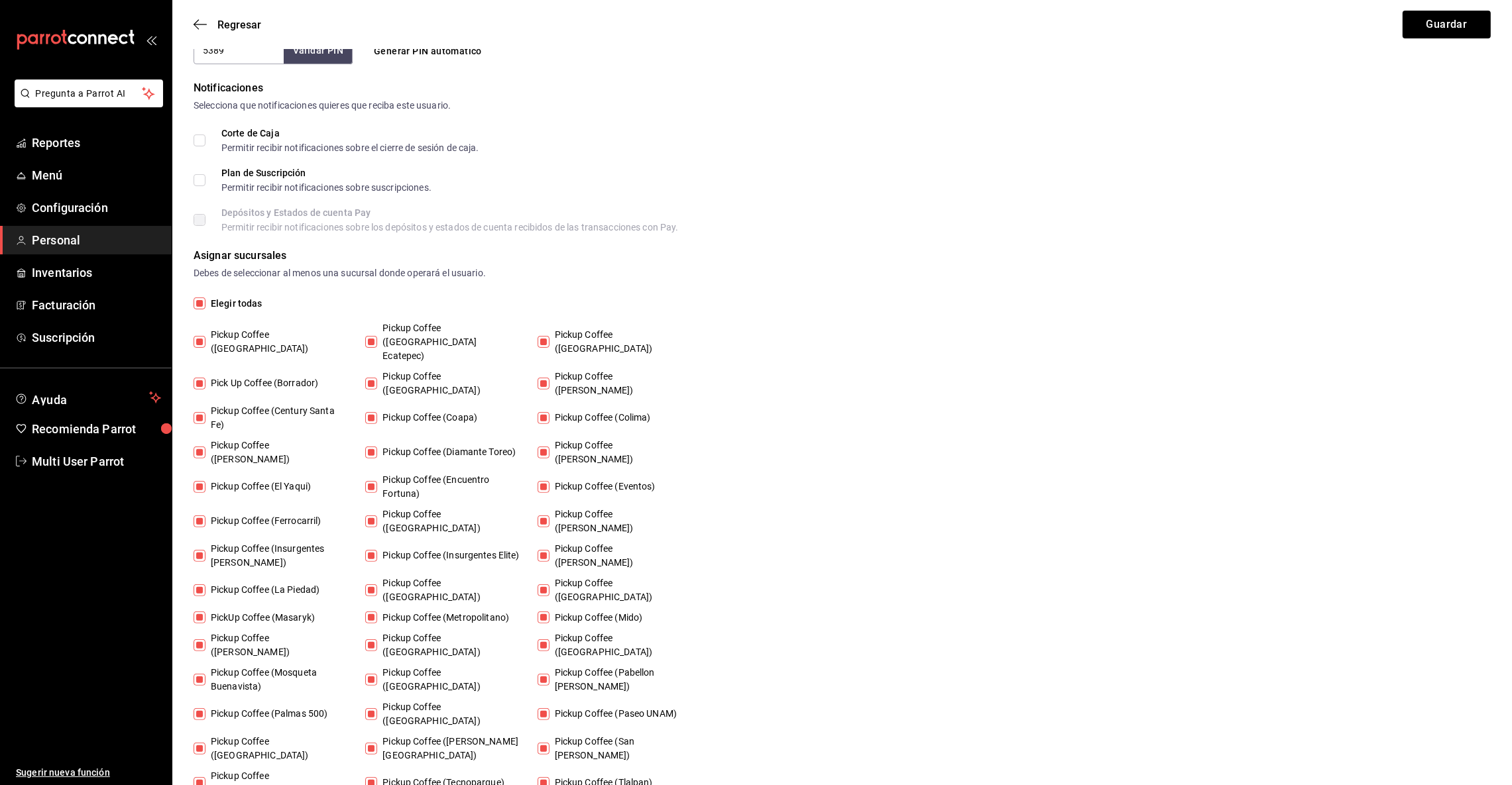
checkbox input "false"
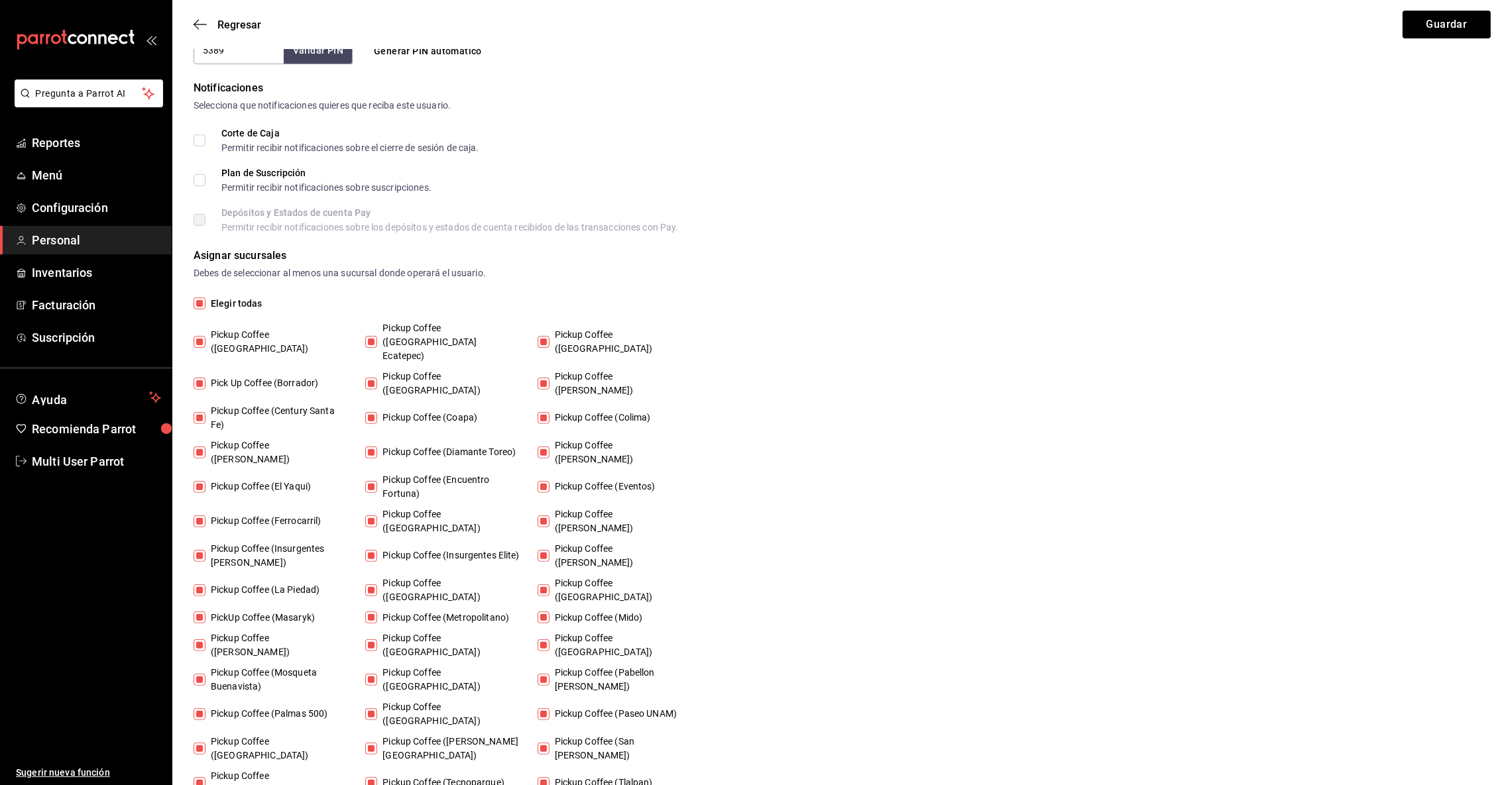
checkbox input "false"
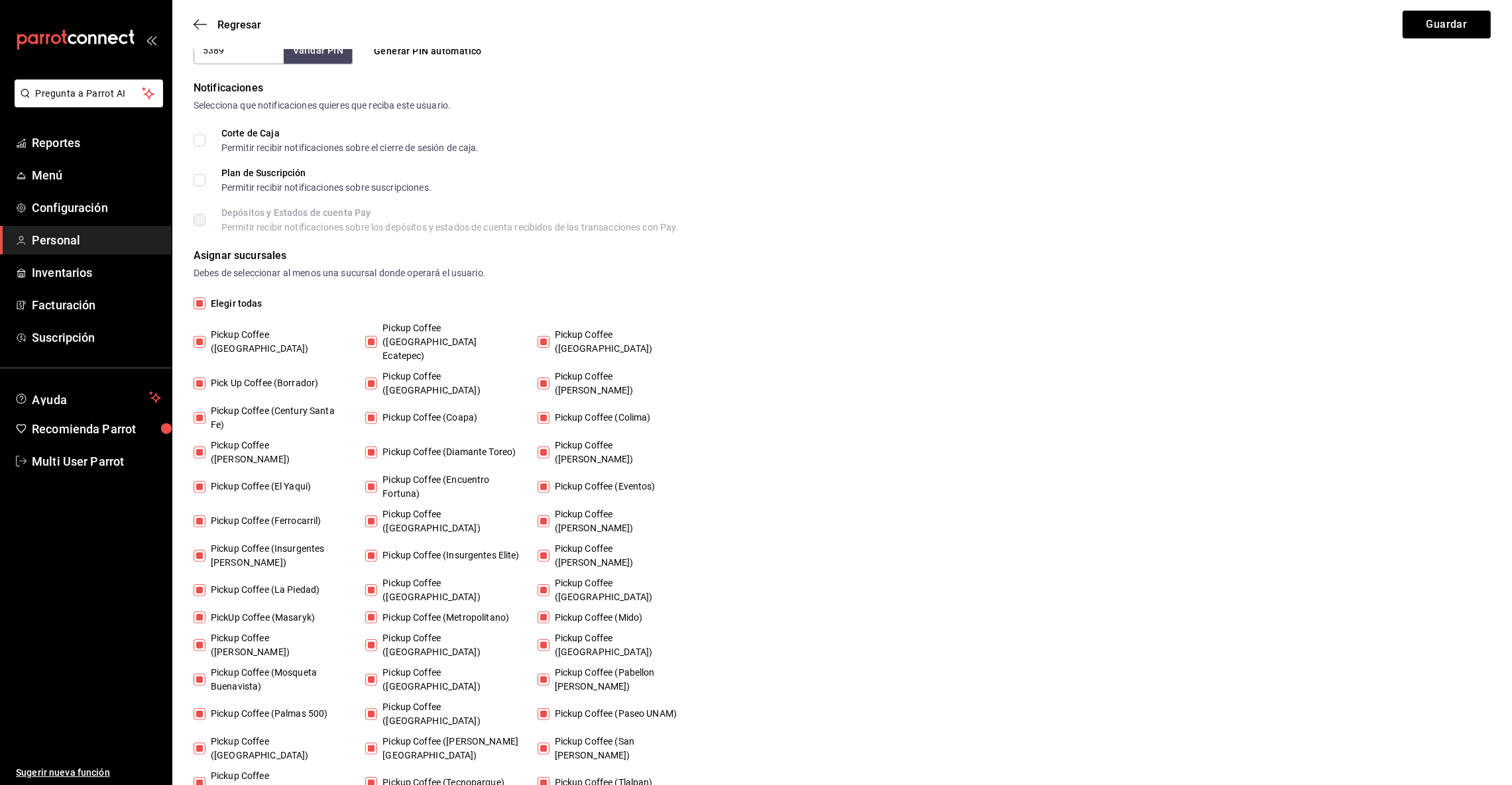
checkbox input "false"
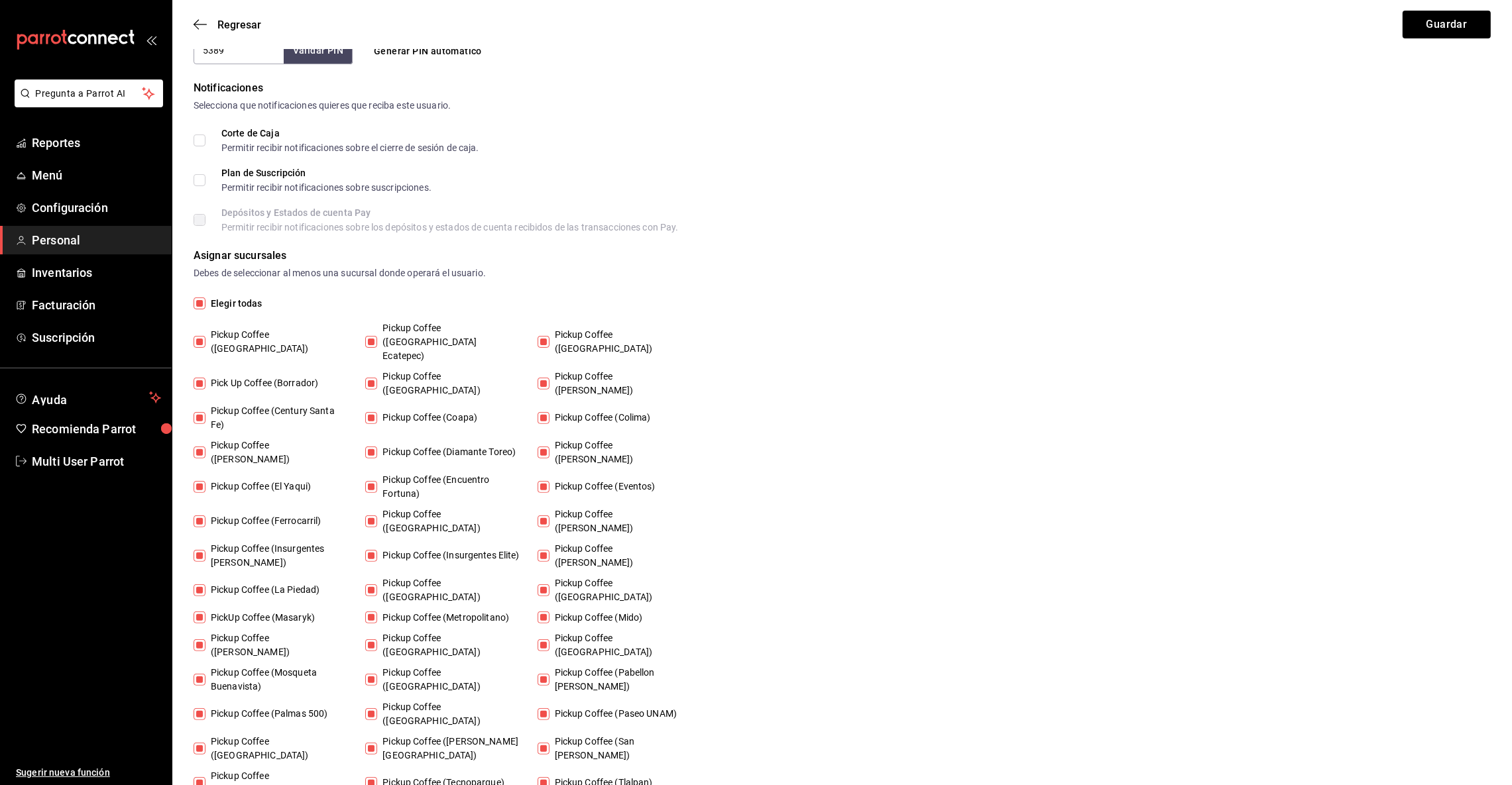
checkbox input "false"
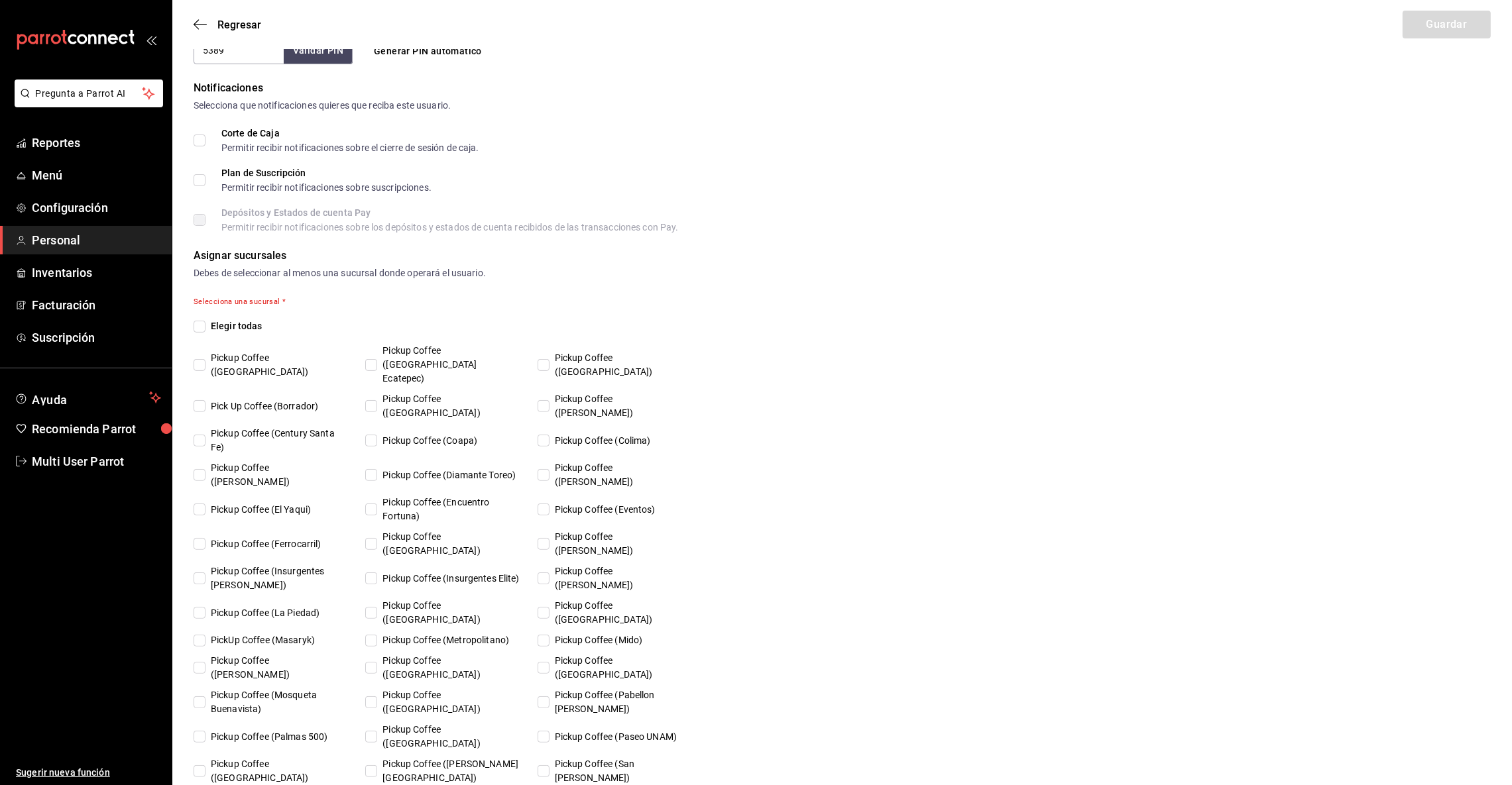
click at [200, 731] on input "Pickup Coffee (Palmas 500)" at bounding box center [200, 737] width 12 height 12
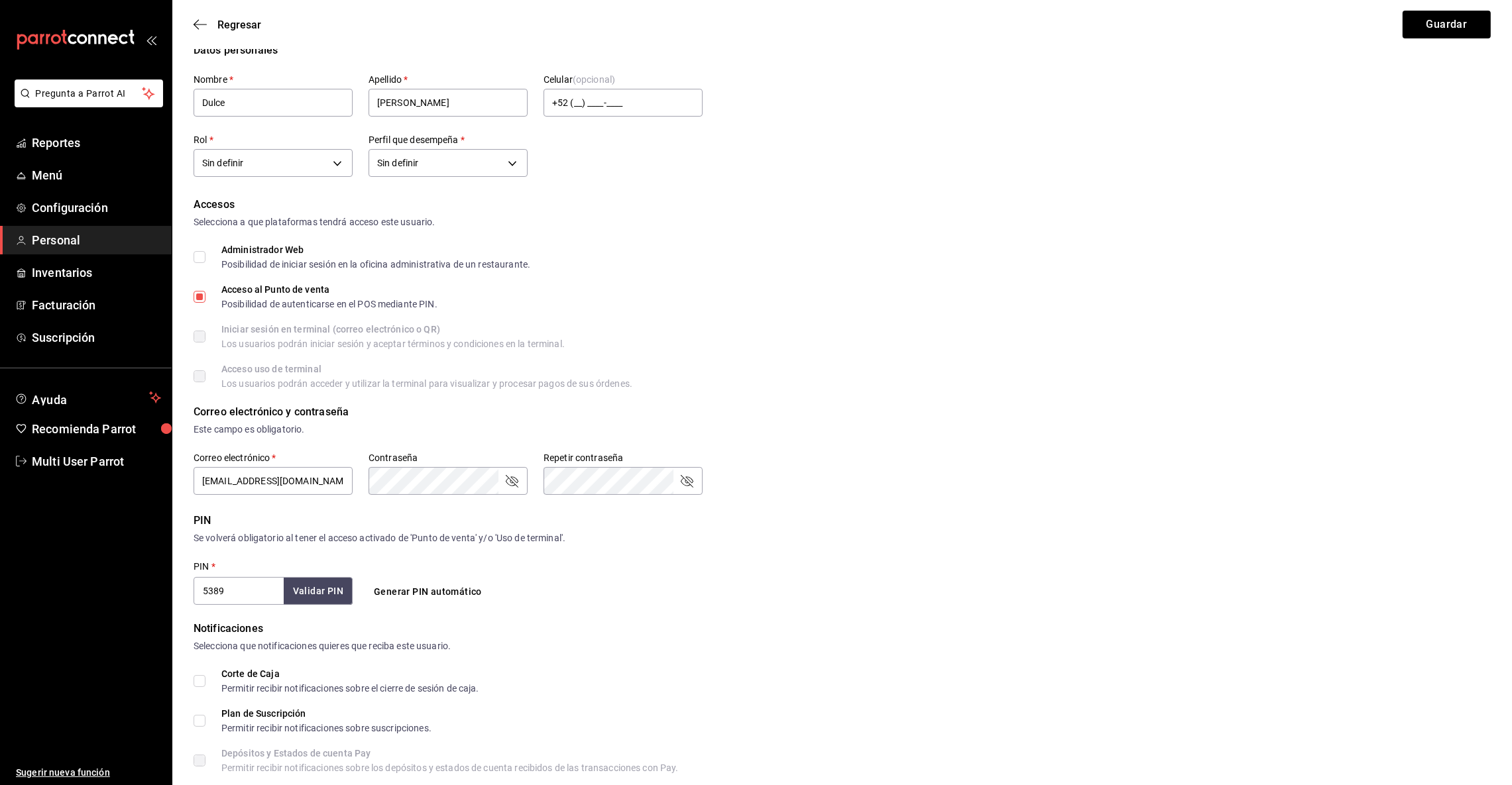
scroll to position [0, 0]
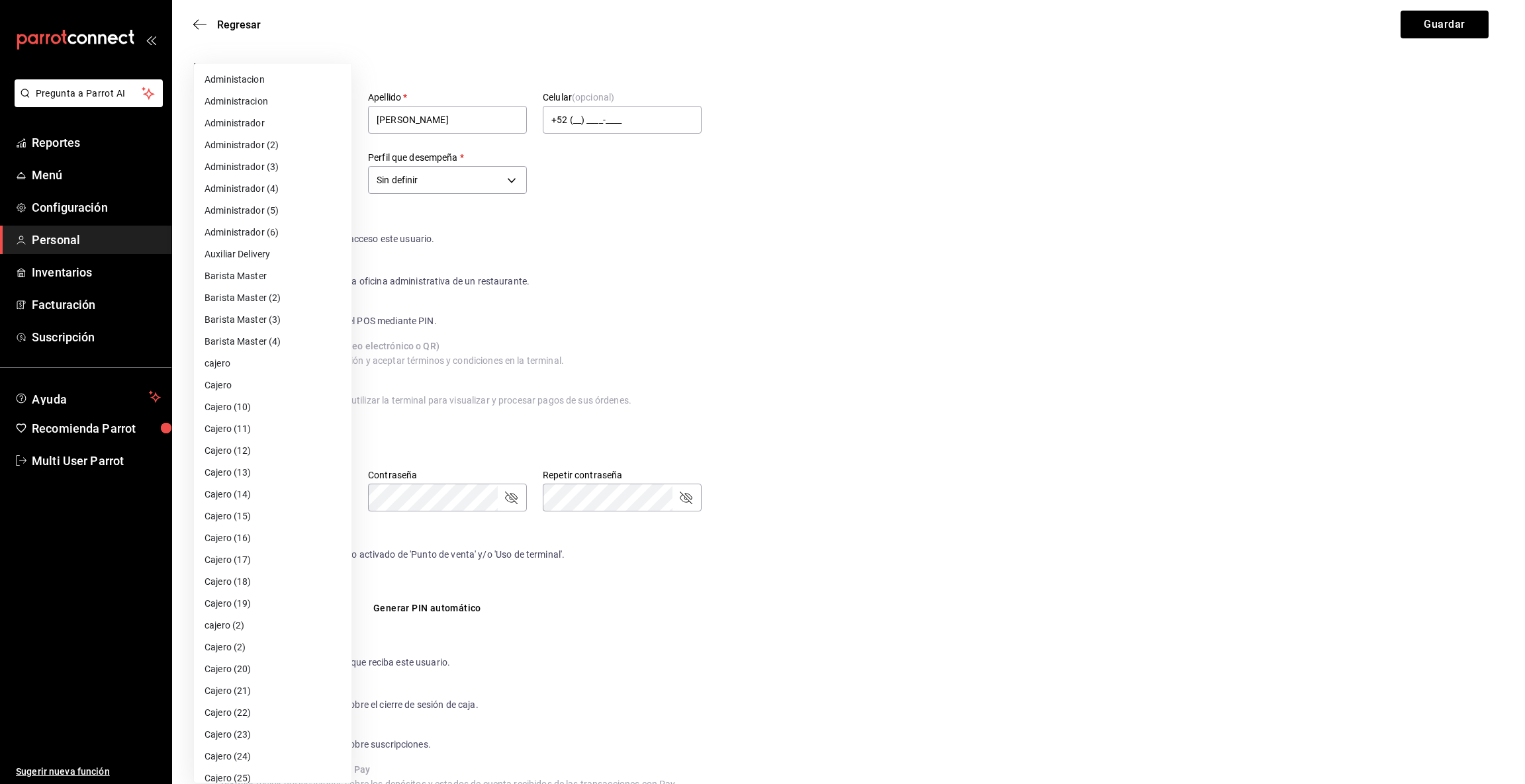
click at [340, 180] on body "Pregunta a Parrot AI Reportes Menú Configuración Personal Inventarios Facturaci…" at bounding box center [762, 741] width 1525 height 1482
click at [208, 378] on li "Cajero" at bounding box center [273, 386] width 158 height 22
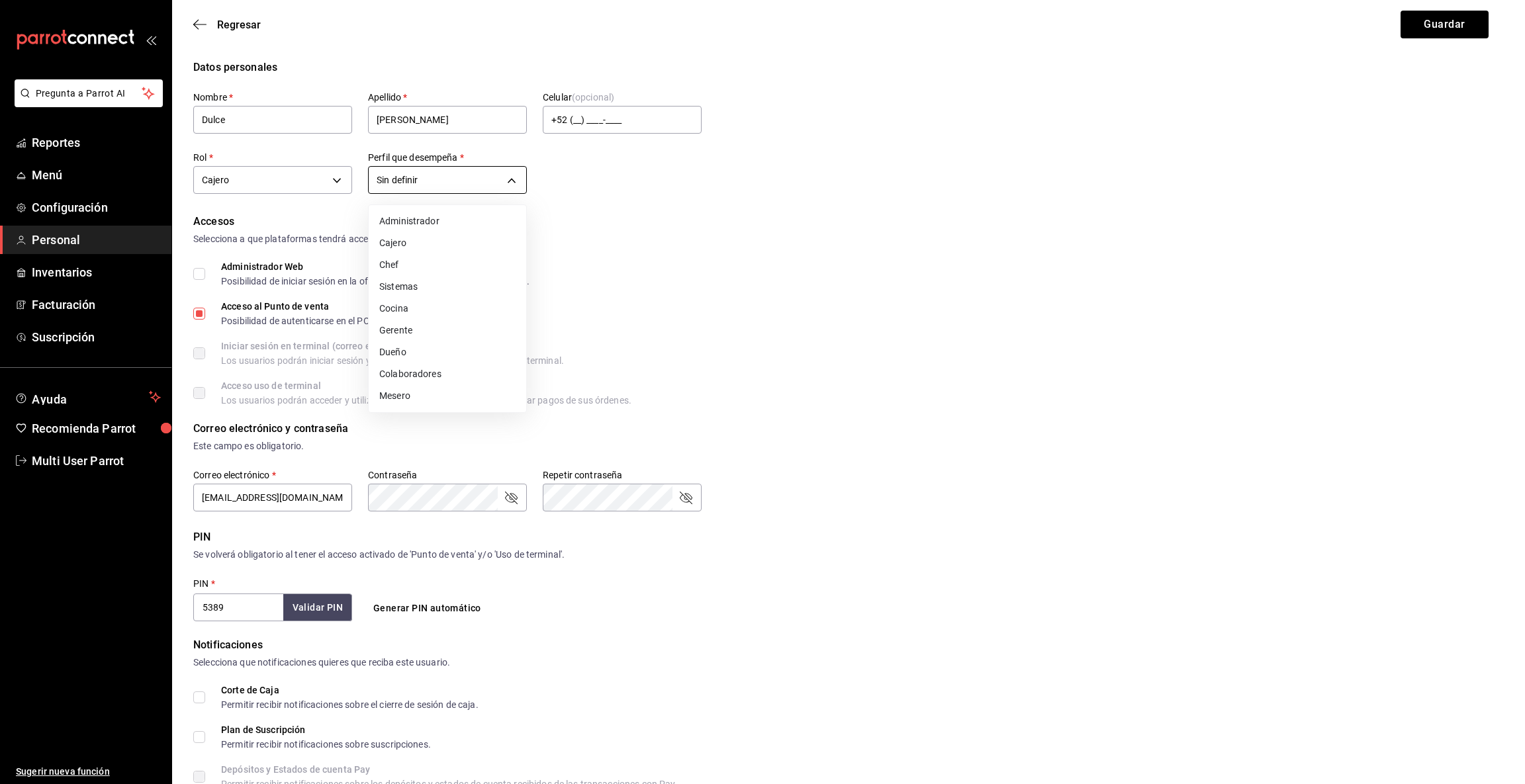
click at [503, 180] on body "Pregunta a Parrot AI Reportes Menú Configuración Personal Inventarios Facturaci…" at bounding box center [762, 741] width 1525 height 1482
click at [412, 240] on li "Cajero" at bounding box center [448, 243] width 158 height 22
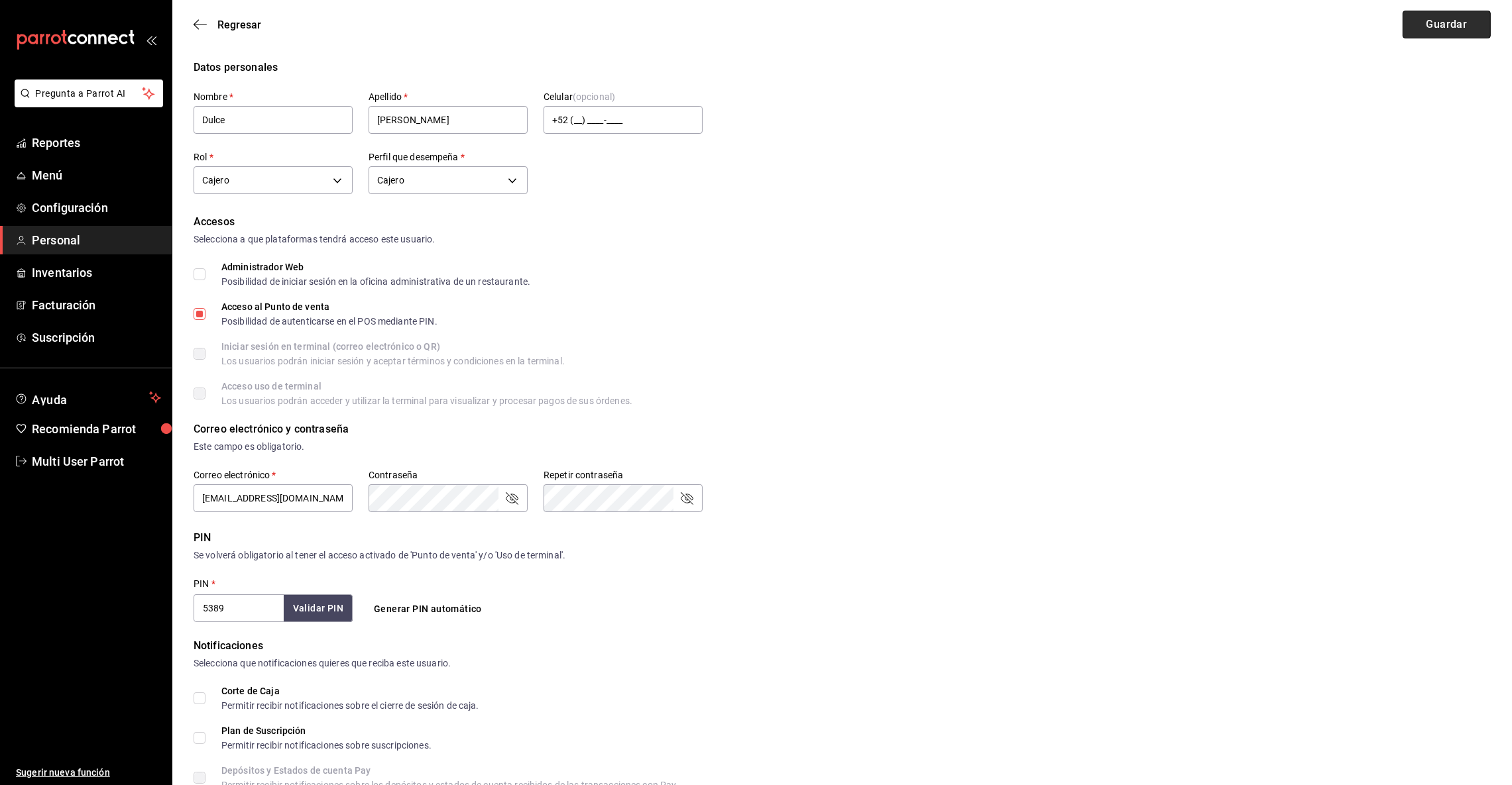
click at [1414, 23] on button "Guardar" at bounding box center [1447, 24] width 88 height 28
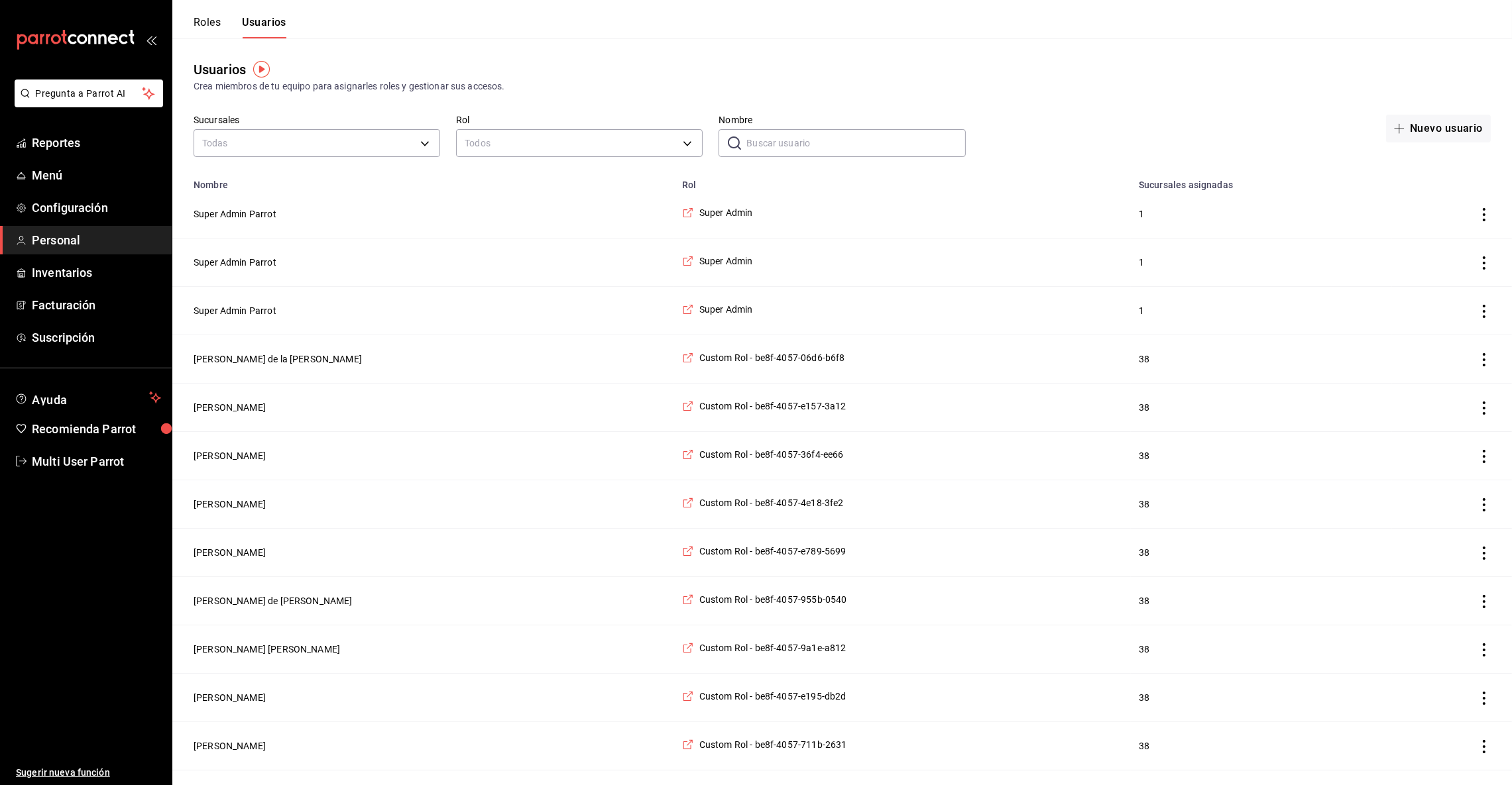
click at [777, 140] on input "Nombre" at bounding box center [856, 143] width 219 height 26
click at [1415, 122] on button "Nuevo usuario" at bounding box center [1438, 129] width 105 height 28
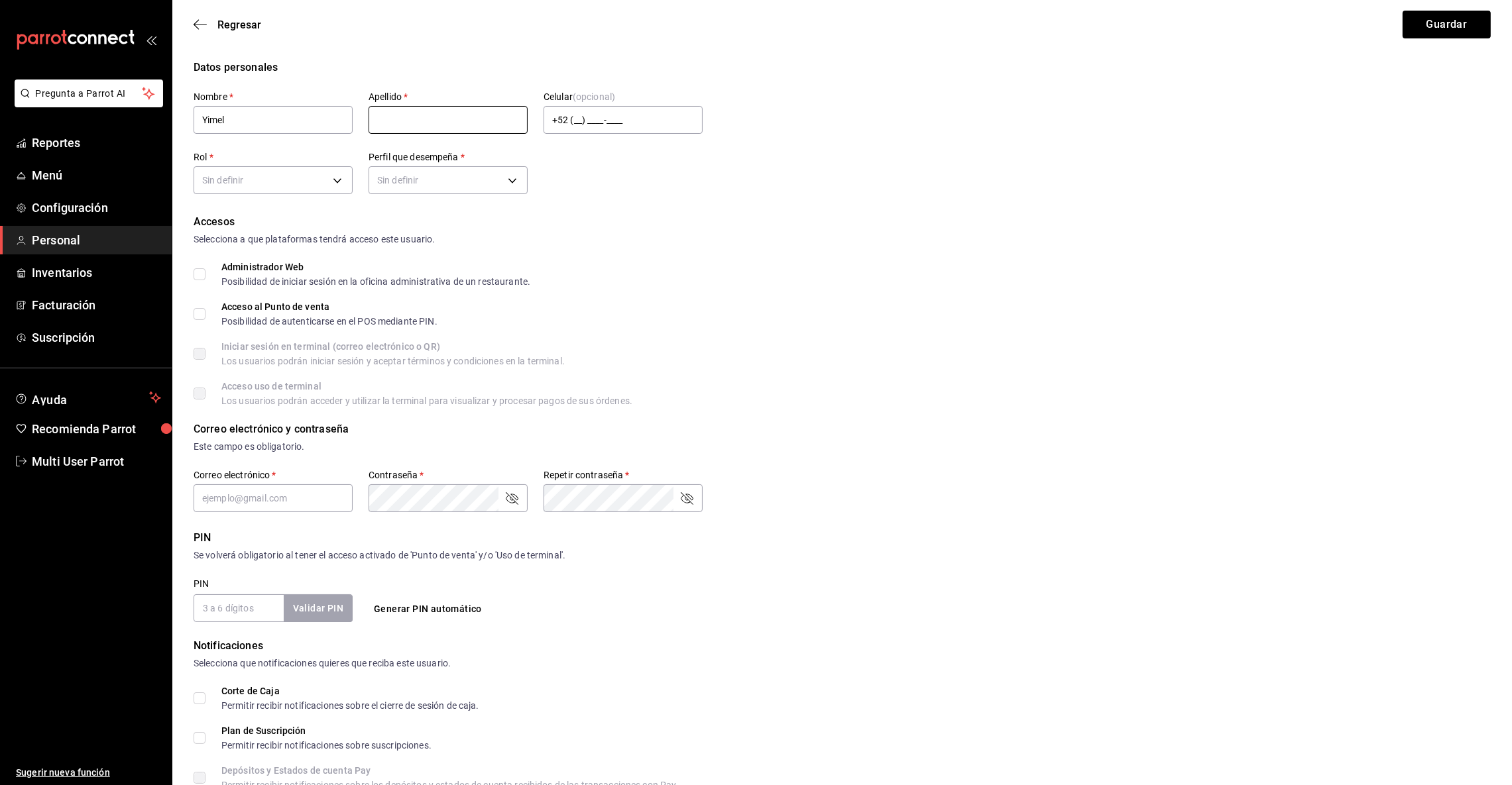
click at [430, 112] on input "text" at bounding box center [448, 120] width 159 height 28
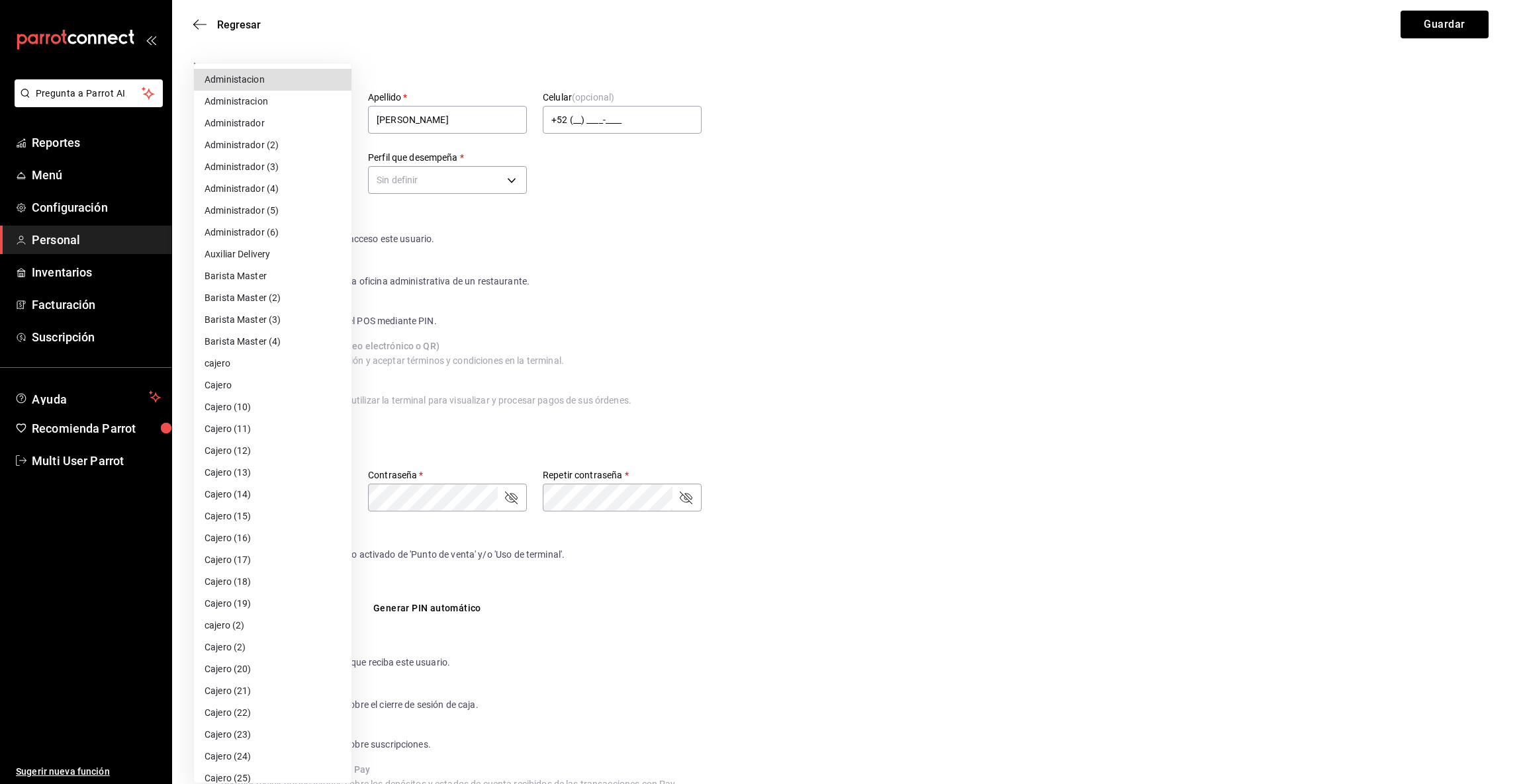
click at [338, 179] on body "Pregunta a Parrot AI Reportes Menú Configuración Personal Inventarios Facturaci…" at bounding box center [762, 741] width 1525 height 1482
click at [235, 381] on li "Cajero" at bounding box center [273, 386] width 158 height 22
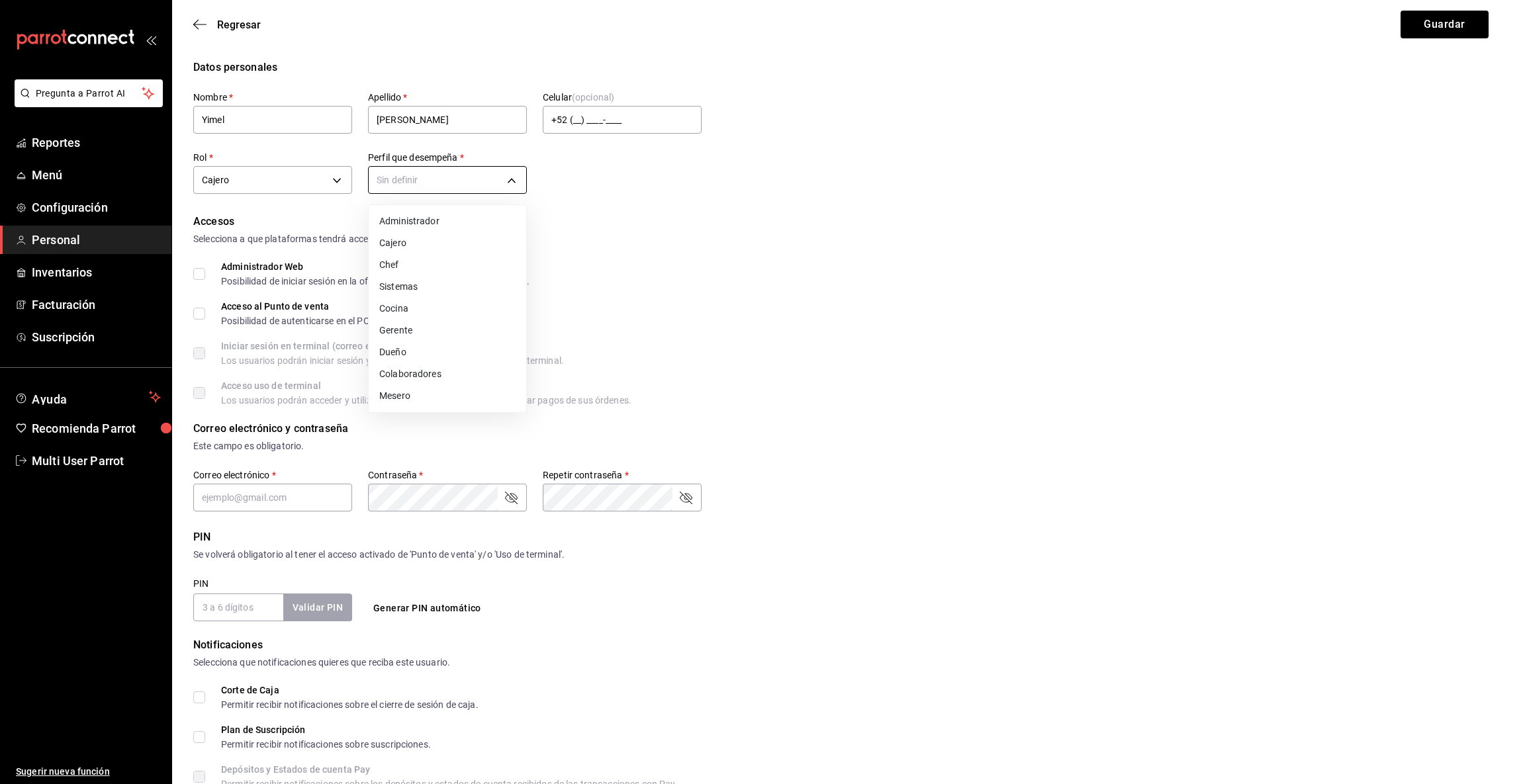
click at [514, 175] on body "Pregunta a Parrot AI Reportes Menú Configuración Personal Inventarios Facturaci…" at bounding box center [762, 741] width 1525 height 1482
click at [399, 246] on li "Cajero" at bounding box center [448, 243] width 158 height 22
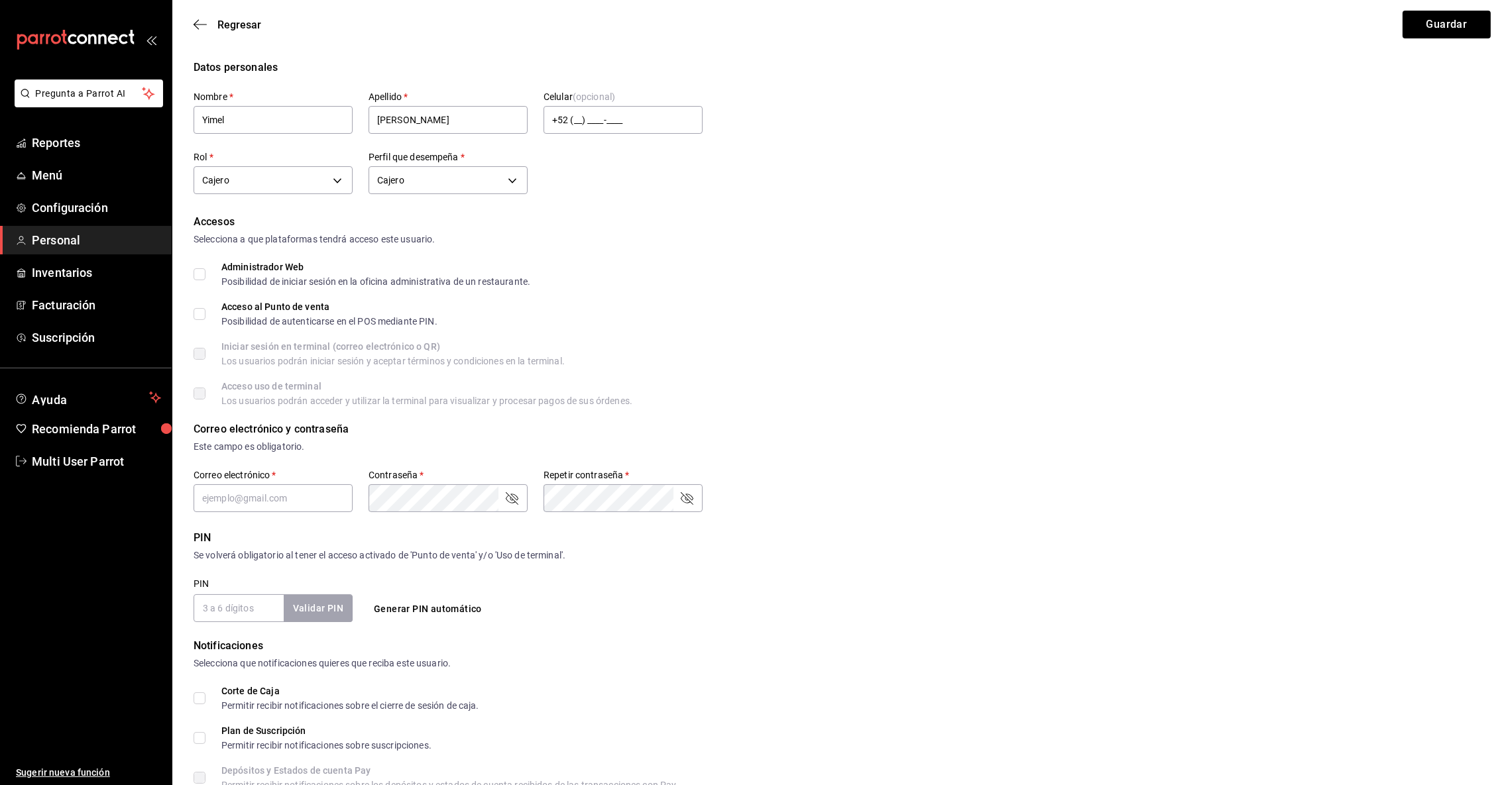
click at [222, 612] on input "PIN" at bounding box center [239, 609] width 90 height 28
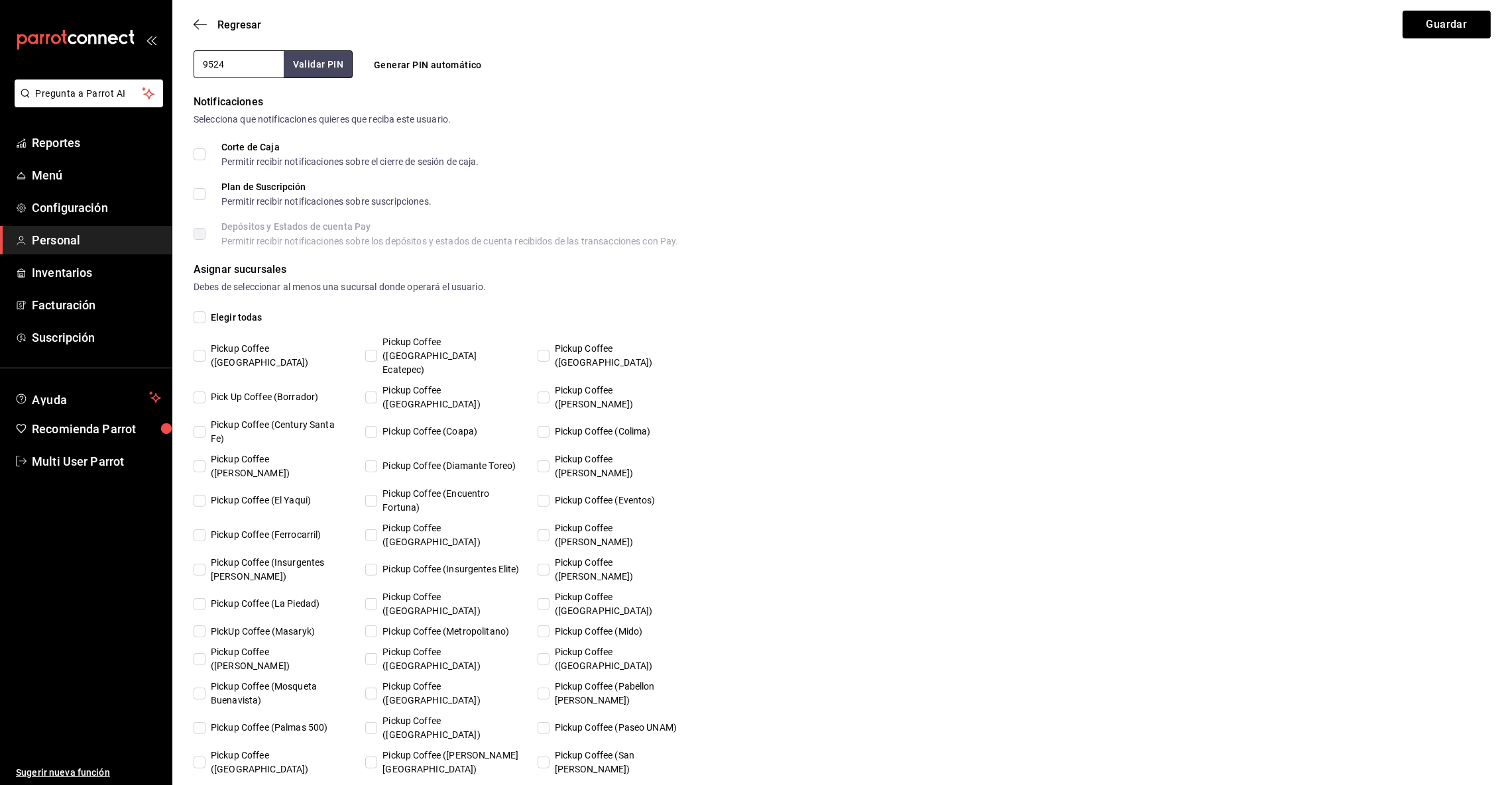
scroll to position [558, 0]
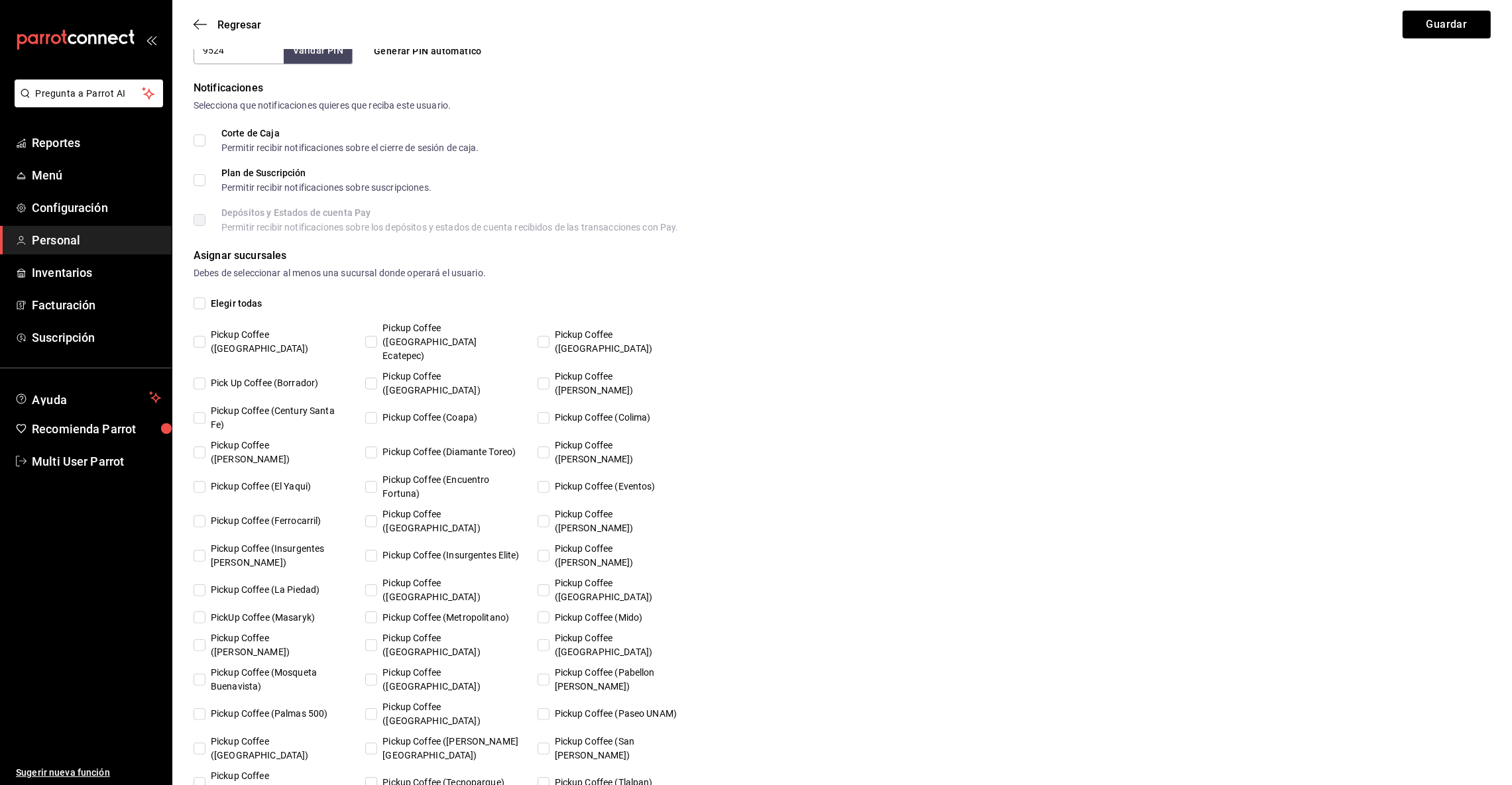
click at [194, 708] on input "Pickup Coffee (Palmas 500)" at bounding box center [200, 714] width 12 height 12
click at [1439, 24] on button "Guardar" at bounding box center [1447, 24] width 88 height 28
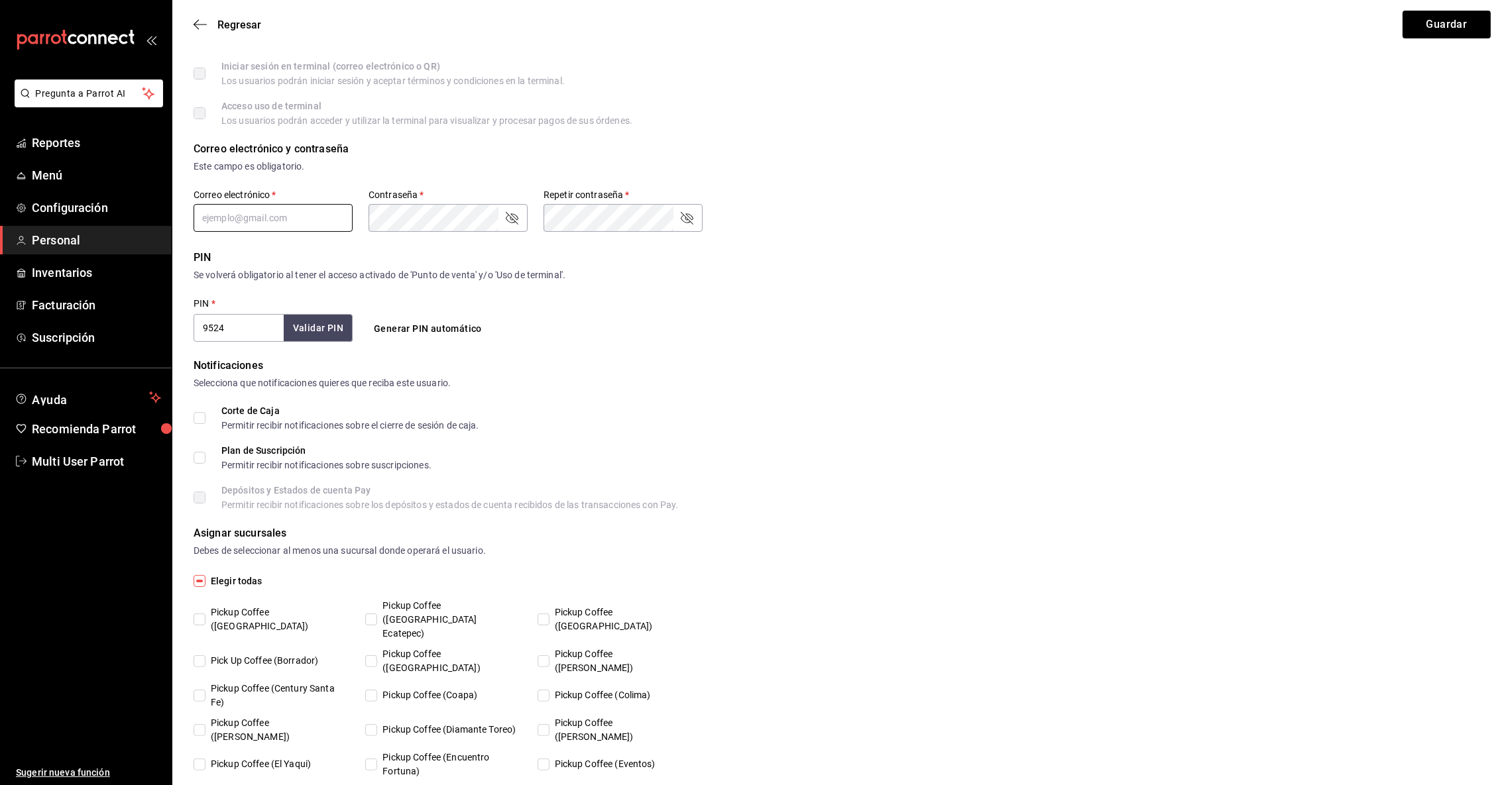
scroll to position [236, 0]
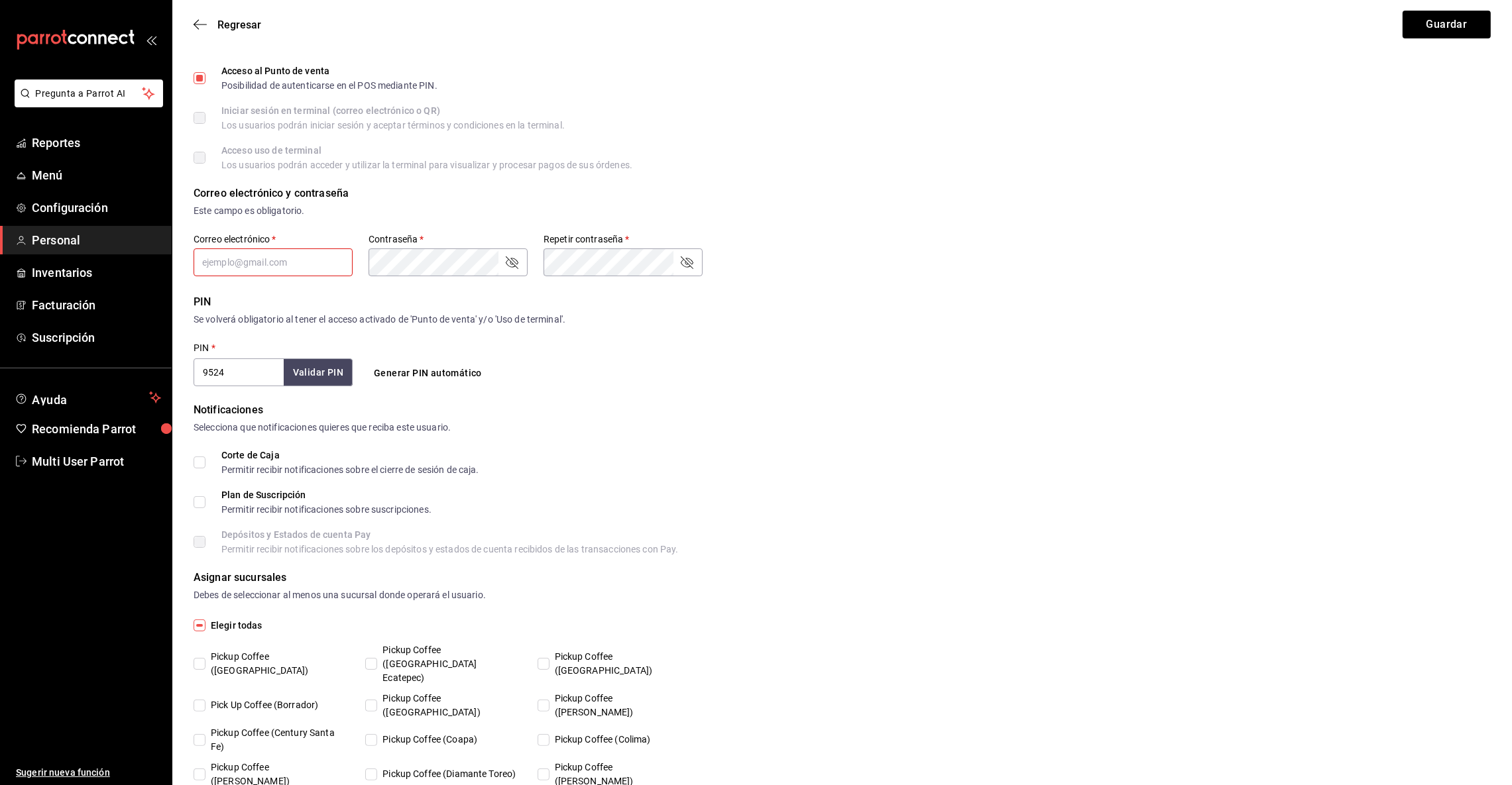
click at [247, 296] on form "Datos personales Nombre   * [PERSON_NAME]   * [PERSON_NAME] Celular (opcional) …" at bounding box center [842, 517] width 1298 height 1387
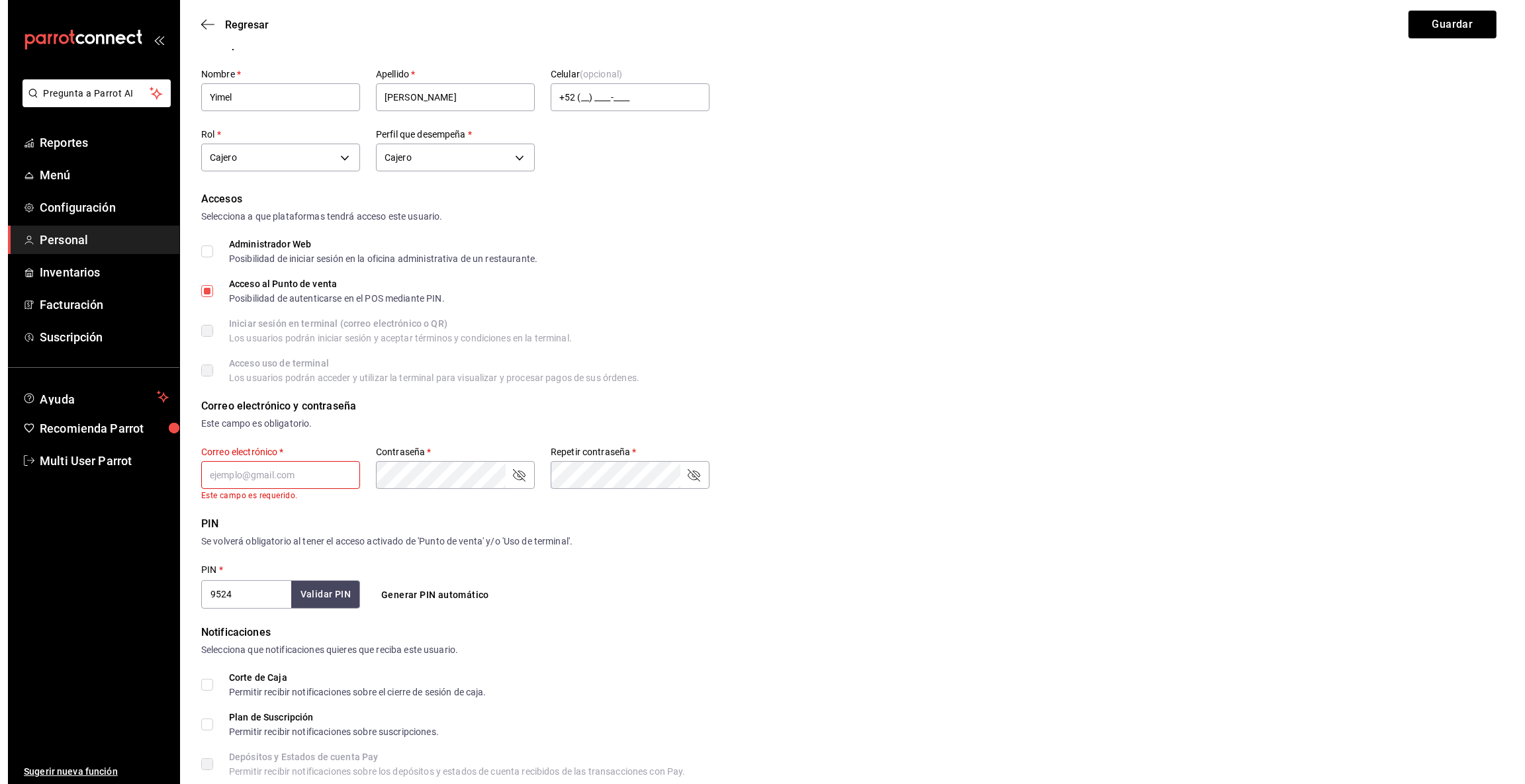
scroll to position [0, 0]
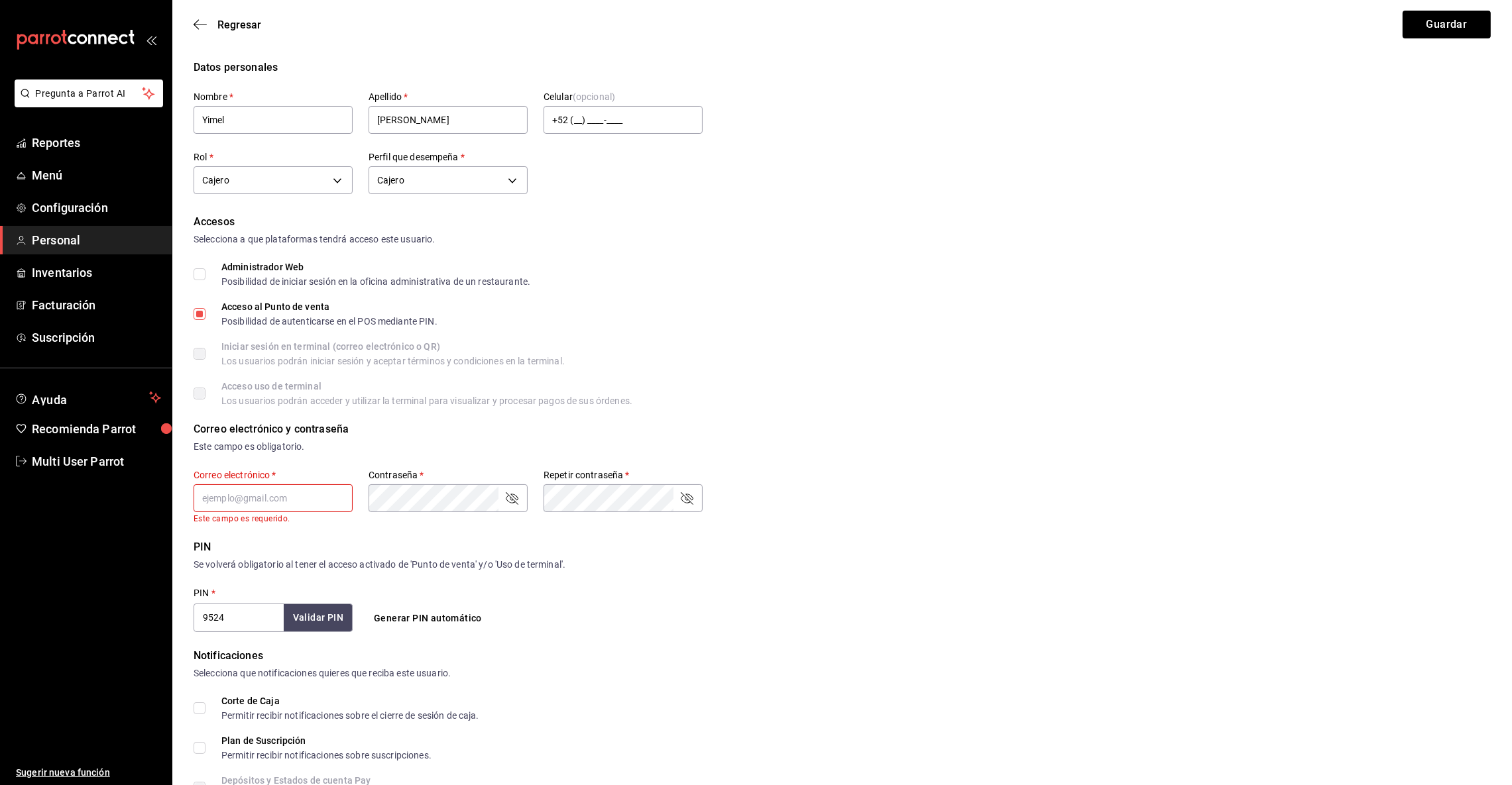
click at [224, 497] on input "text" at bounding box center [273, 498] width 159 height 28
click at [197, 314] on input "Acceso al Punto de venta Posibilidad de autenticarse en el POS mediante PIN." at bounding box center [200, 314] width 12 height 12
click at [236, 498] on input "text" at bounding box center [273, 498] width 159 height 28
click at [1454, 25] on button "Guardar" at bounding box center [1447, 24] width 88 height 28
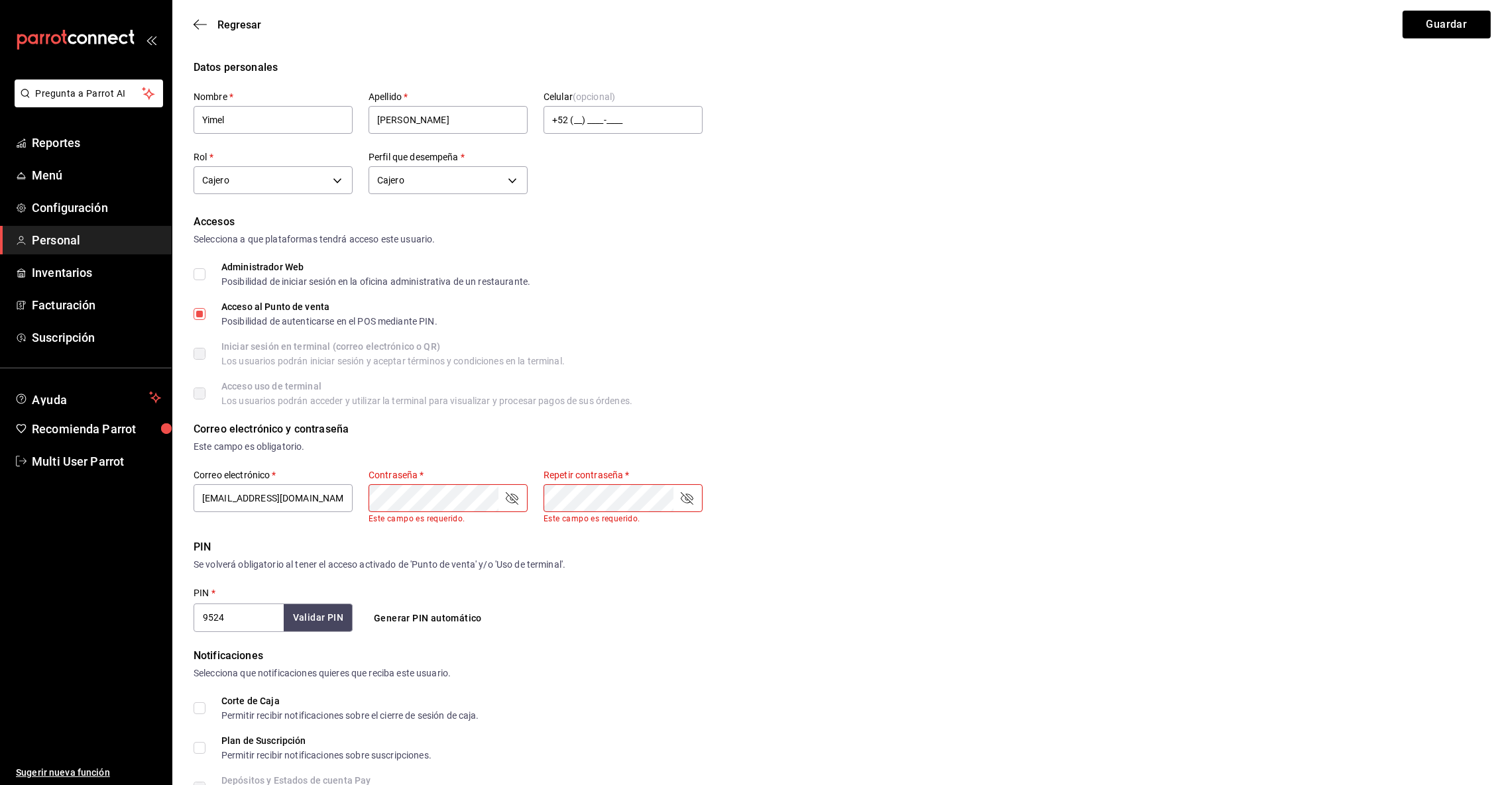
click at [848, 525] on form "Datos personales Nombre   * [PERSON_NAME]   * [PERSON_NAME] Celular (opcional) …" at bounding box center [842, 759] width 1298 height 1397
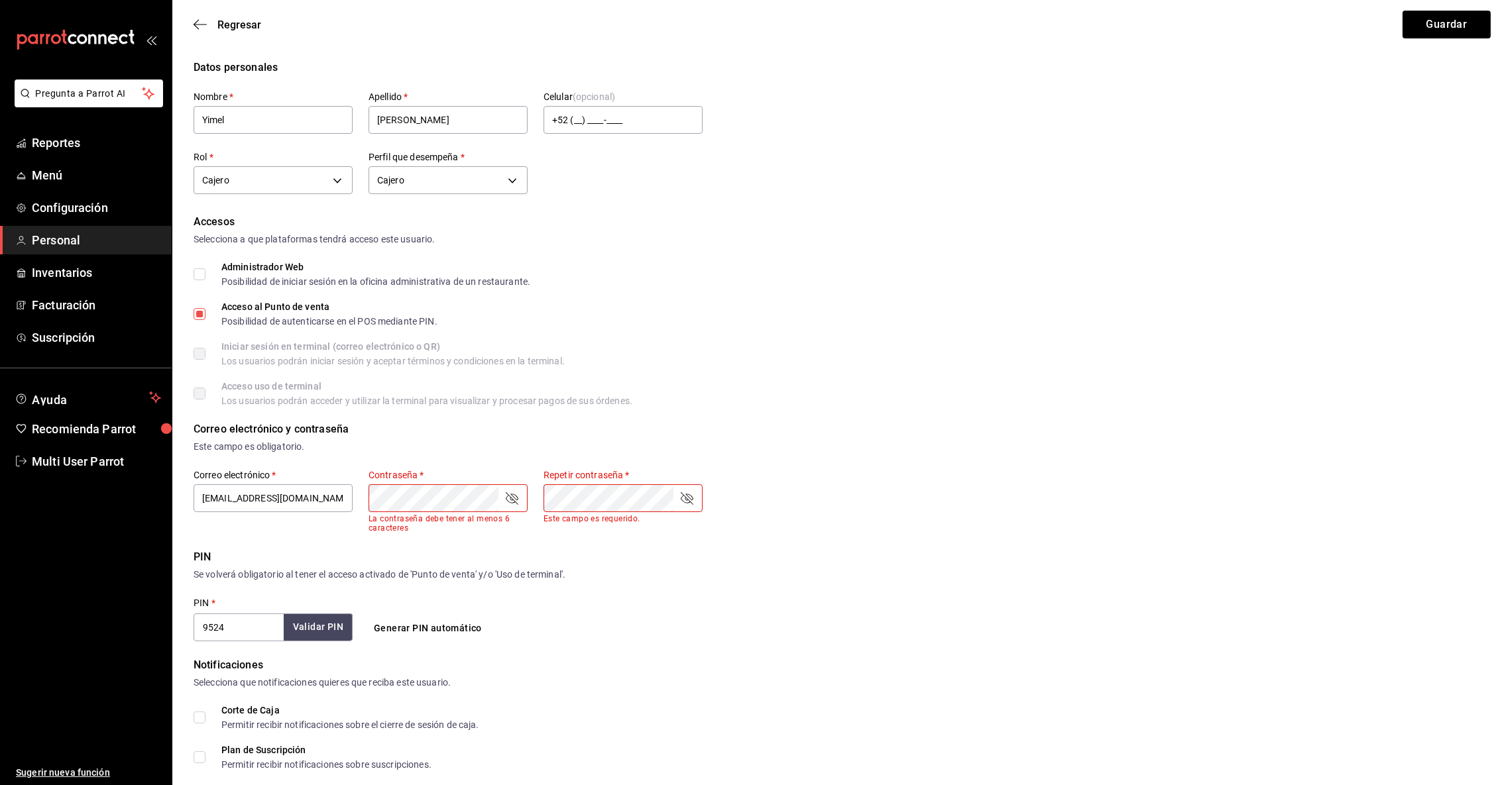
click at [1011, 489] on div "Correo electrónico y contraseña Este campo es obligatorio. Correo electrónico  …" at bounding box center [842, 477] width 1298 height 112
click at [1426, 27] on button "Guardar" at bounding box center [1447, 24] width 88 height 28
click at [1442, 20] on button "Guardar" at bounding box center [1447, 24] width 88 height 28
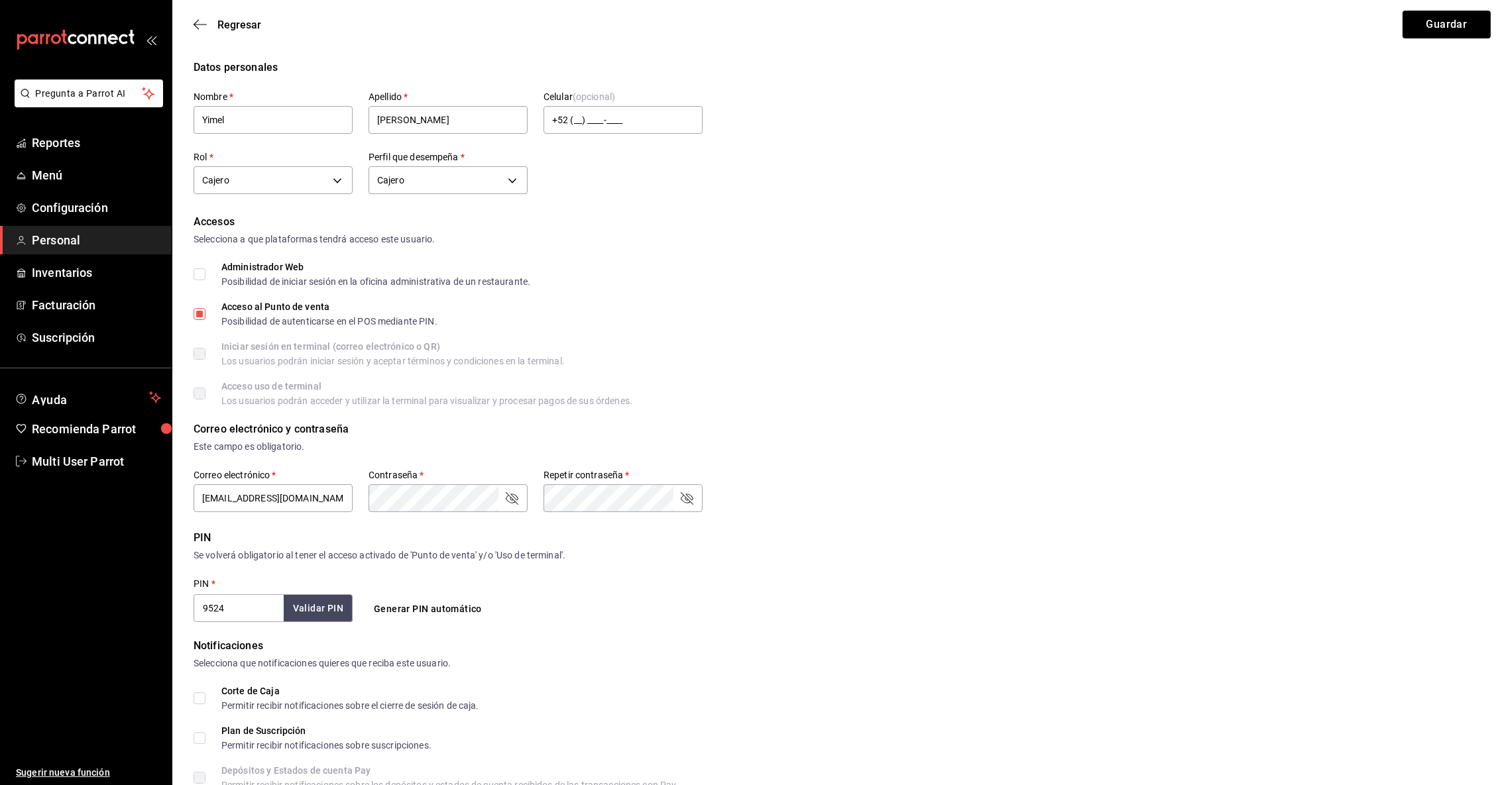
click at [928, 492] on div "Correo electrónico y contraseña Este campo es obligatorio. Correo electrónico  …" at bounding box center [842, 467] width 1298 height 93
click at [1454, 21] on button "Guardar" at bounding box center [1447, 24] width 88 height 28
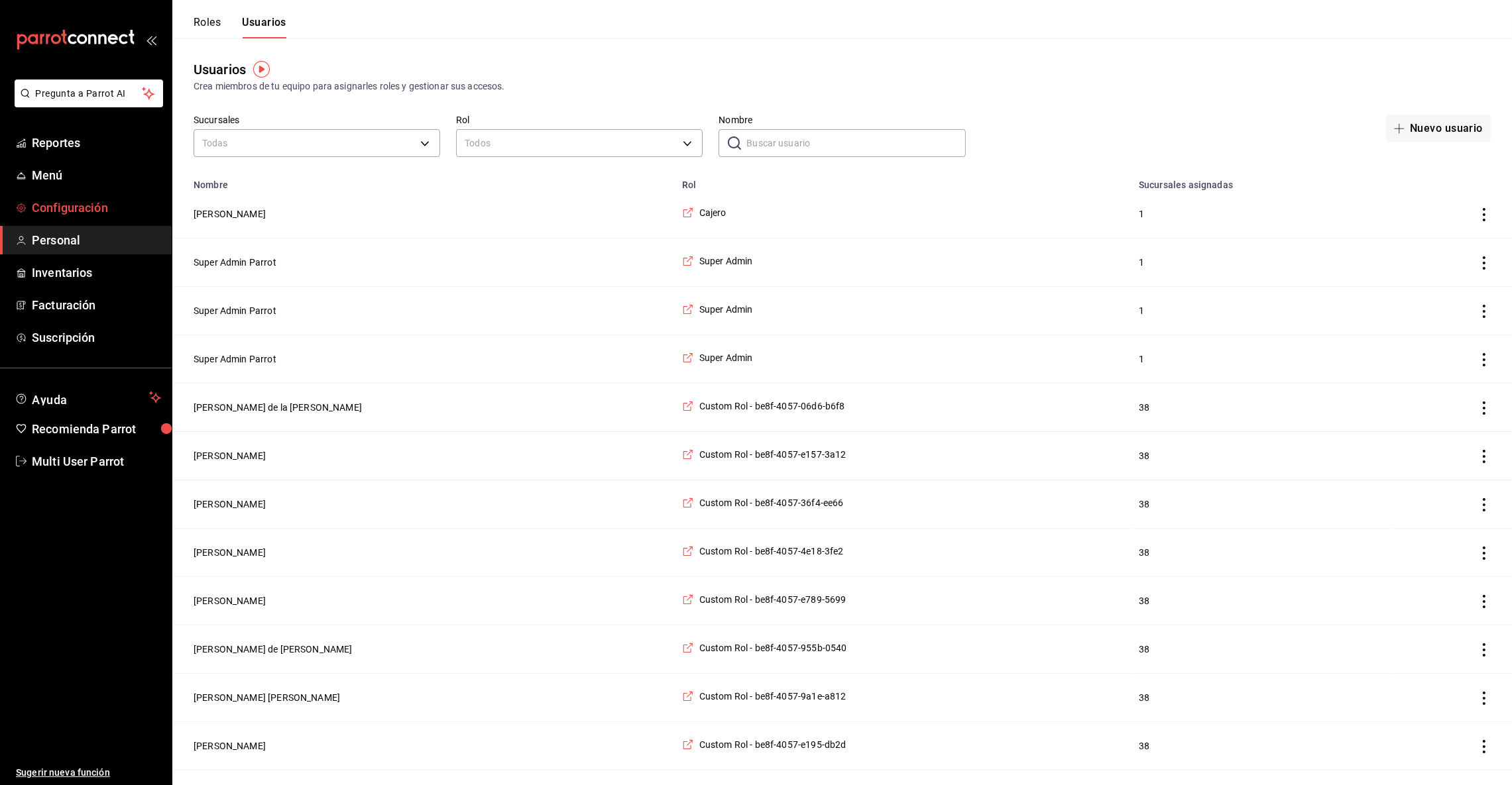
click at [54, 202] on span "Configuración" at bounding box center [96, 208] width 130 height 18
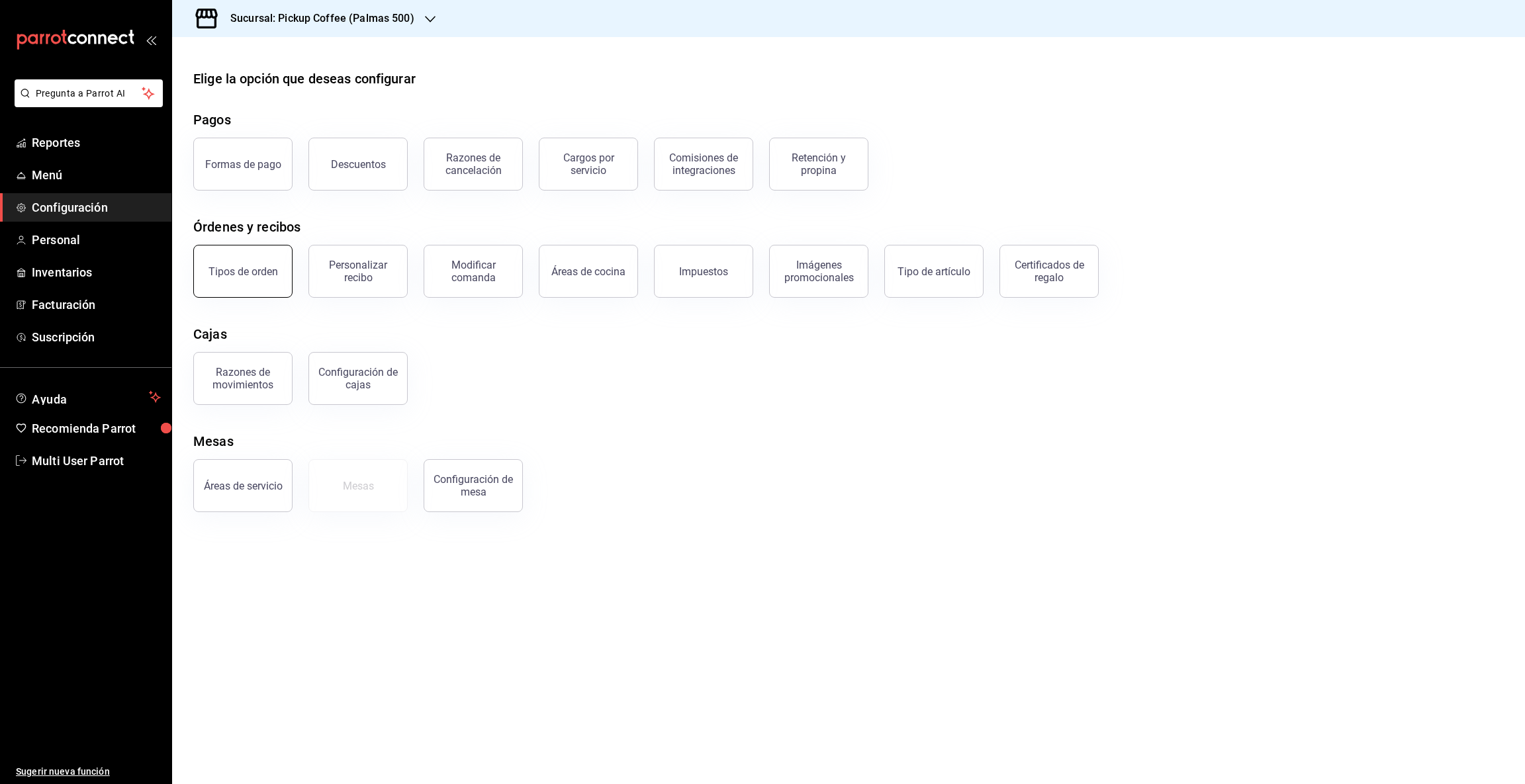
click at [251, 279] on button "Tipos de orden" at bounding box center [243, 271] width 99 height 53
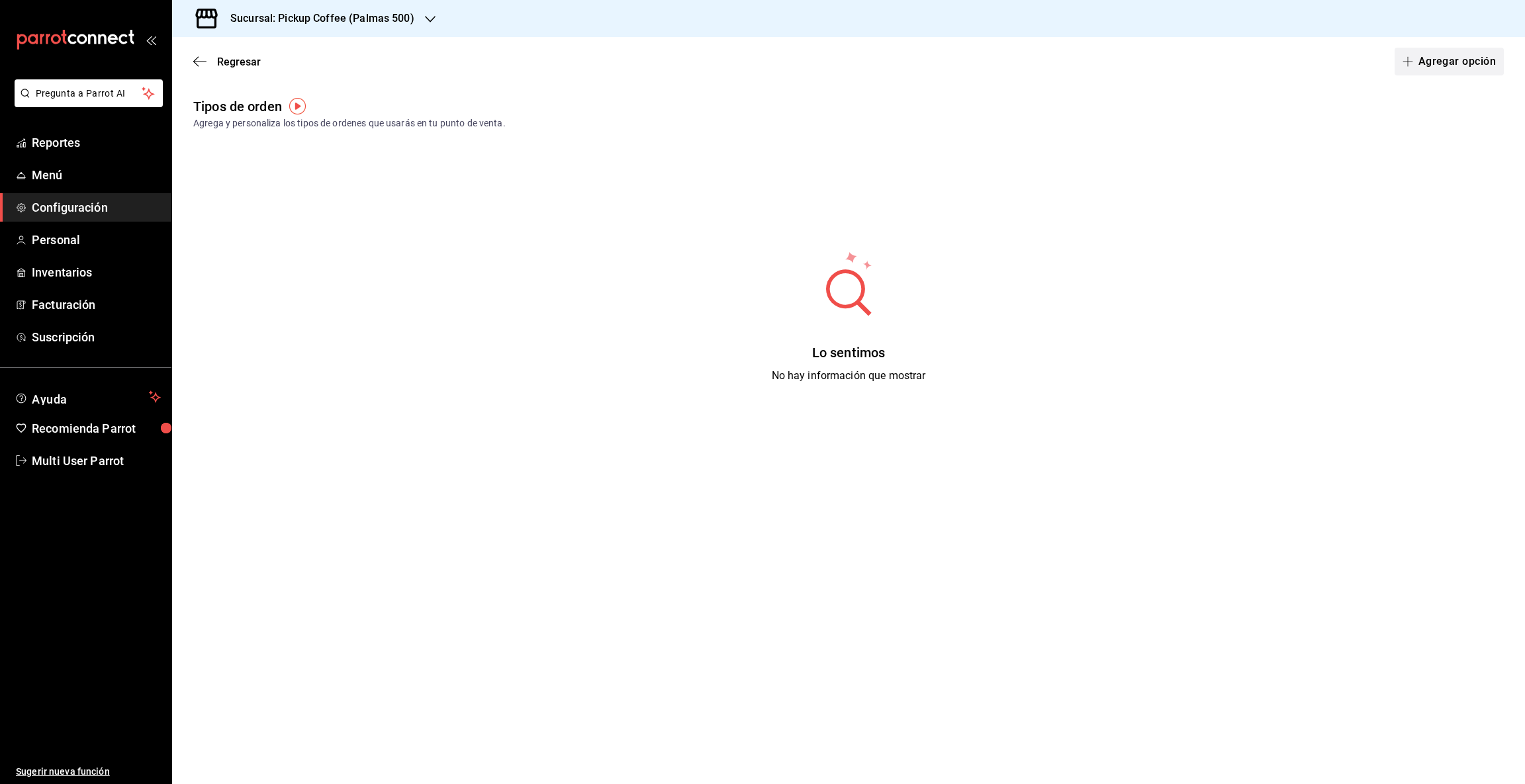
click at [1412, 59] on icon "button" at bounding box center [1408, 61] width 10 height 10
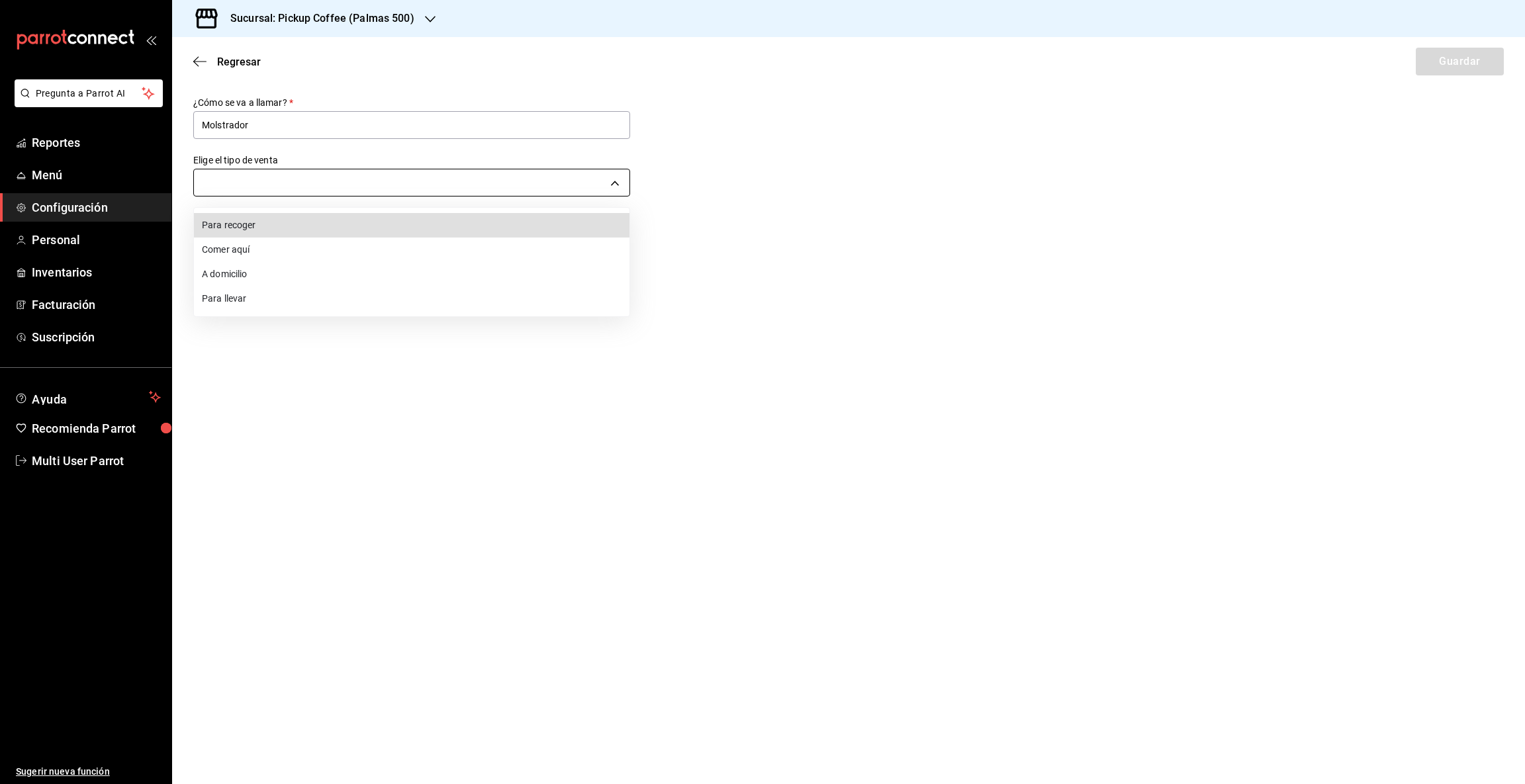
click at [613, 179] on body "Pregunta a Parrot AI Reportes Menú Configuración Personal Inventarios Facturaci…" at bounding box center [762, 392] width 1525 height 784
click at [300, 120] on div at bounding box center [762, 392] width 1525 height 784
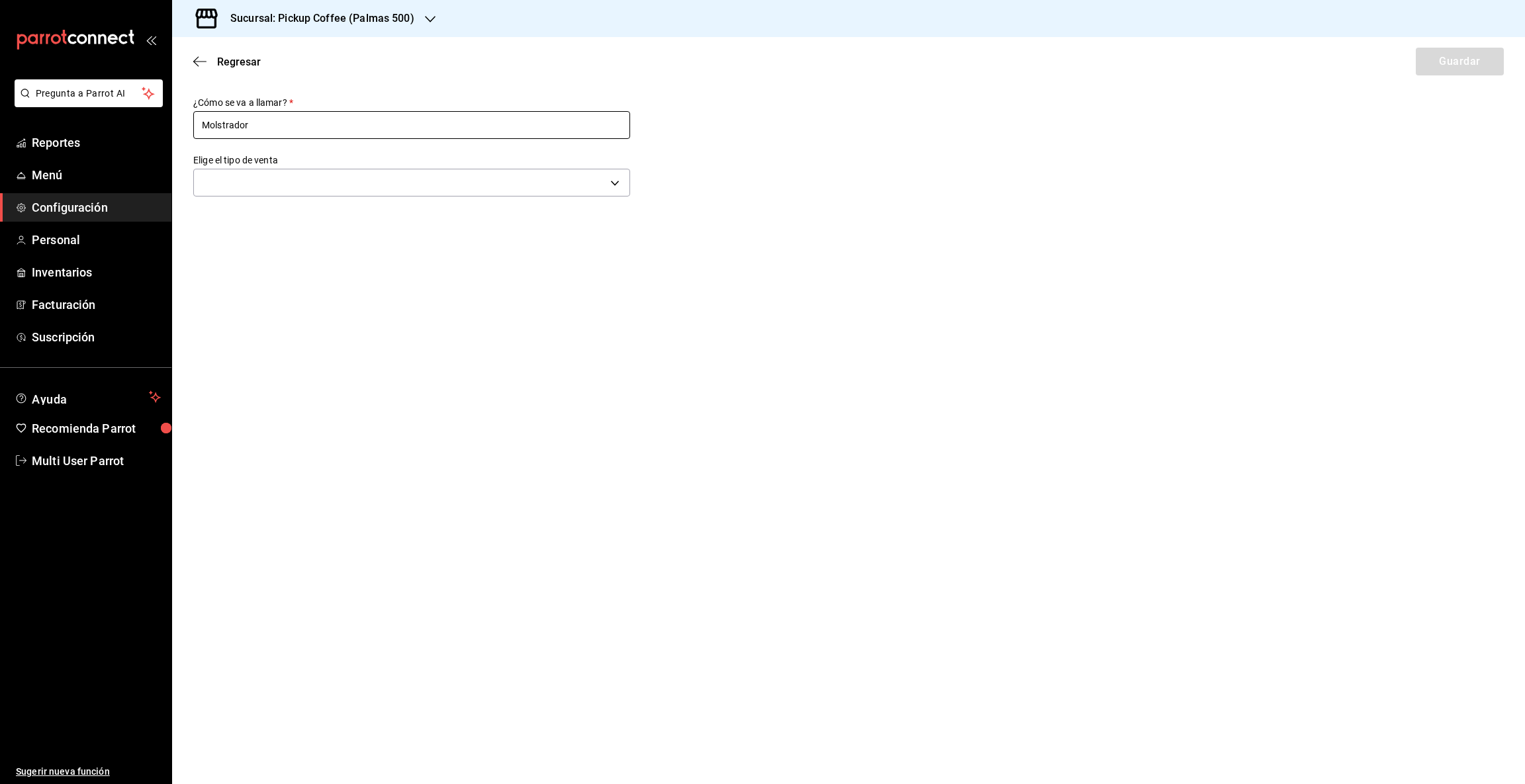
click at [261, 126] on input "Molstrador" at bounding box center [412, 125] width 437 height 28
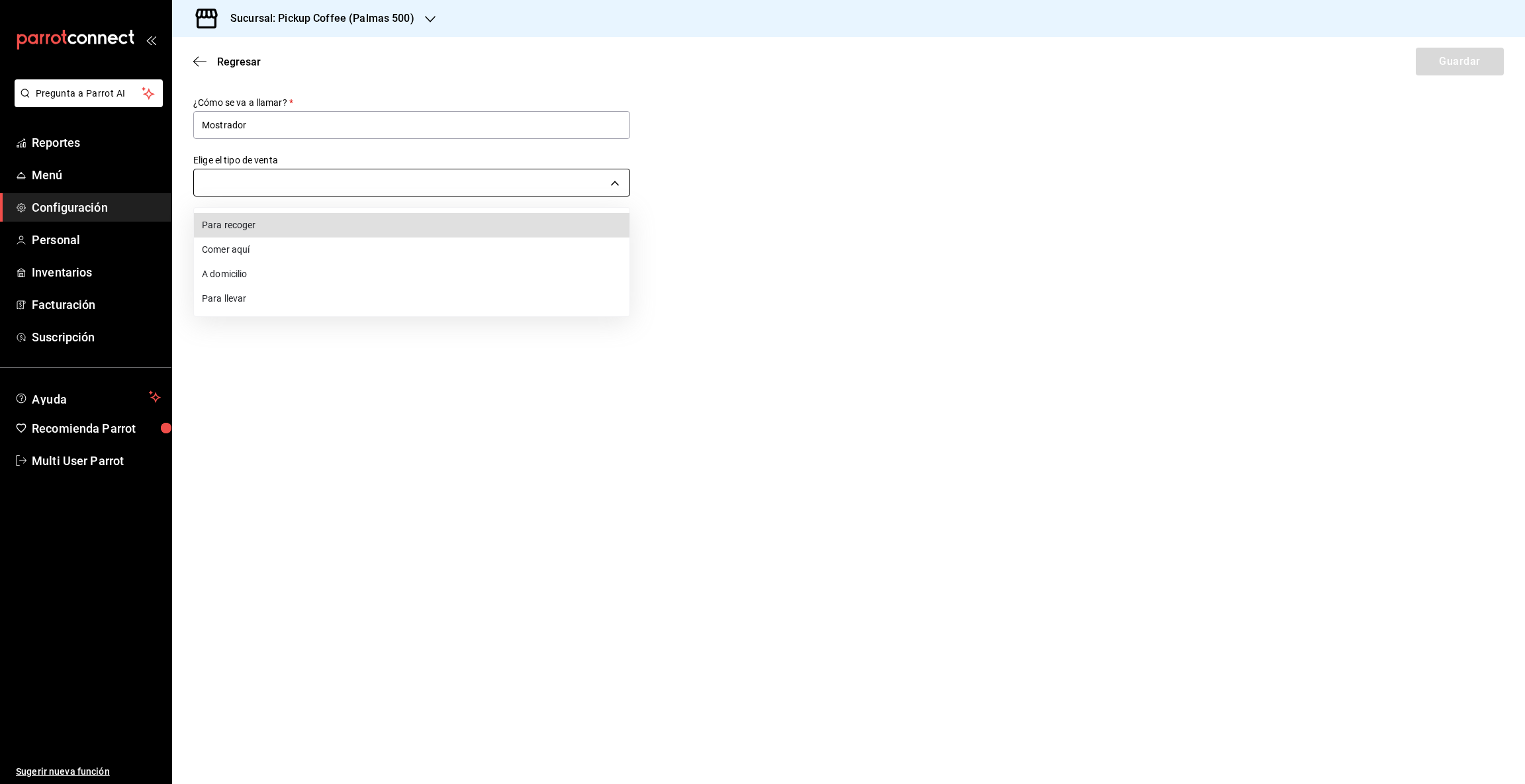
click at [612, 183] on body "Pregunta a Parrot AI Reportes Menú Configuración Personal Inventarios Facturaci…" at bounding box center [762, 392] width 1525 height 784
click at [225, 247] on li "Comer aquí" at bounding box center [411, 250] width 436 height 25
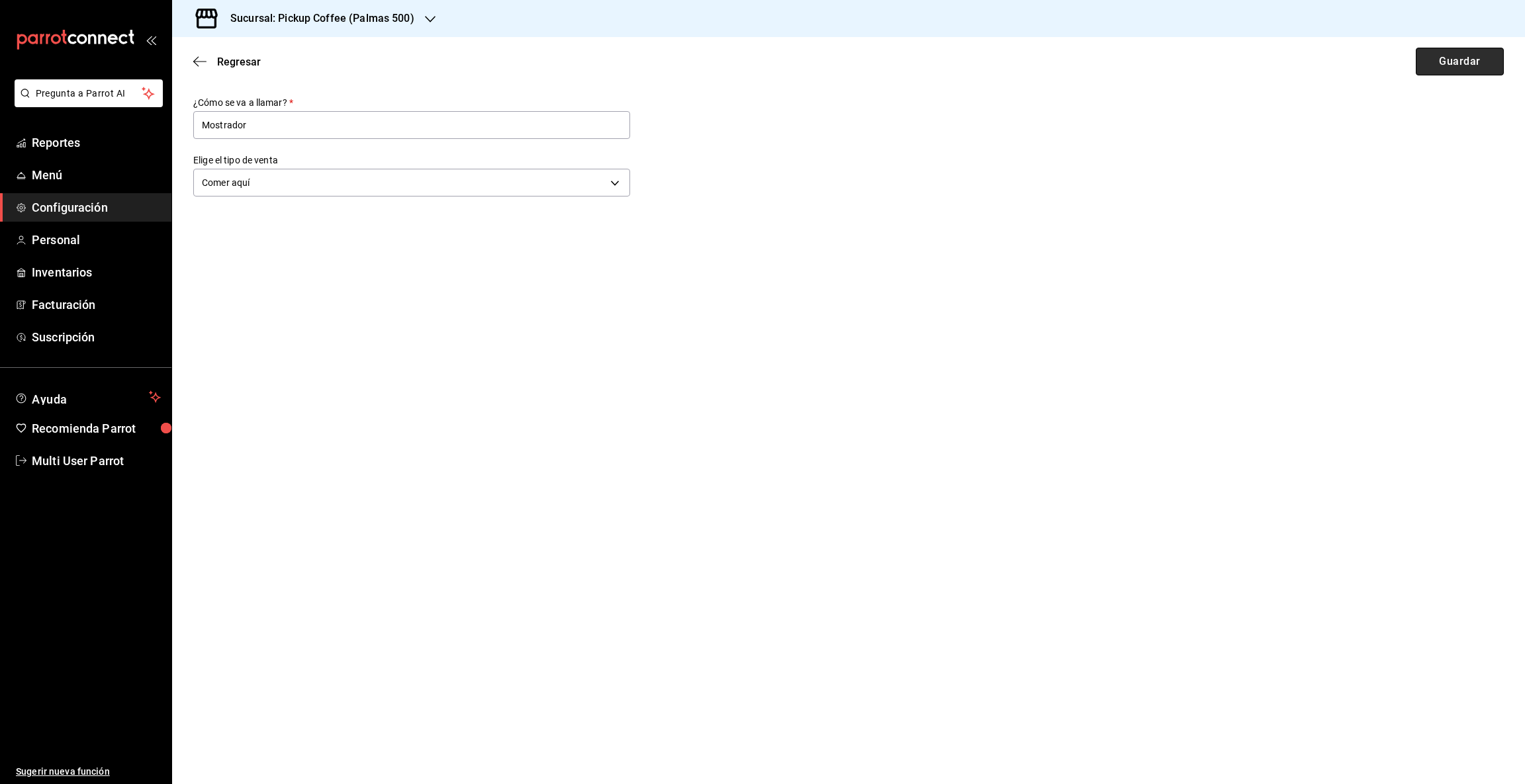
click at [1444, 62] on button "Guardar" at bounding box center [1460, 61] width 88 height 28
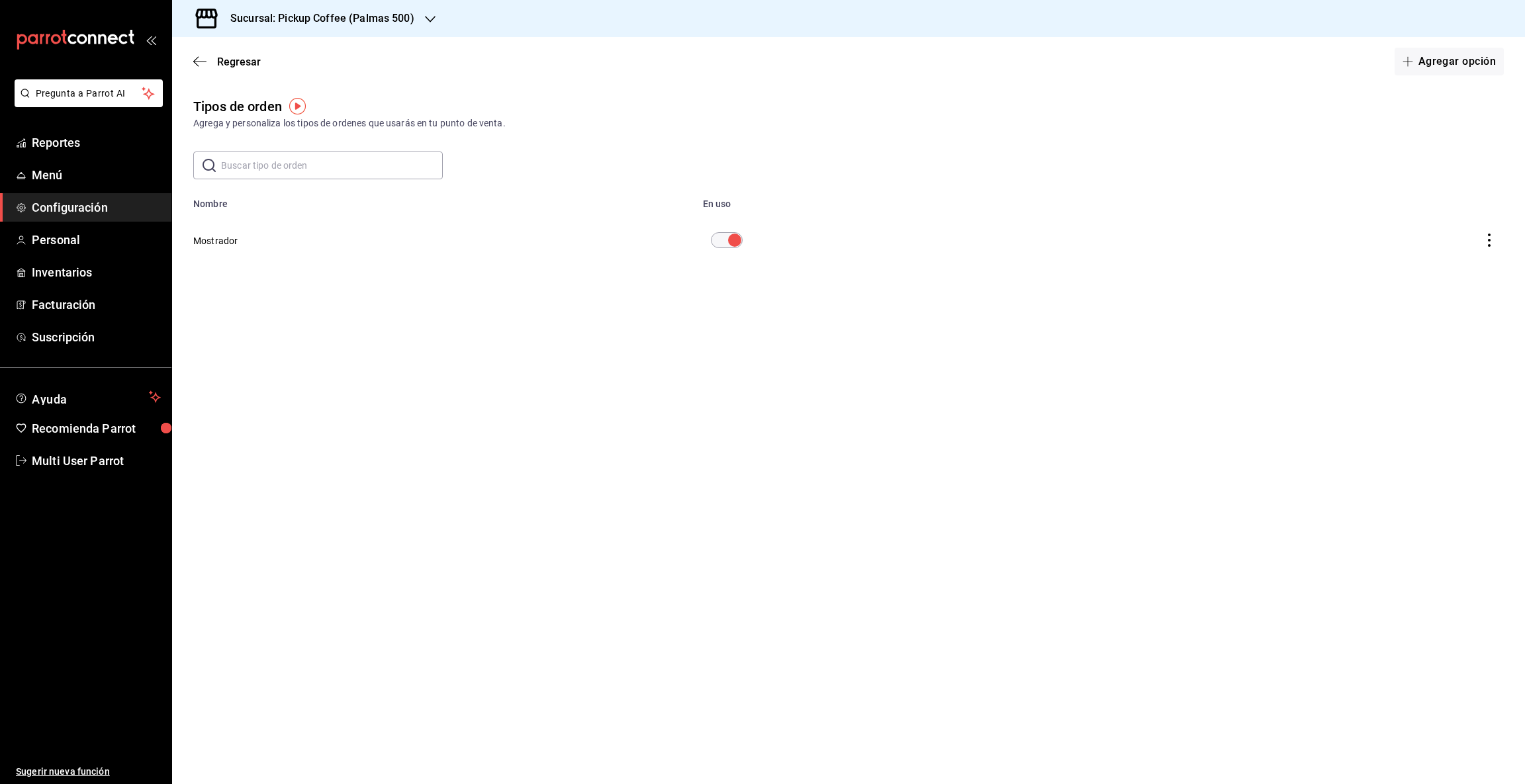
click at [83, 208] on span "Configuración" at bounding box center [96, 208] width 129 height 18
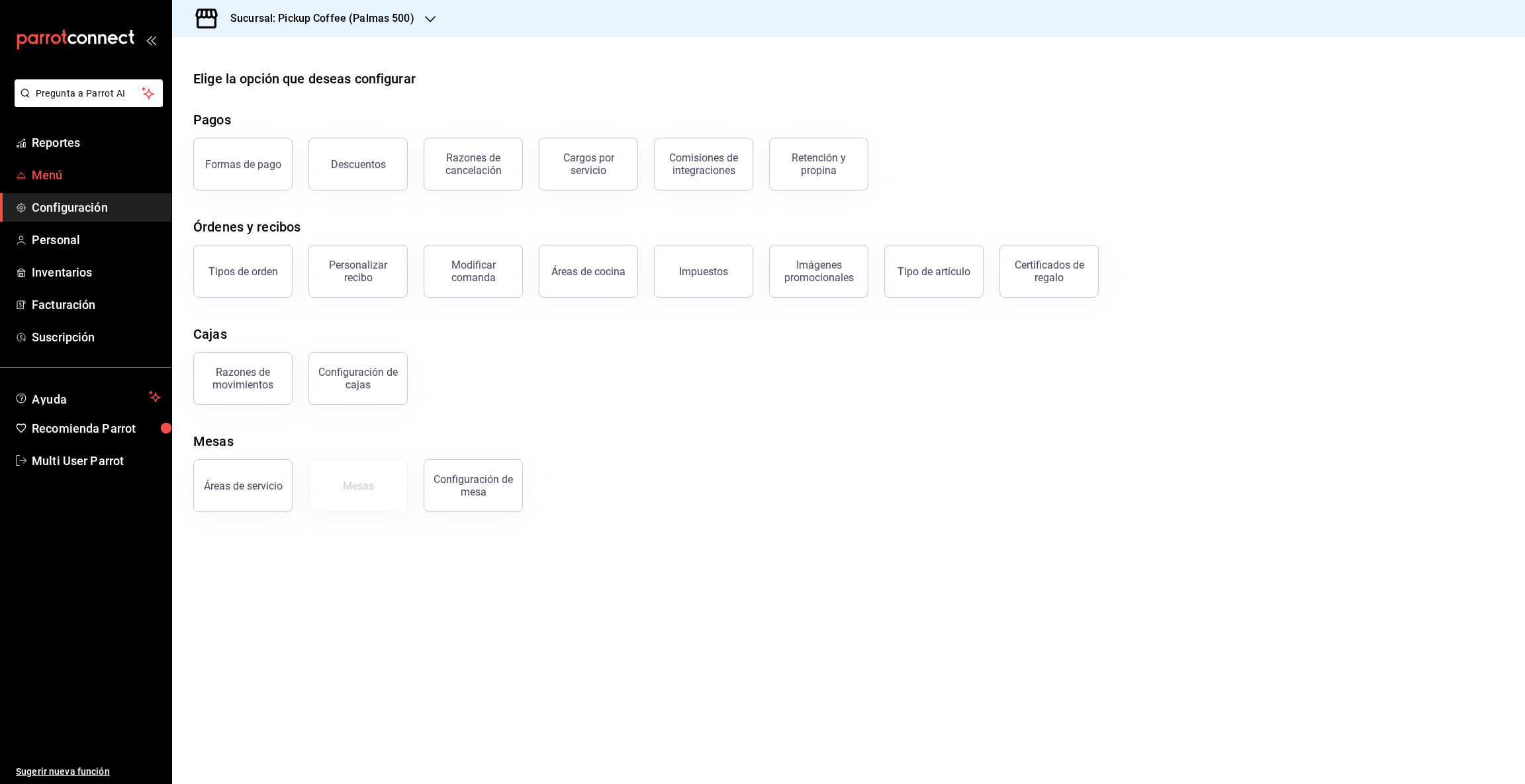
click at [59, 174] on span "Menú" at bounding box center [96, 175] width 129 height 18
